Goal: Transaction & Acquisition: Purchase product/service

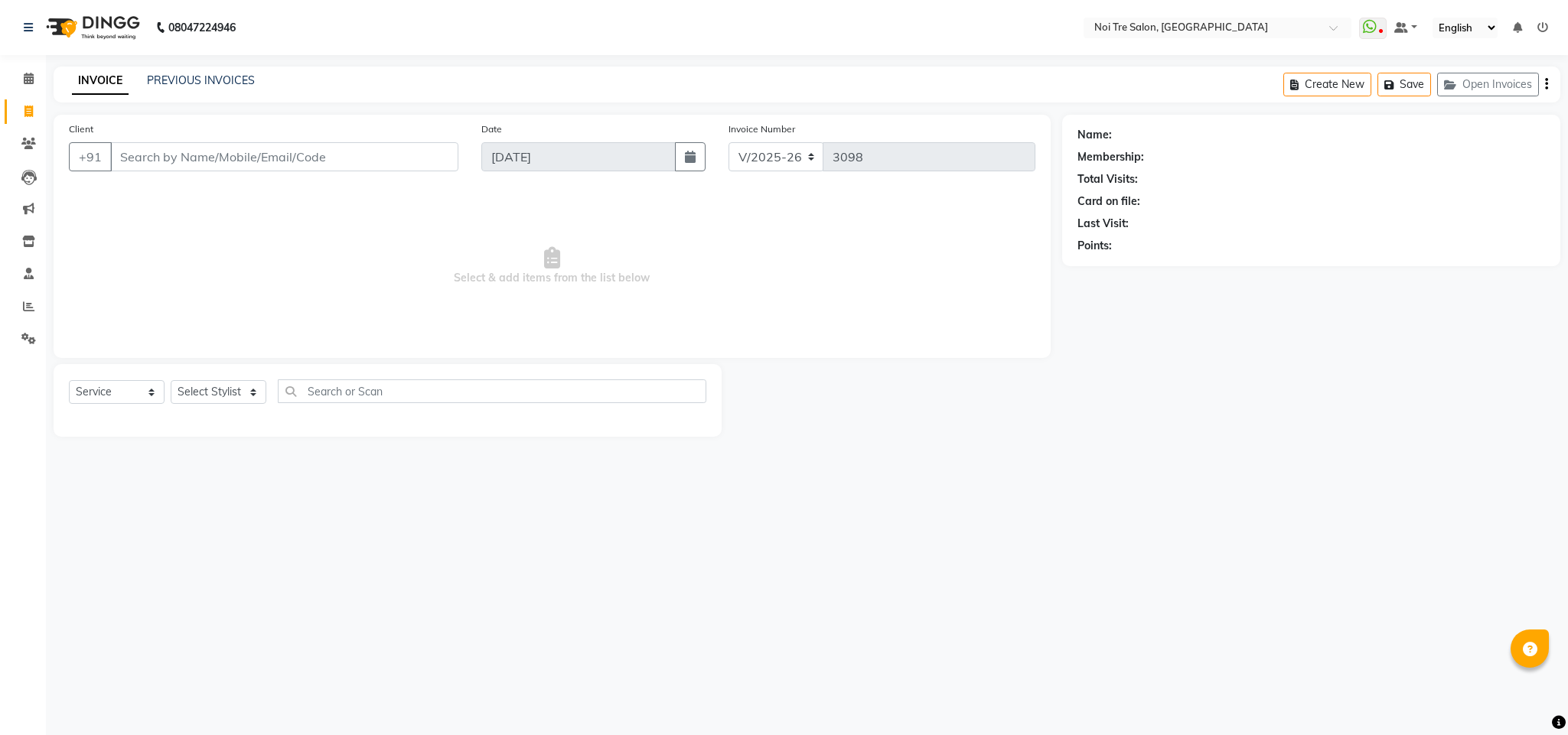
select select "4307"
select select "service"
click at [26, 301] on icon at bounding box center [28, 306] width 11 height 11
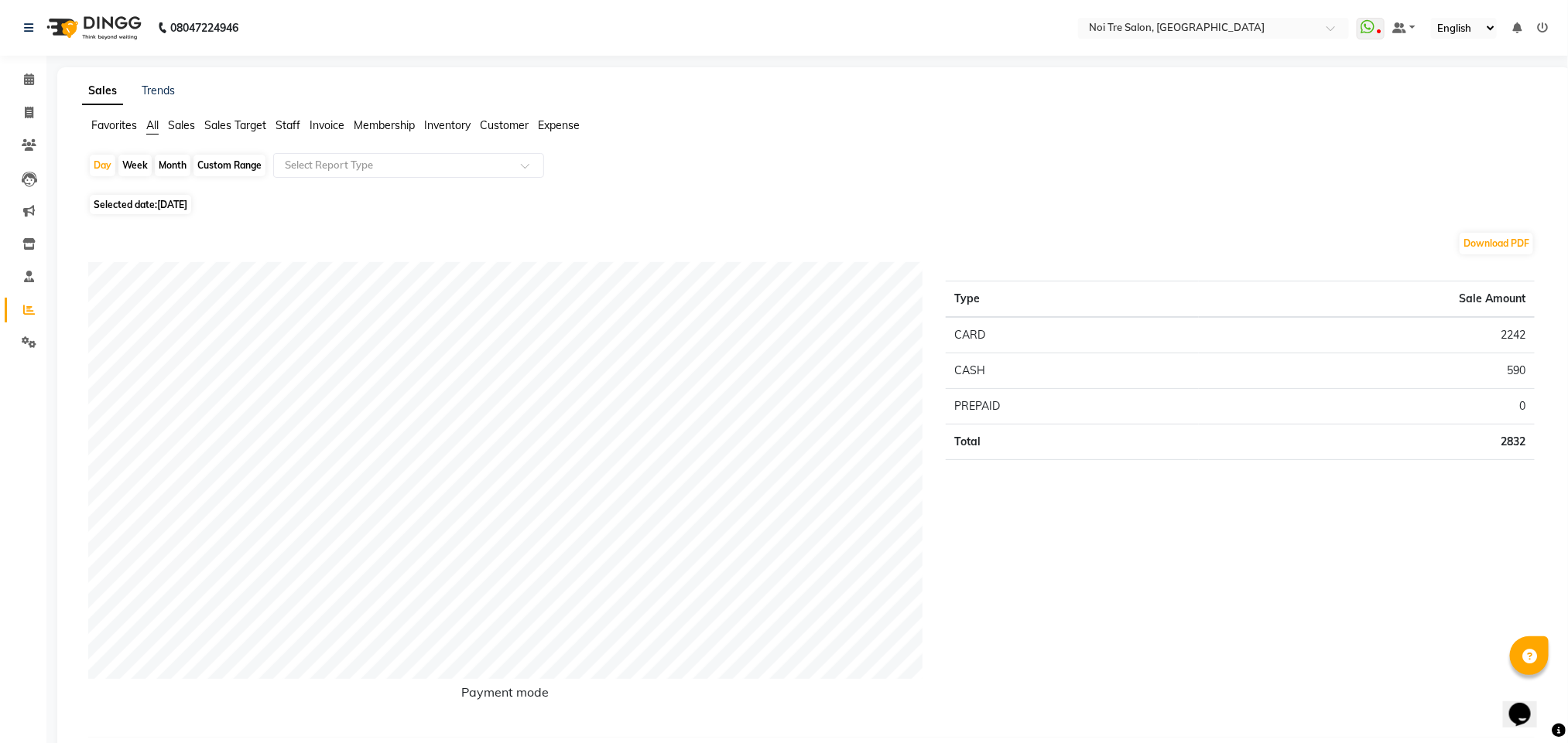
click at [136, 205] on span "Selected date: [DATE]" at bounding box center [139, 205] width 101 height 20
select select "9"
select select "2025"
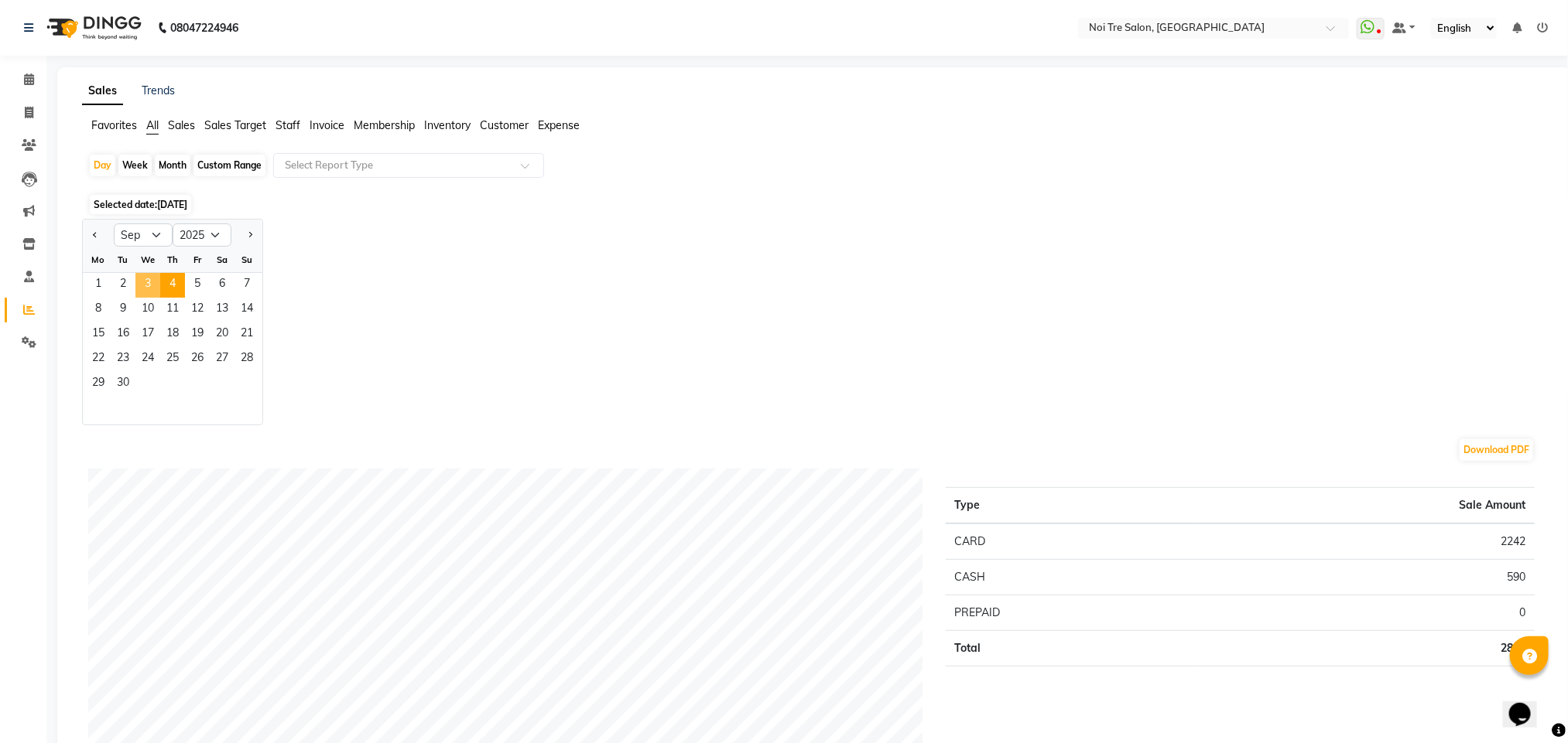
click at [152, 286] on span "3" at bounding box center [148, 286] width 25 height 25
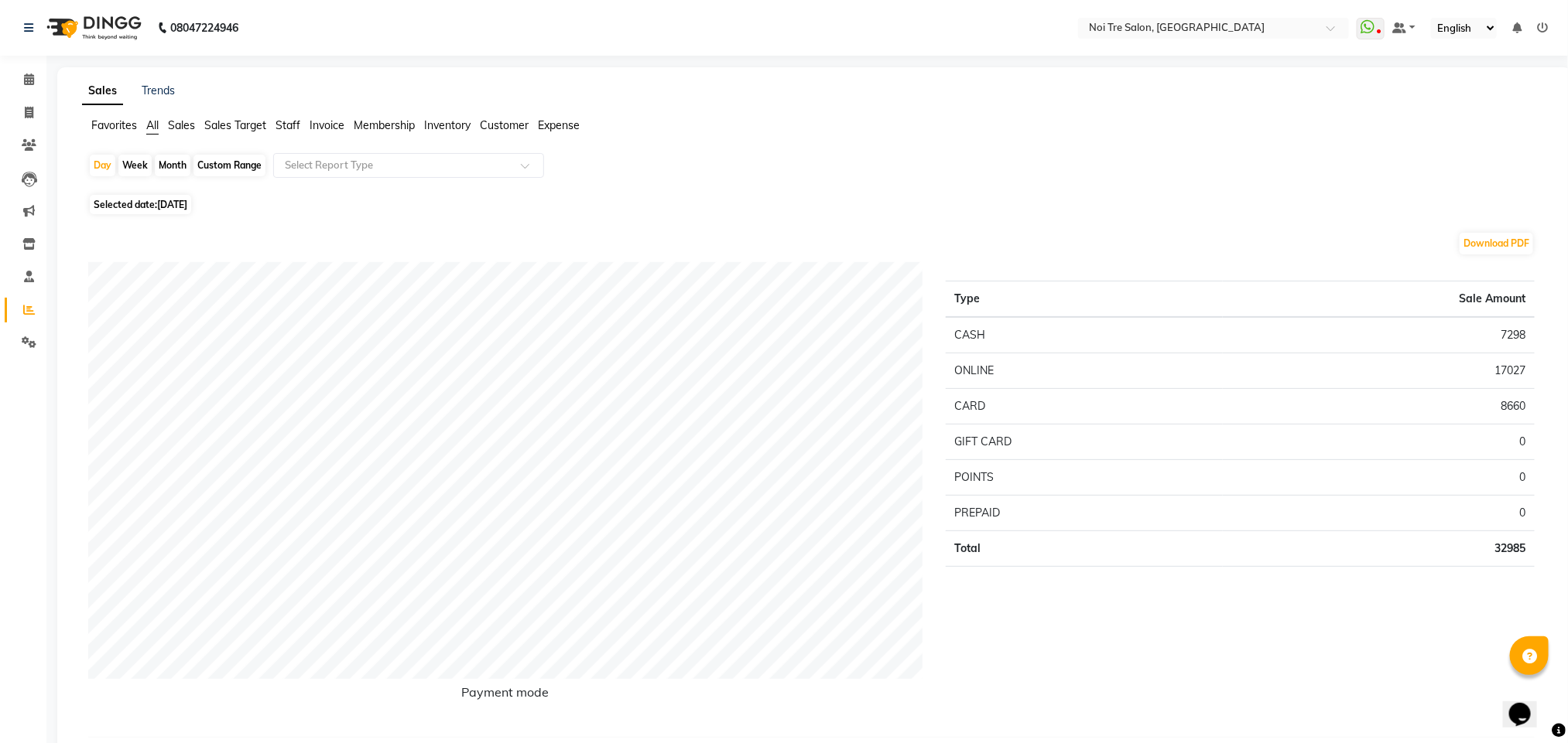
click at [286, 119] on span "Staff" at bounding box center [288, 126] width 25 height 14
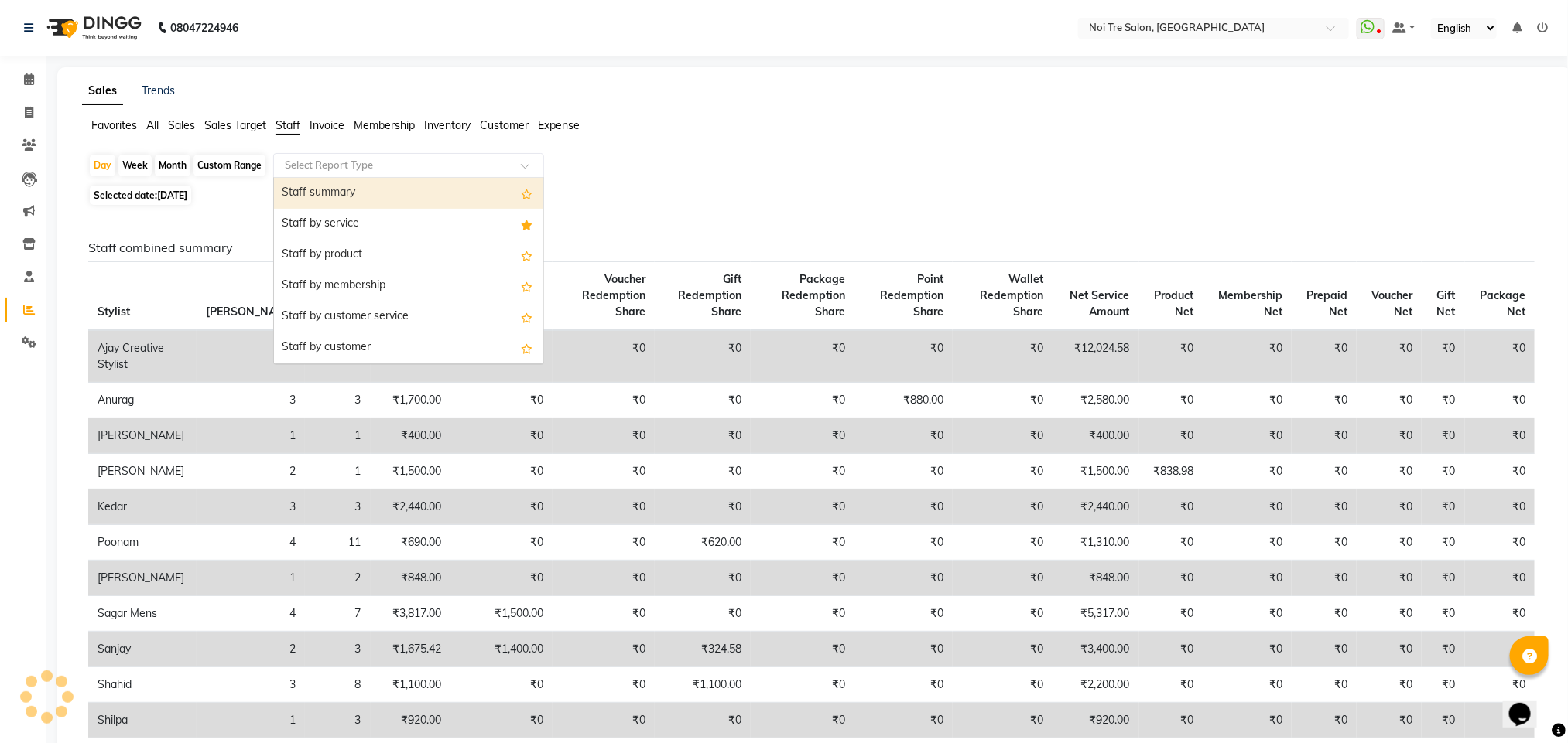
click at [311, 175] on div "Select Report Type" at bounding box center [408, 165] width 271 height 25
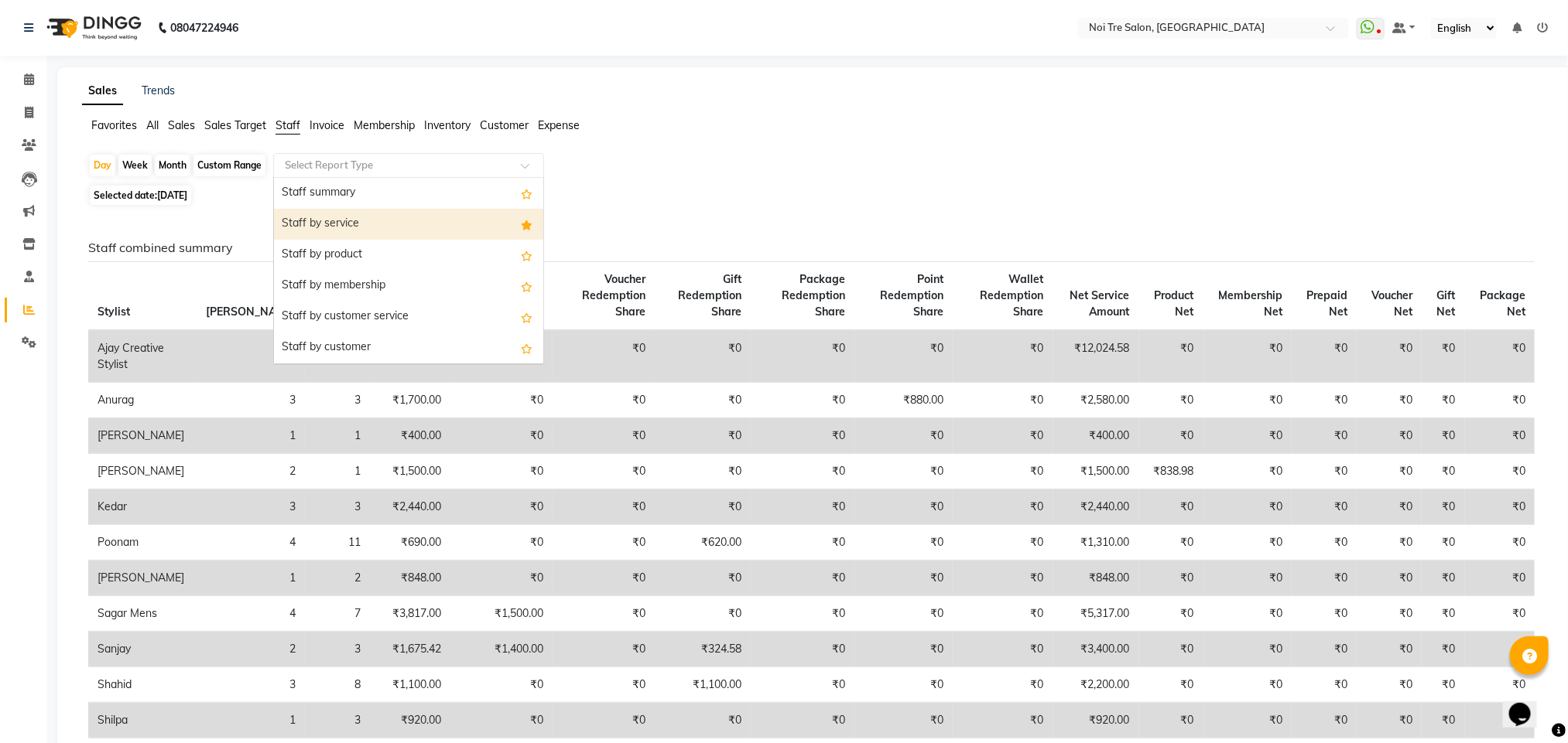
click at [318, 216] on div "Staff by service" at bounding box center [408, 224] width 269 height 31
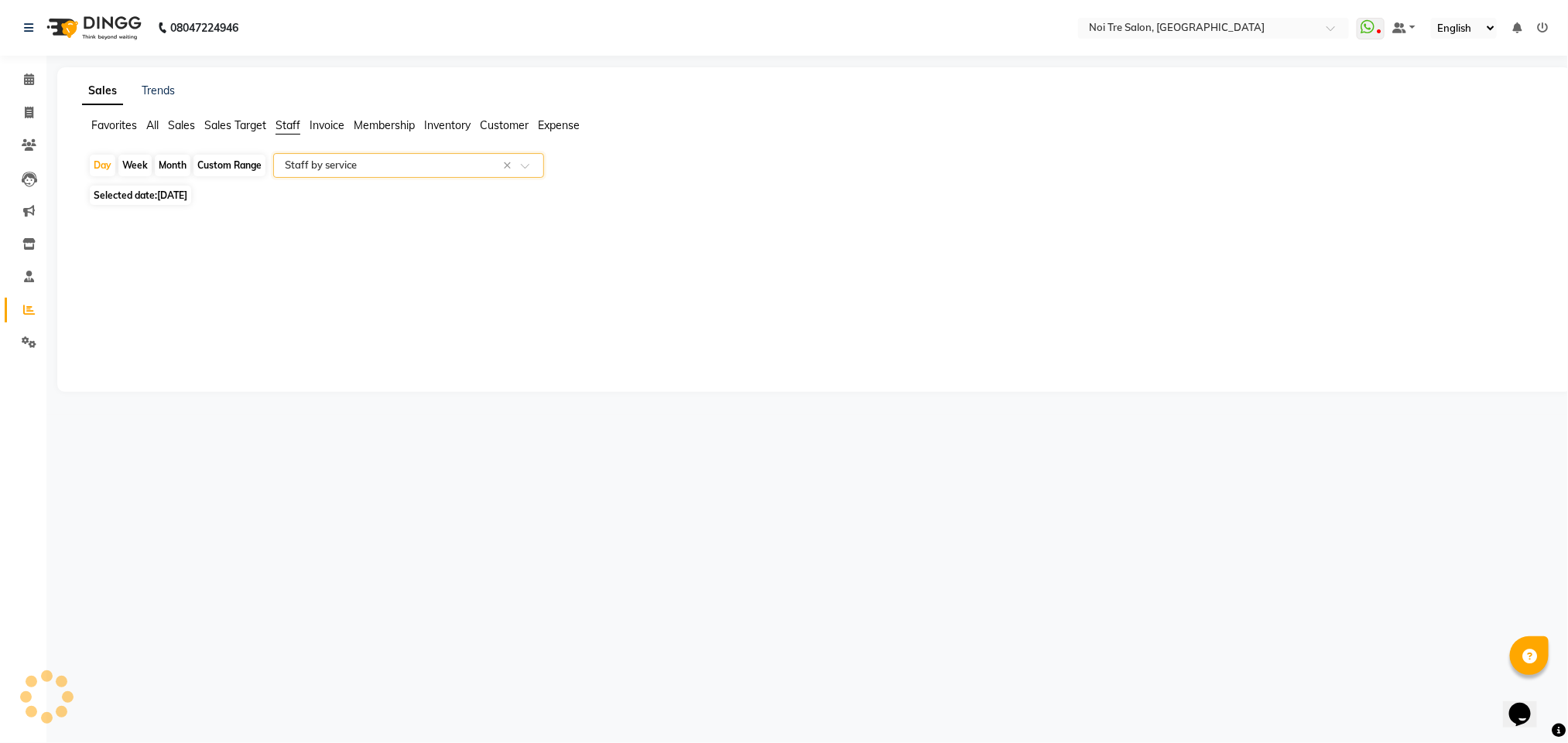
select select "full_report"
select select "csv"
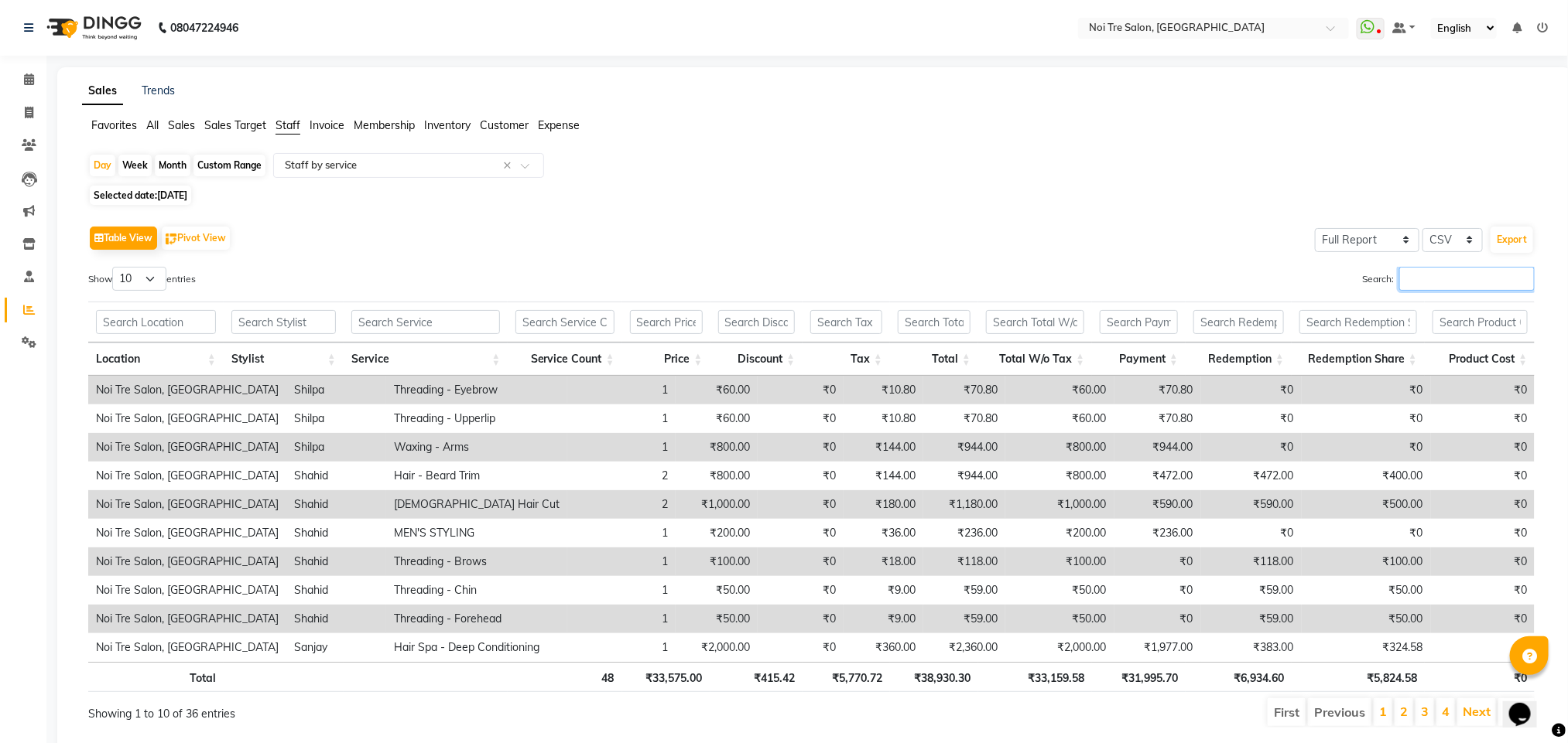
click at [1439, 283] on input "Search:" at bounding box center [1467, 279] width 136 height 24
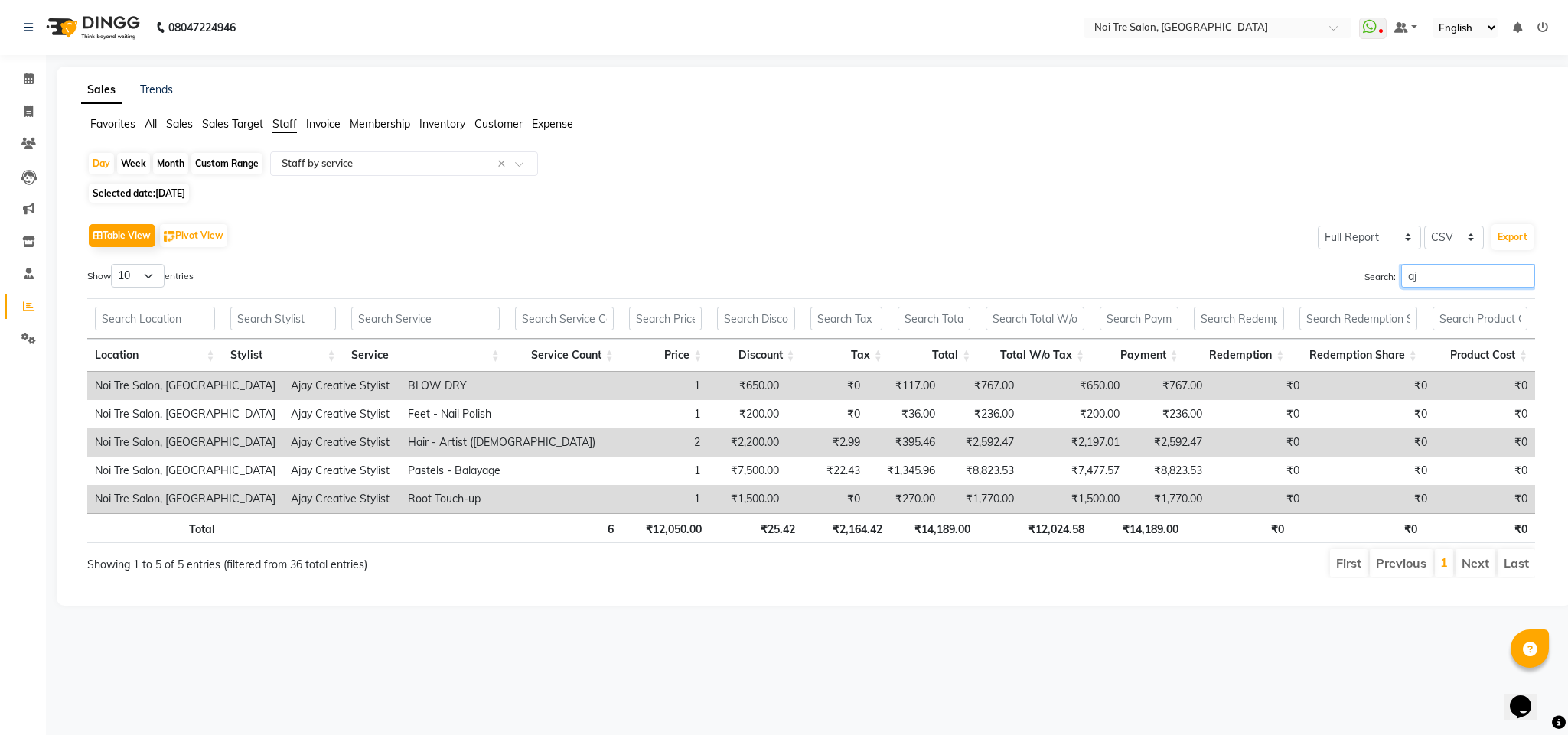
type input "a"
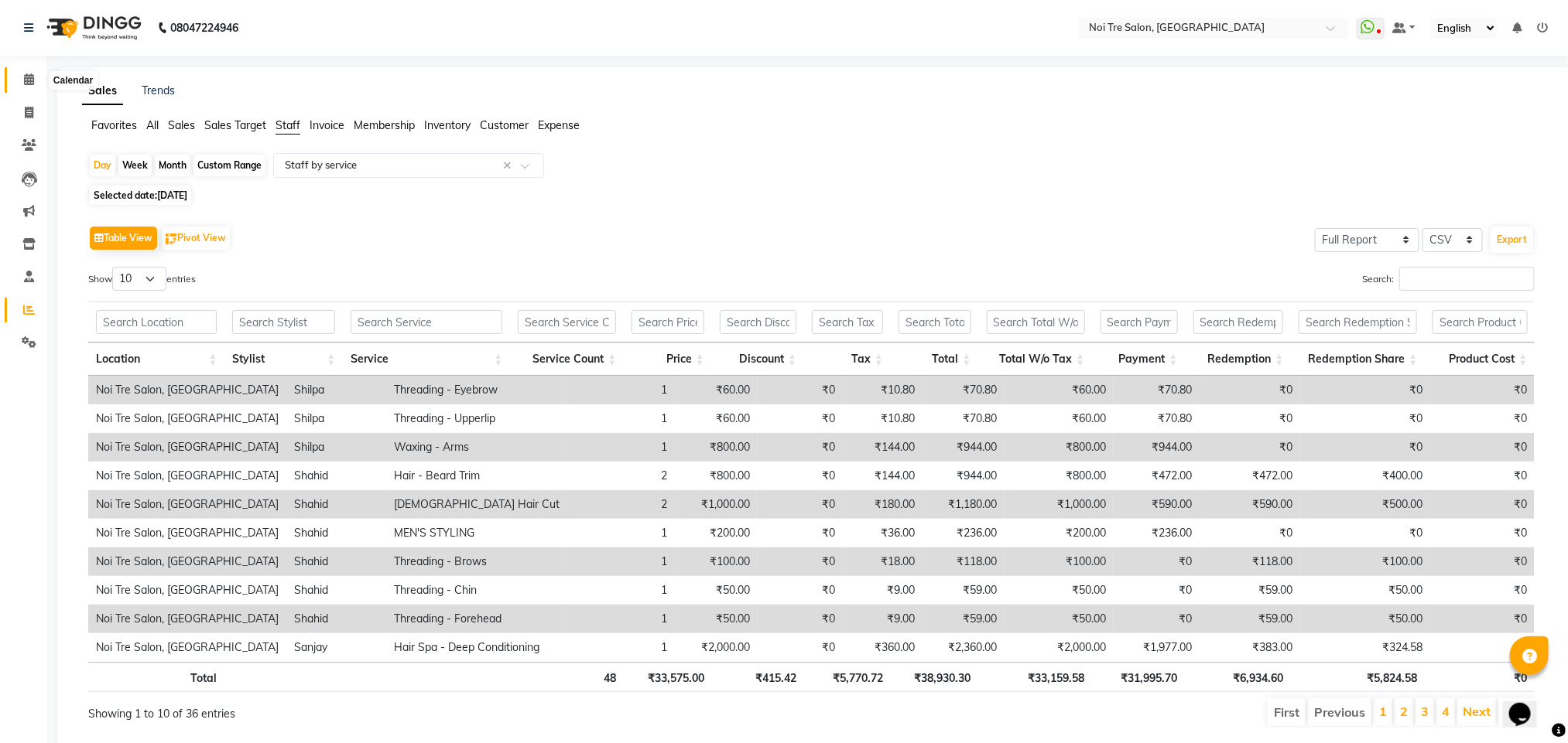
click at [24, 88] on span at bounding box center [29, 80] width 27 height 18
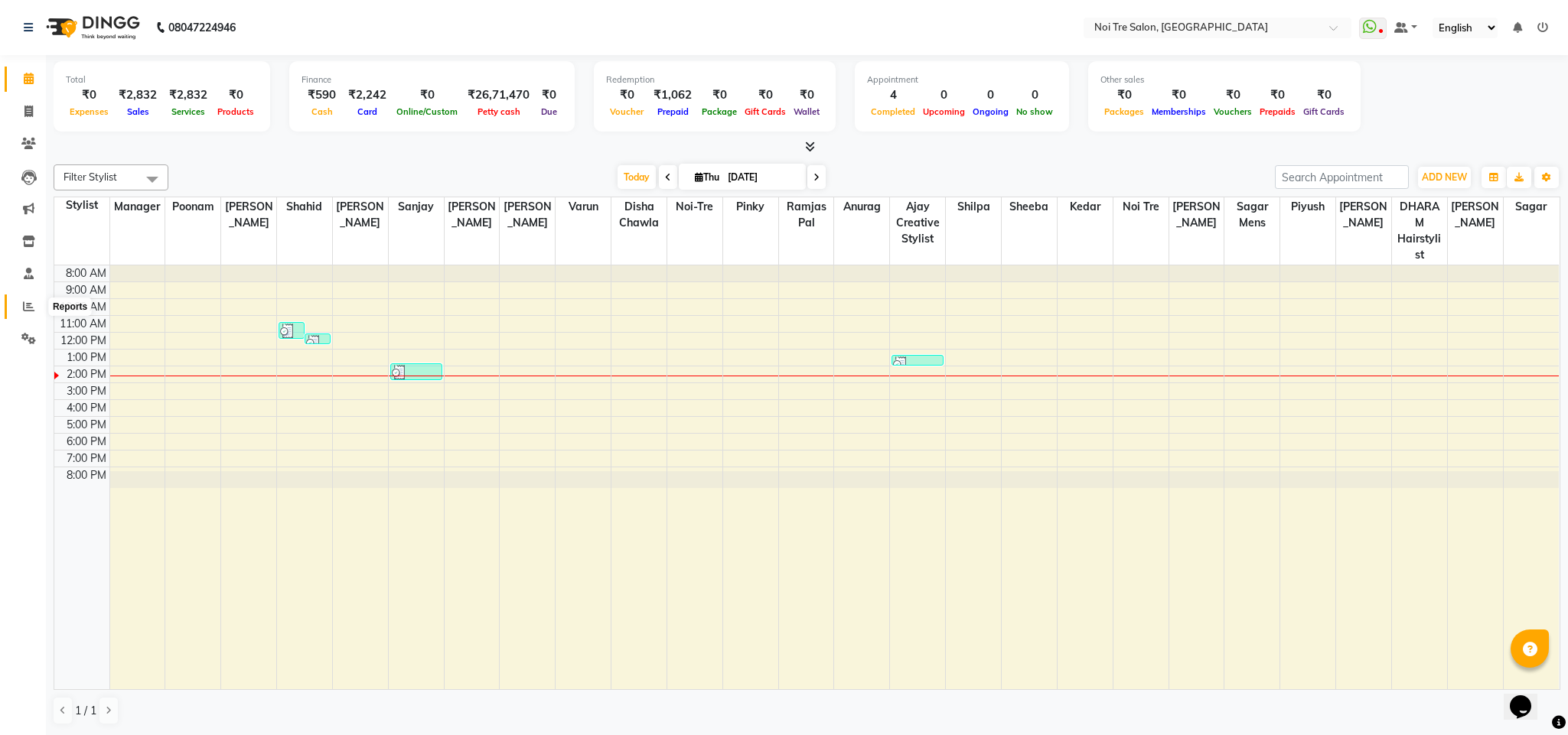
click at [23, 300] on icon at bounding box center [28, 306] width 11 height 11
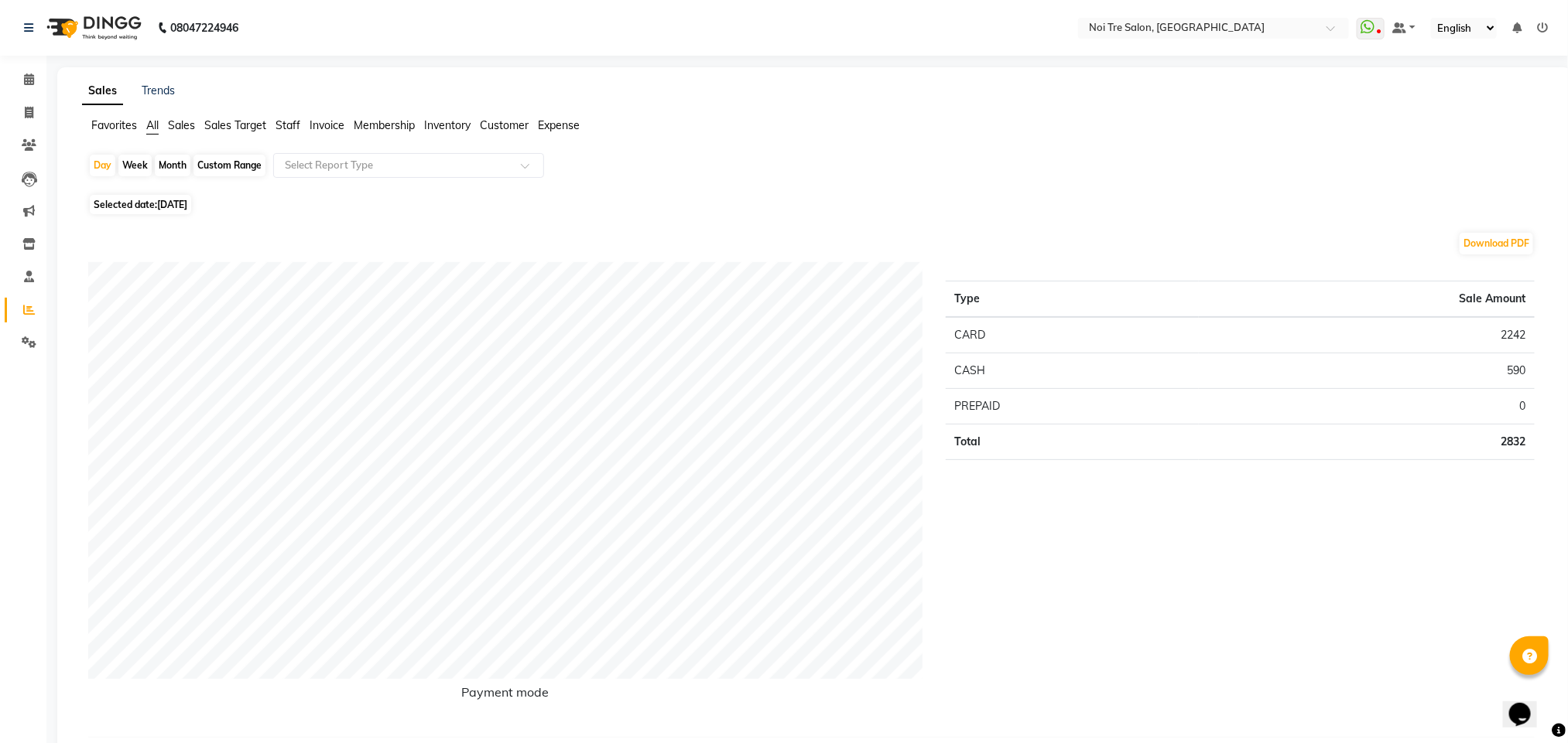
click at [175, 210] on span "[DATE]" at bounding box center [172, 205] width 30 height 12
select select "9"
select select "2025"
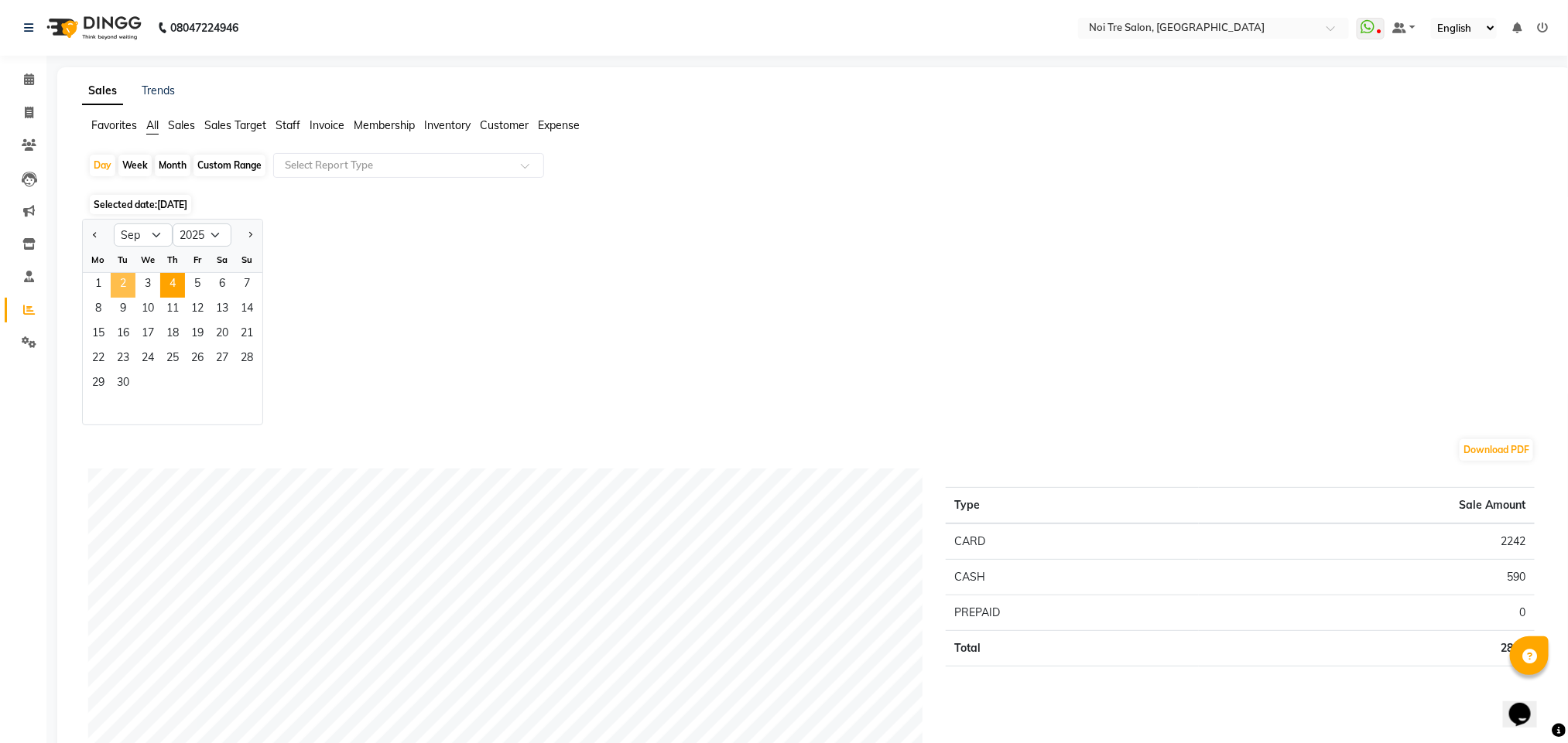
click at [129, 276] on span "2" at bounding box center [123, 286] width 25 height 25
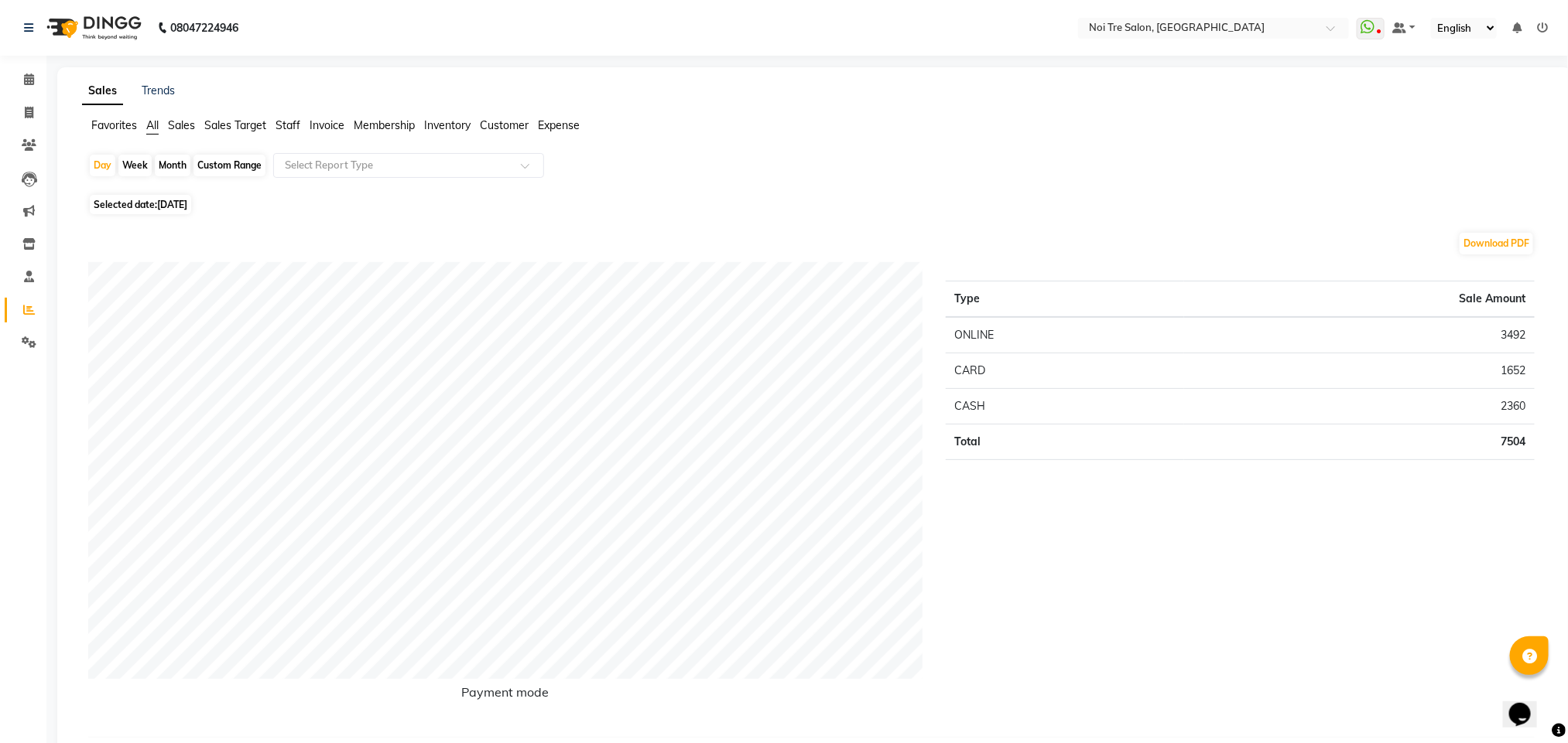
click at [281, 123] on span "Staff" at bounding box center [288, 126] width 25 height 14
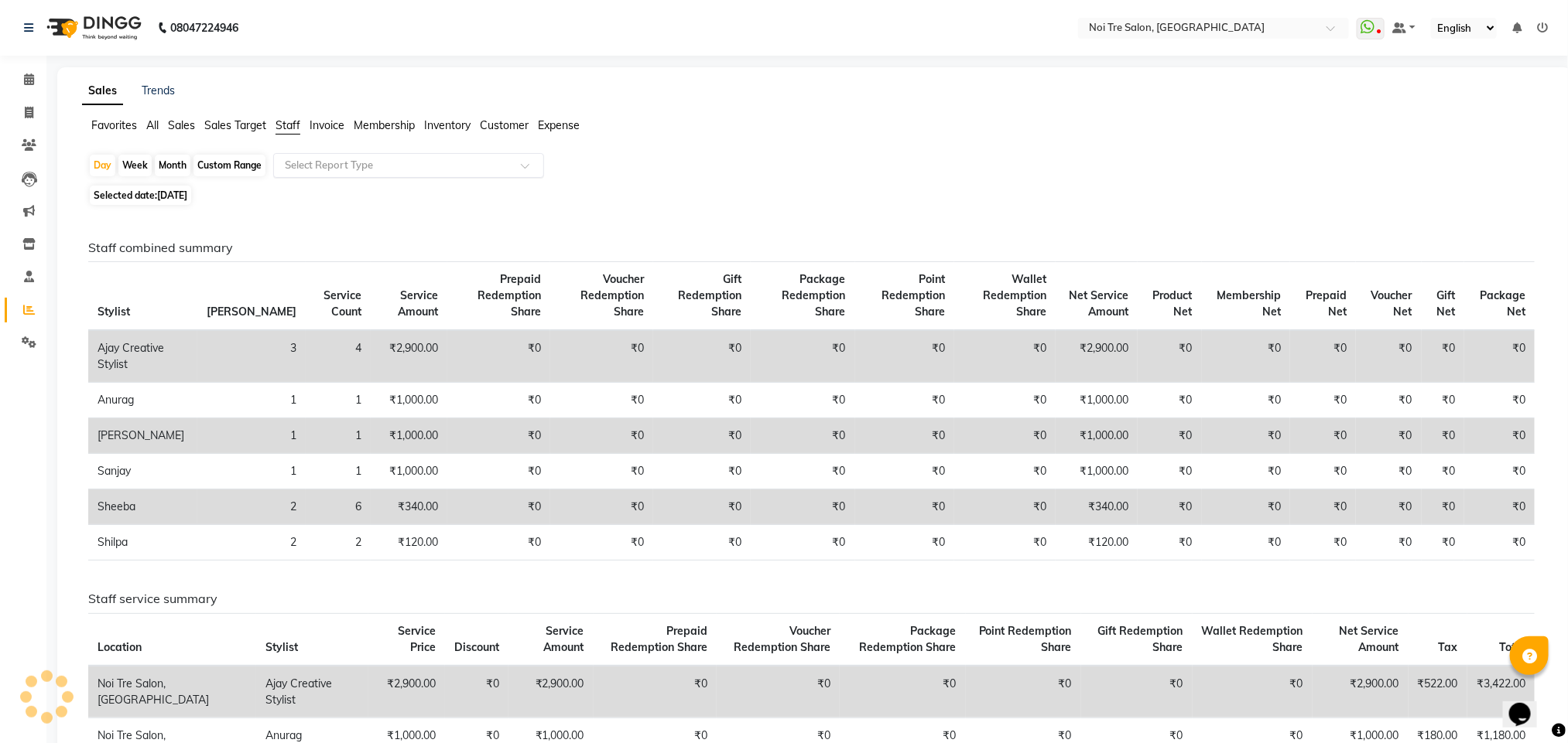
click at [357, 167] on input "text" at bounding box center [392, 165] width 222 height 15
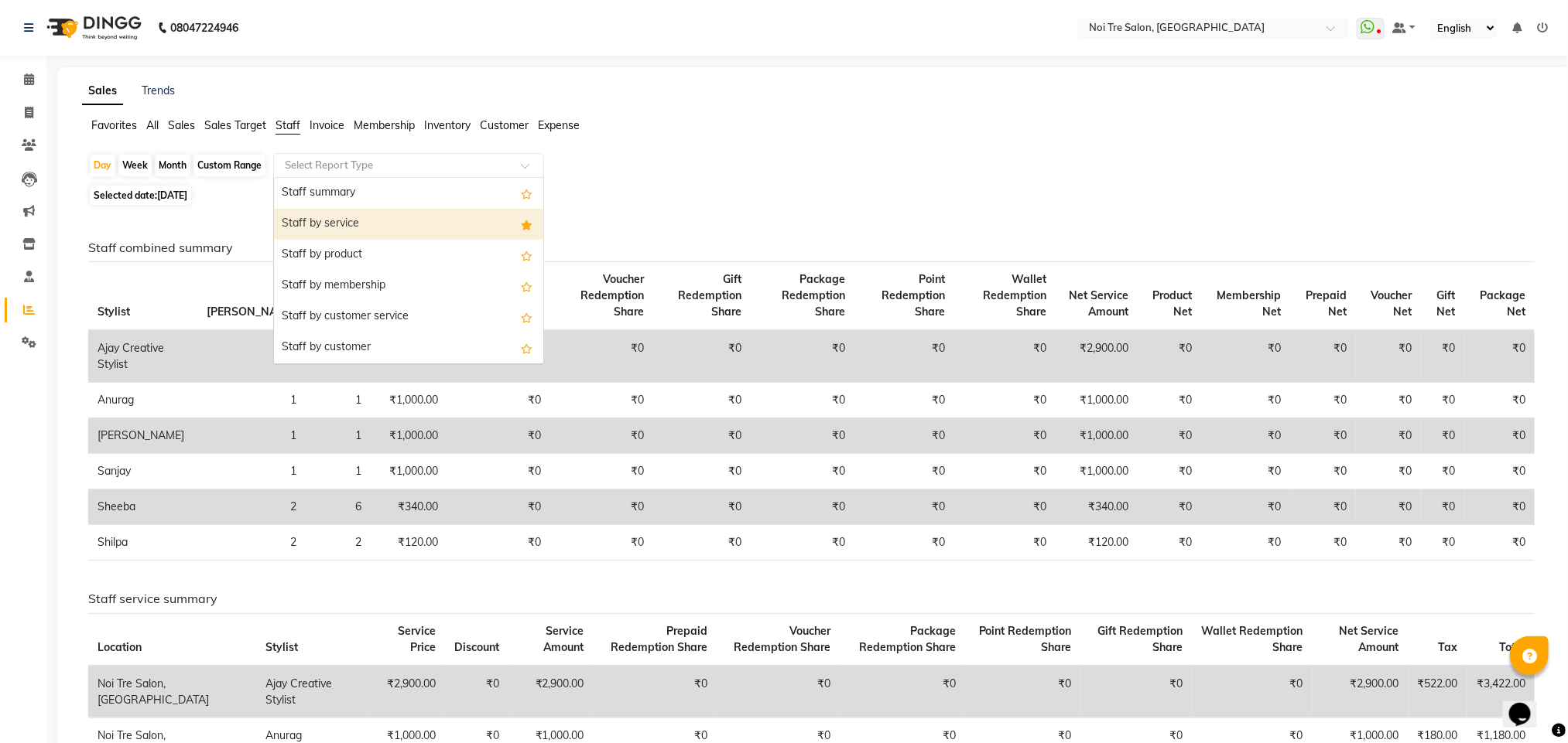
click at [348, 230] on div "Staff by service" at bounding box center [408, 224] width 269 height 31
select select "full_report"
select select "csv"
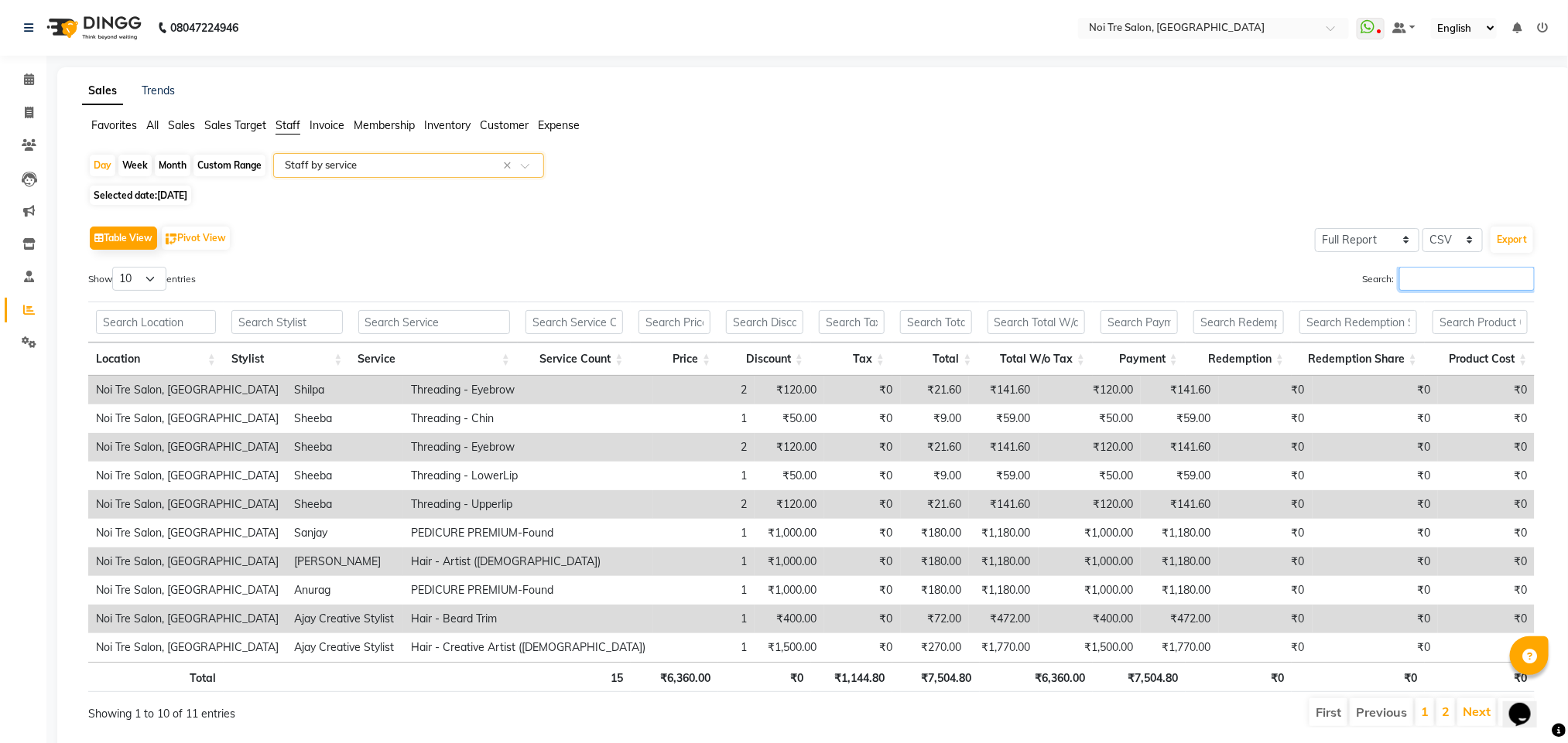
click at [1407, 281] on input "Search:" at bounding box center [1467, 279] width 136 height 24
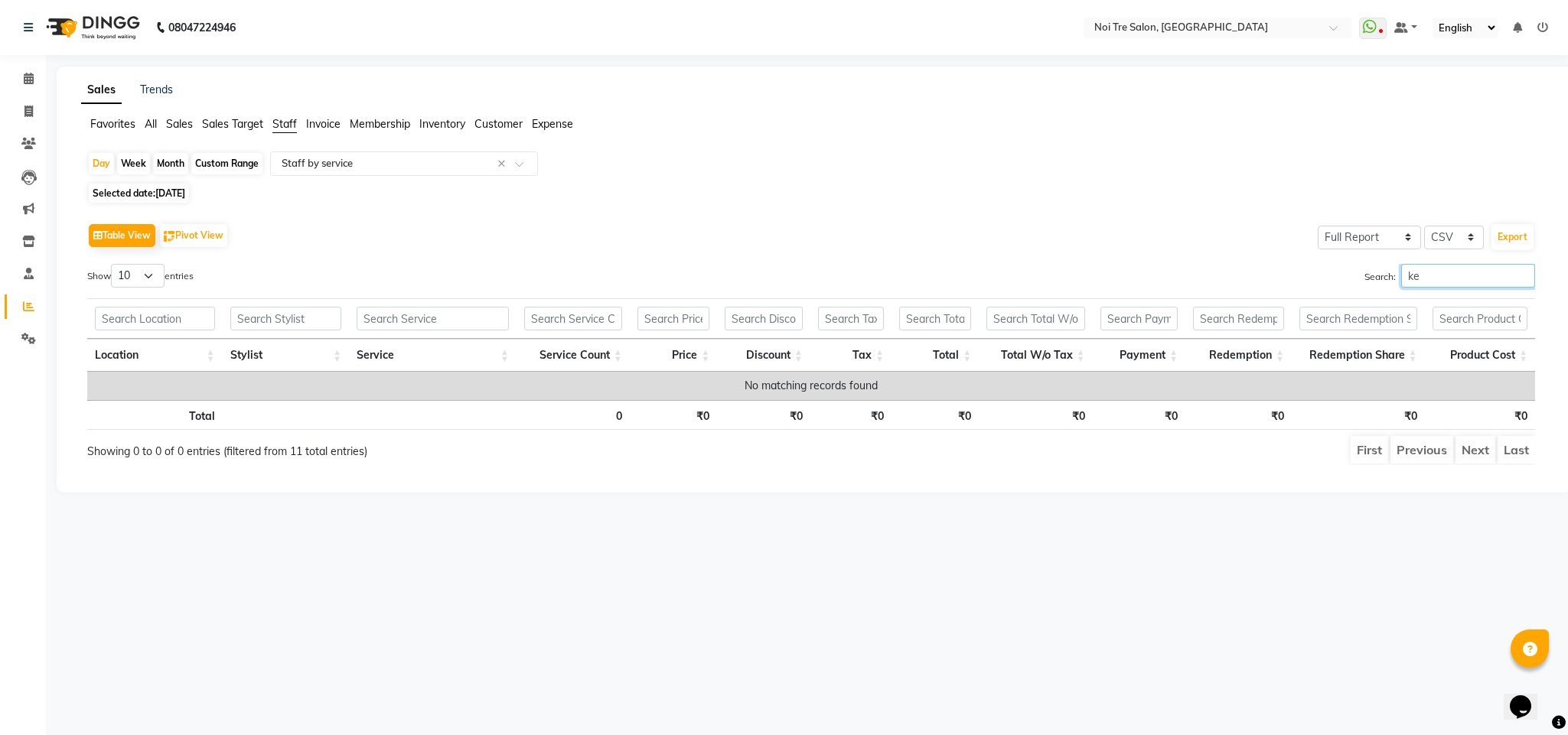
type input "k"
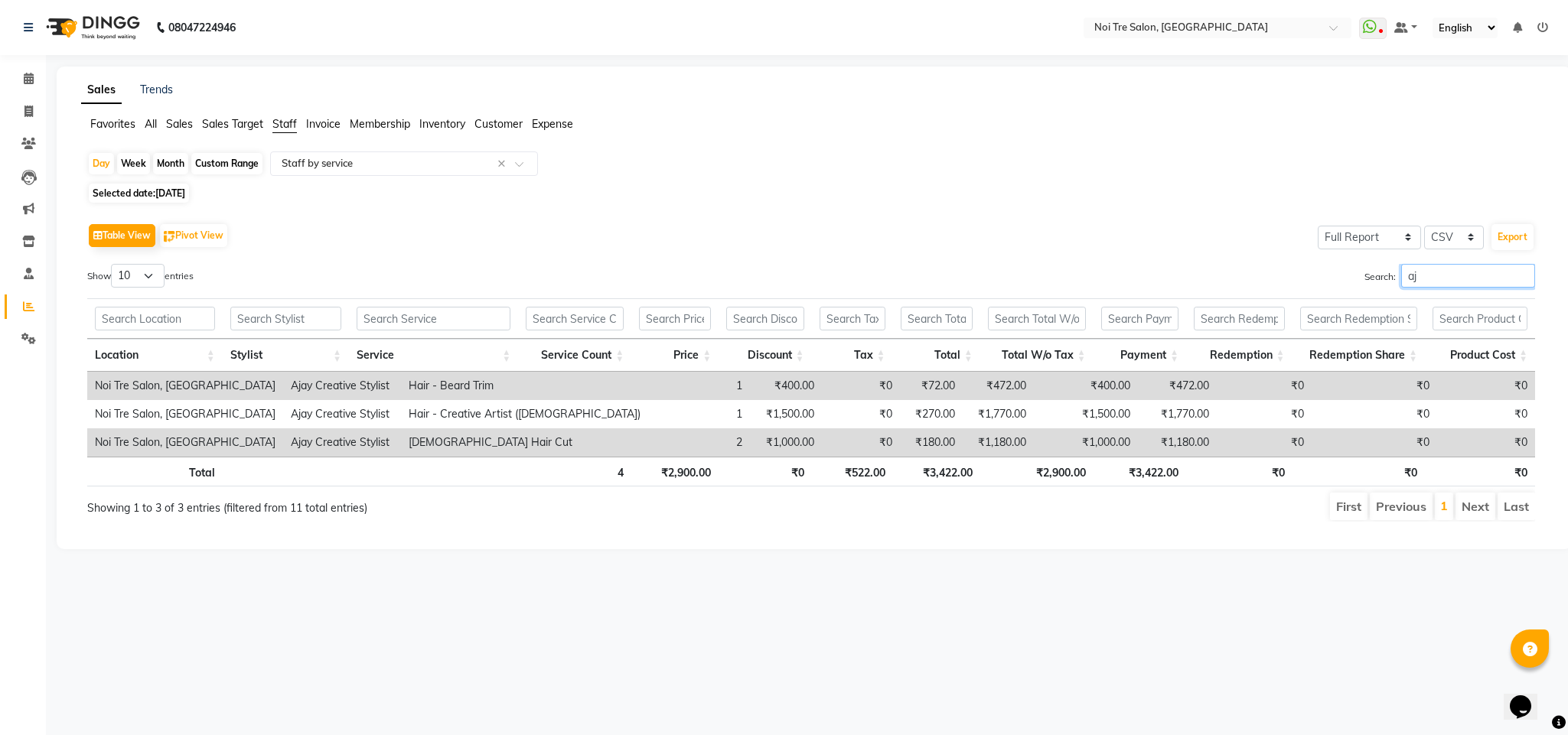
type input "a"
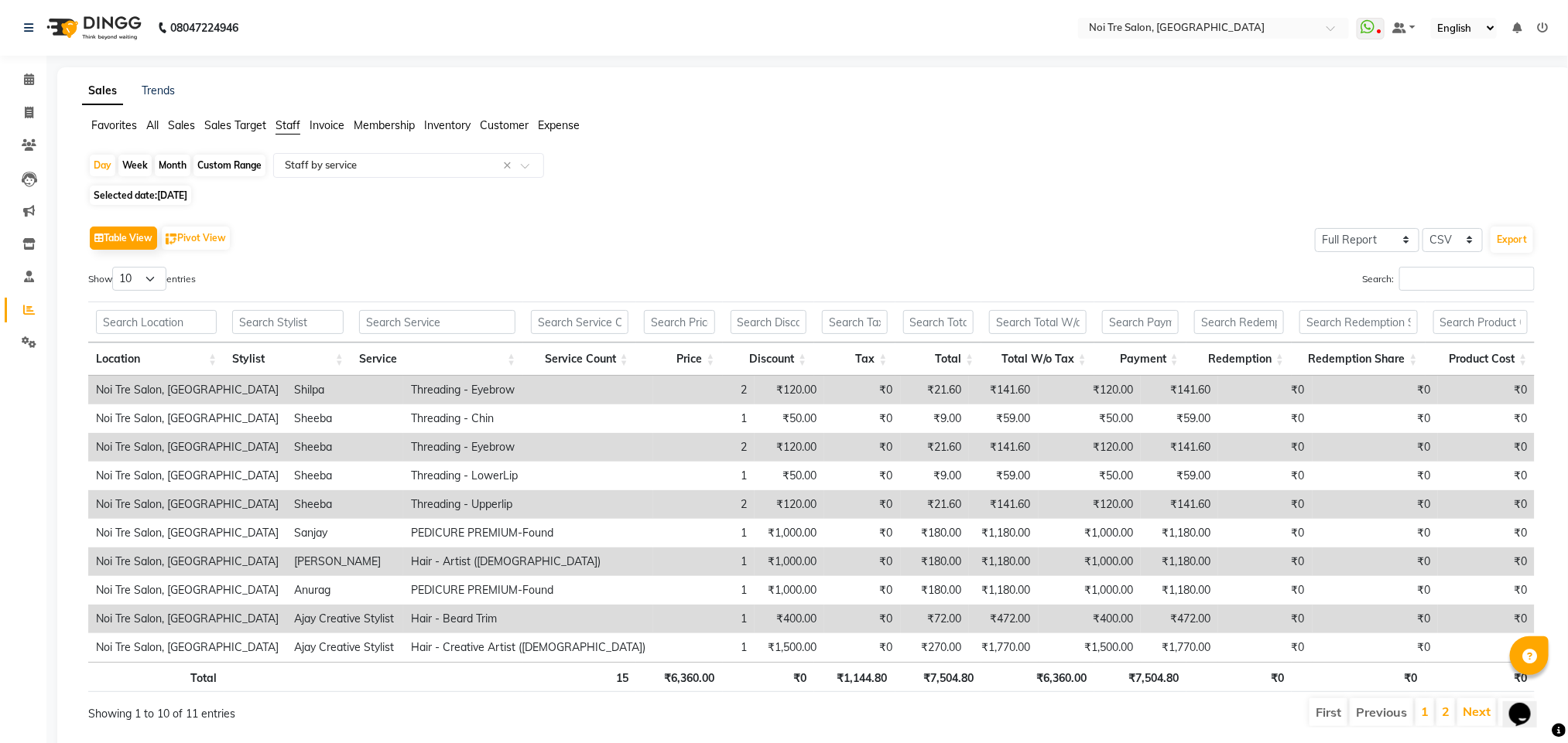
click at [175, 160] on div "Month" at bounding box center [172, 165] width 36 height 21
select select "9"
select select "2025"
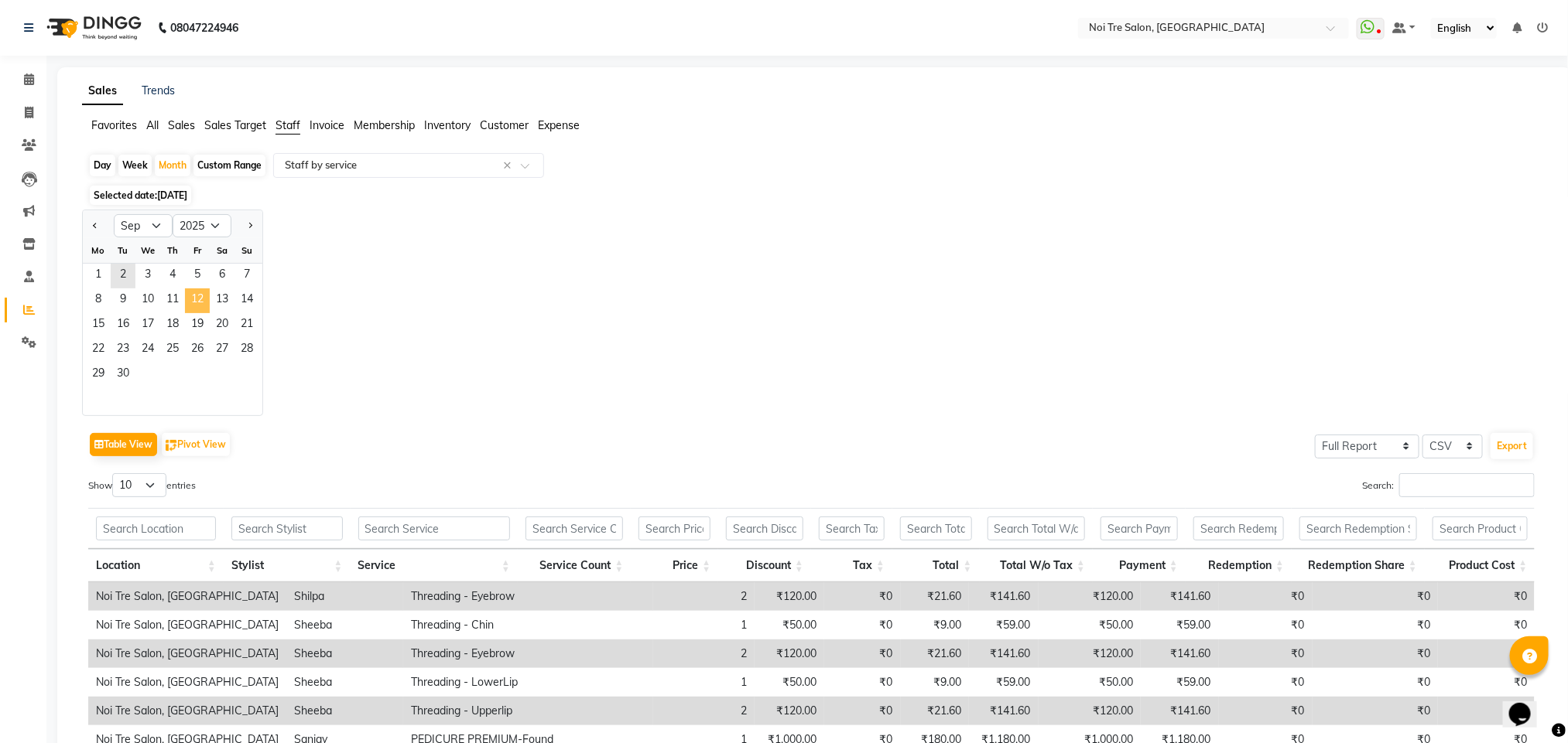
click at [205, 305] on span "12" at bounding box center [197, 301] width 25 height 25
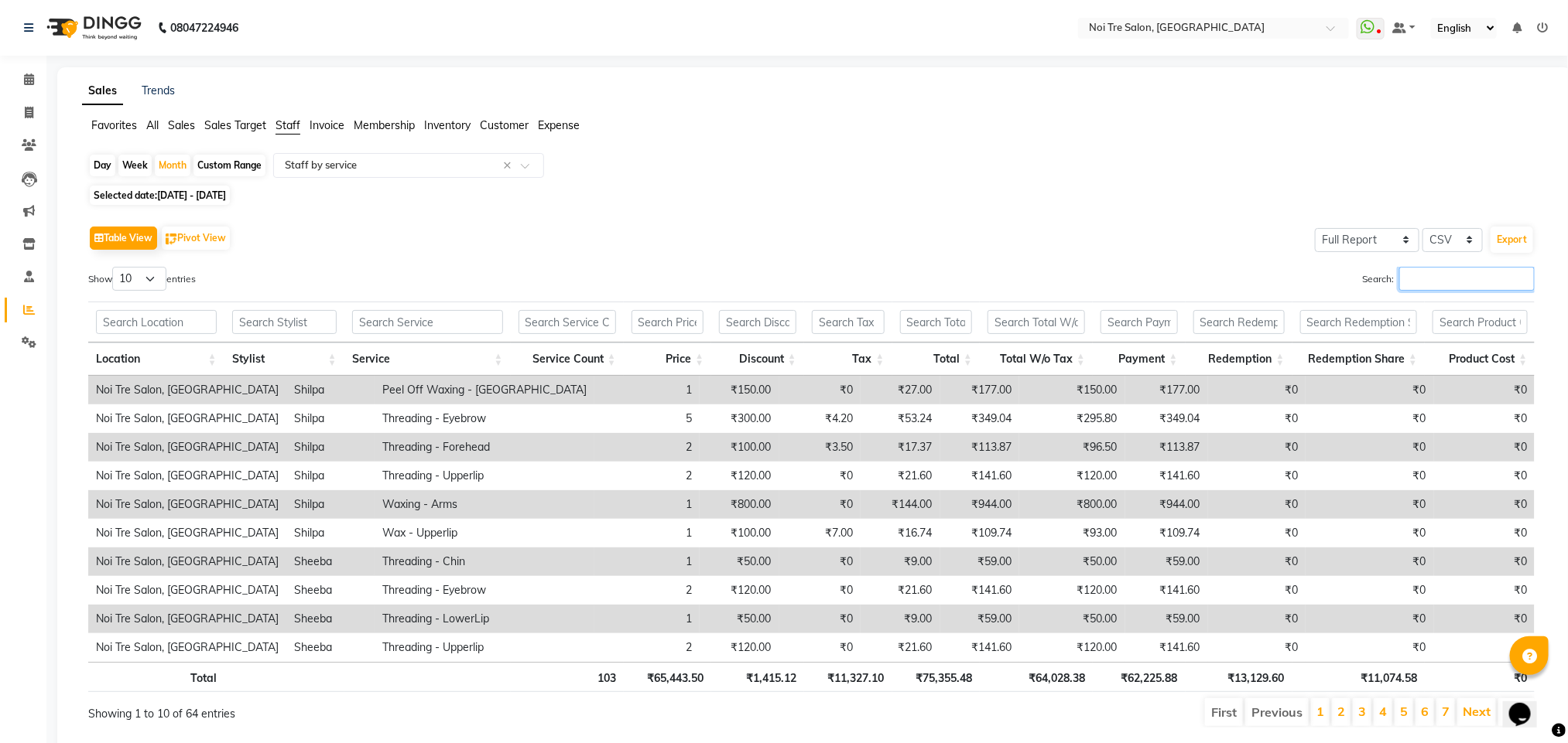
click at [1436, 279] on input "Search:" at bounding box center [1467, 279] width 136 height 24
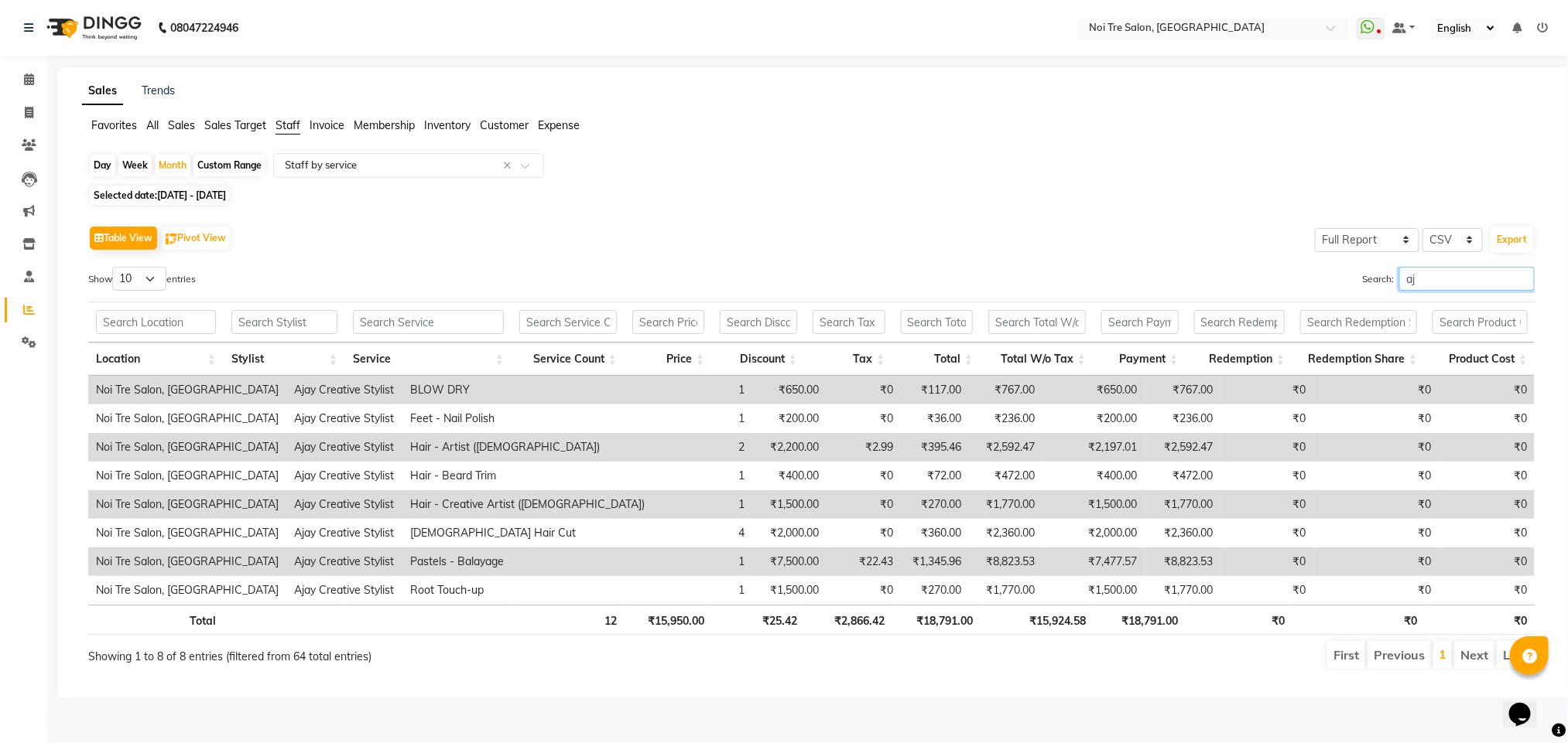
type input "a"
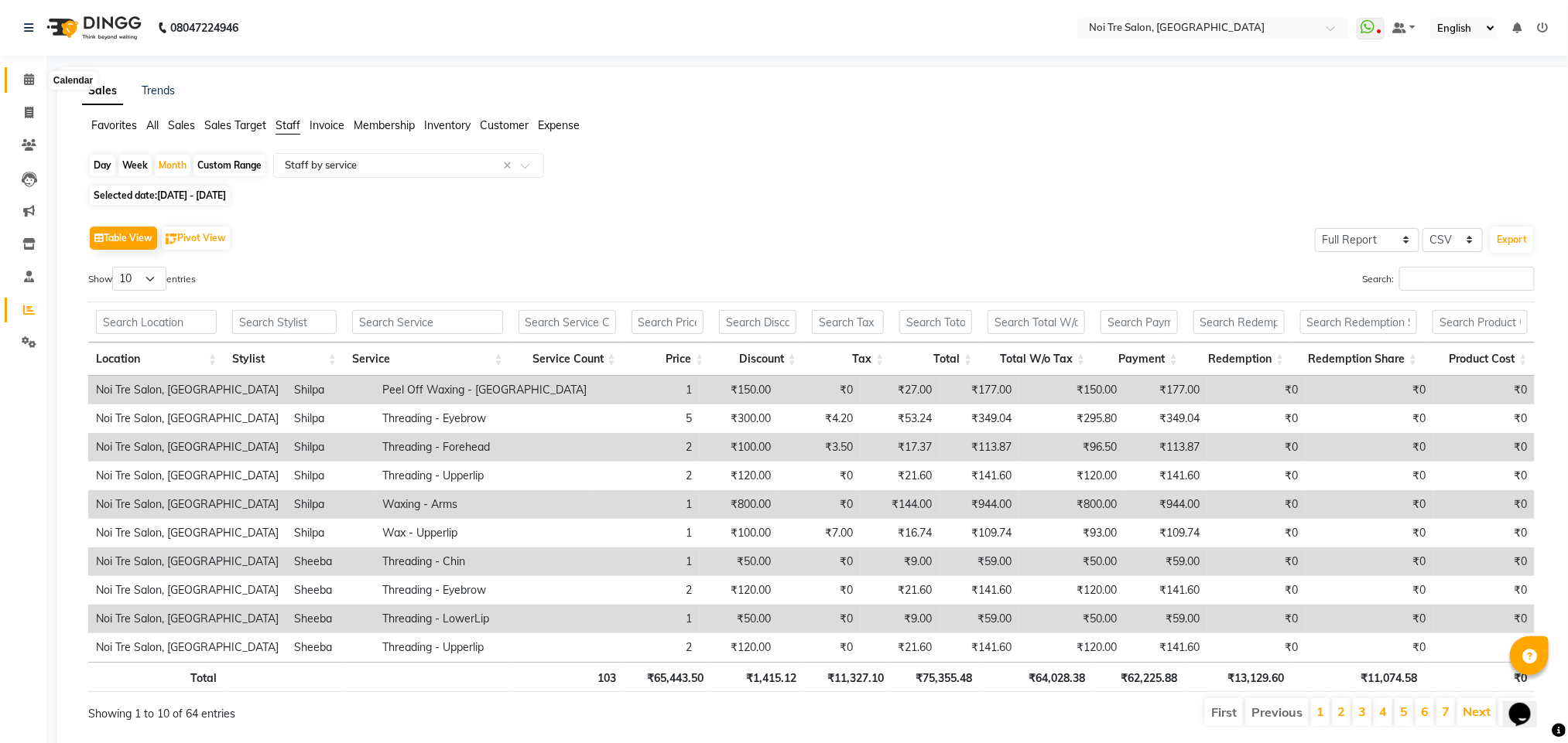
click at [24, 84] on icon at bounding box center [29, 79] width 10 height 12
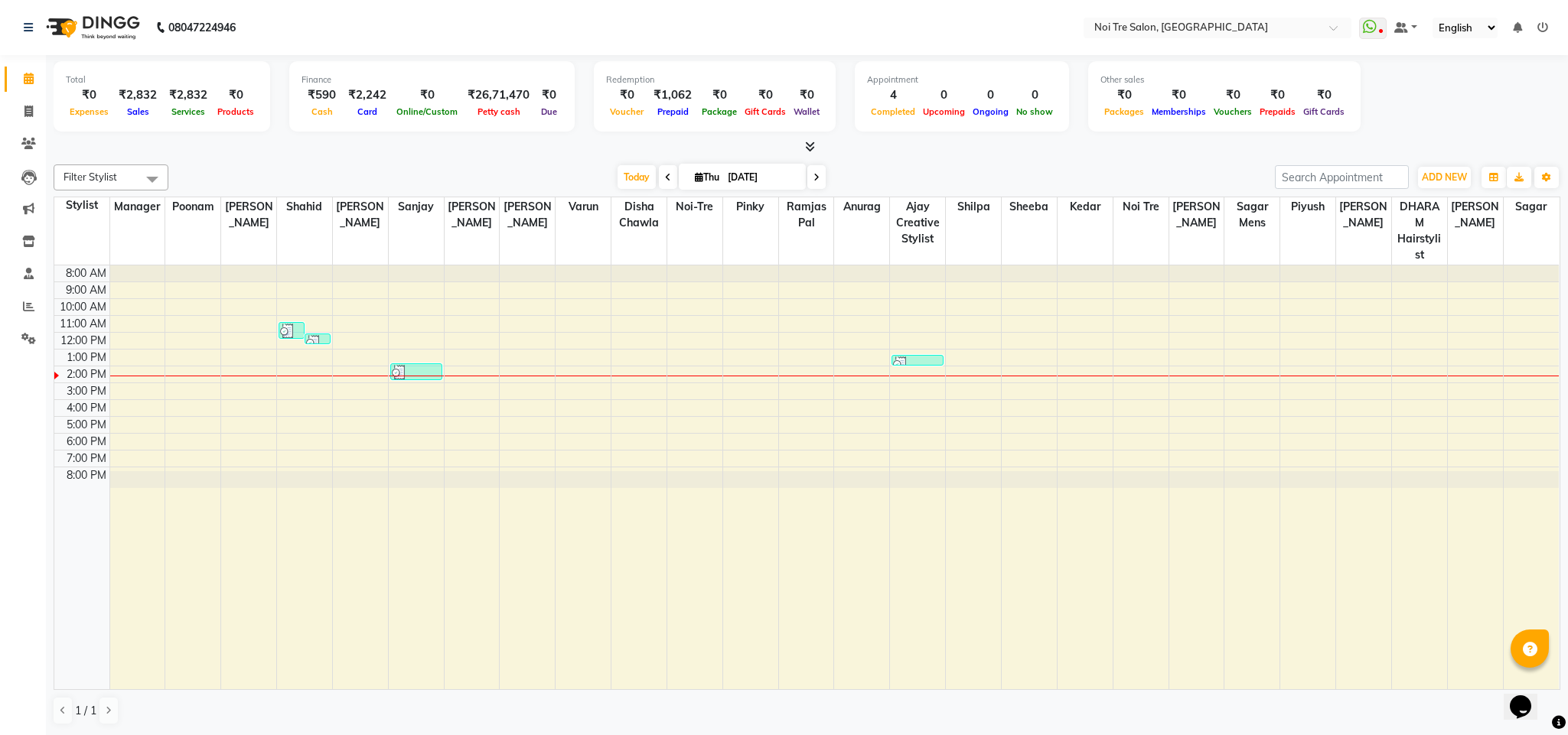
click at [951, 163] on div "Filter Stylist Select All Ajay Creative Stylist Anurag [PERSON_NAME] [PERSON_NA…" at bounding box center [807, 444] width 1506 height 573
click at [24, 117] on span at bounding box center [28, 112] width 27 height 18
select select "4307"
select select "service"
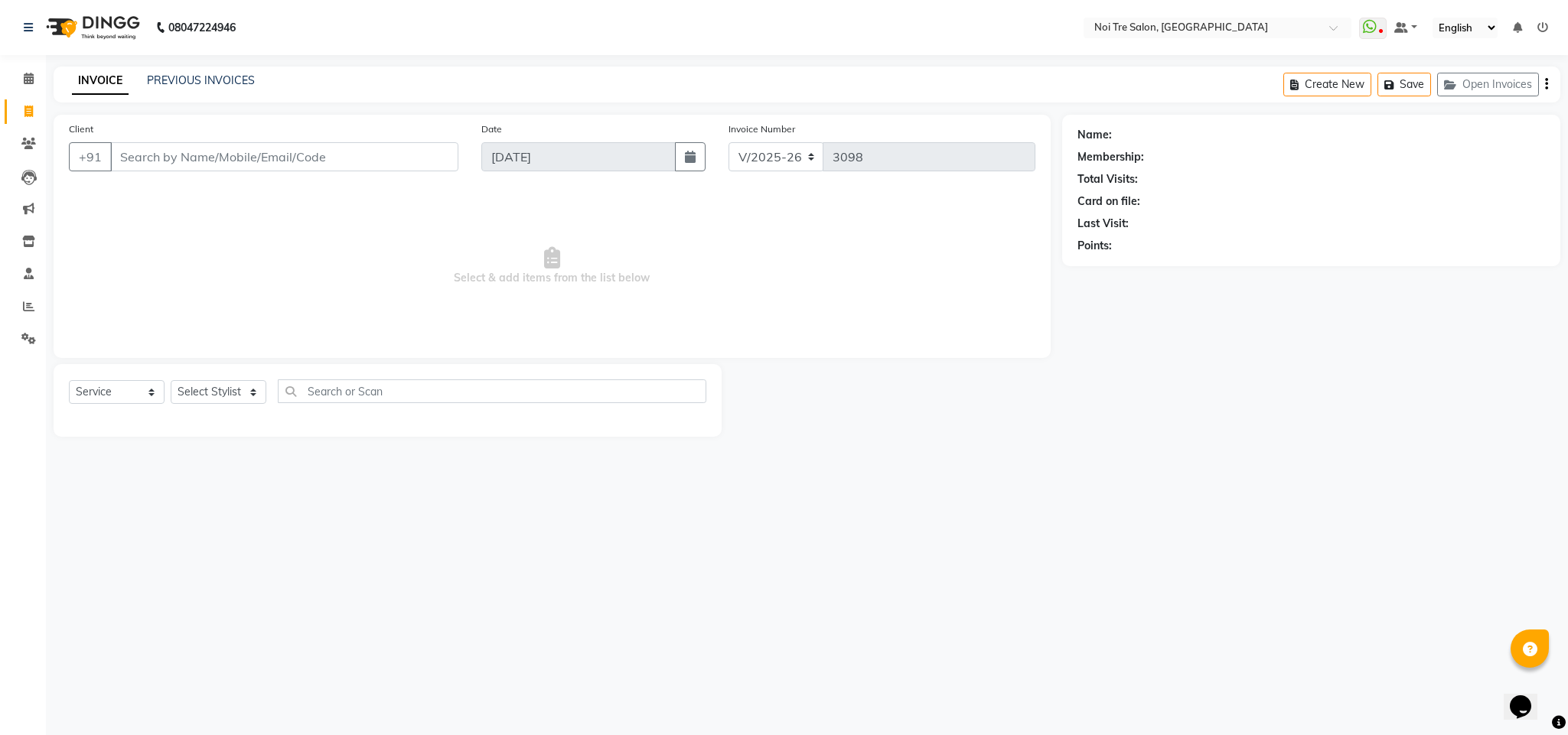
click at [214, 380] on div "Select Service Product Membership Package Voucher Prepaid Gift Card Select Styl…" at bounding box center [387, 398] width 637 height 36
click at [214, 388] on select "Select Stylist Ajay Creative Stylist Anurag [PERSON_NAME] [PERSON_NAME] [PERSON…" at bounding box center [218, 391] width 95 height 24
select select "24877"
click at [170, 381] on select "Select Stylist Ajay Creative Stylist Anurag [PERSON_NAME] [PERSON_NAME] [PERSON…" at bounding box center [218, 391] width 95 height 24
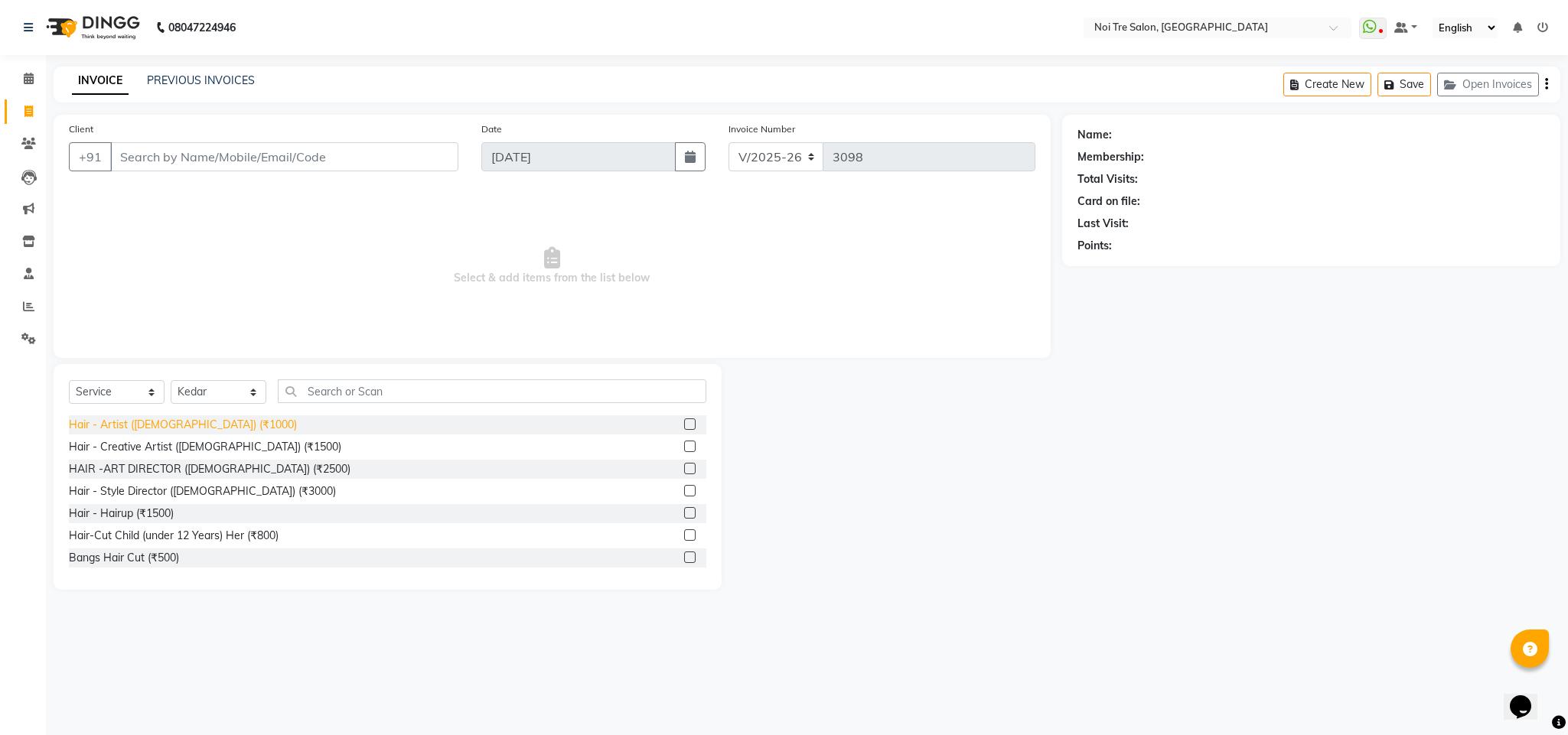
click at [148, 421] on div "Hair - Artist ([DEMOGRAPHIC_DATA]) (₹1000)" at bounding box center [183, 425] width 228 height 16
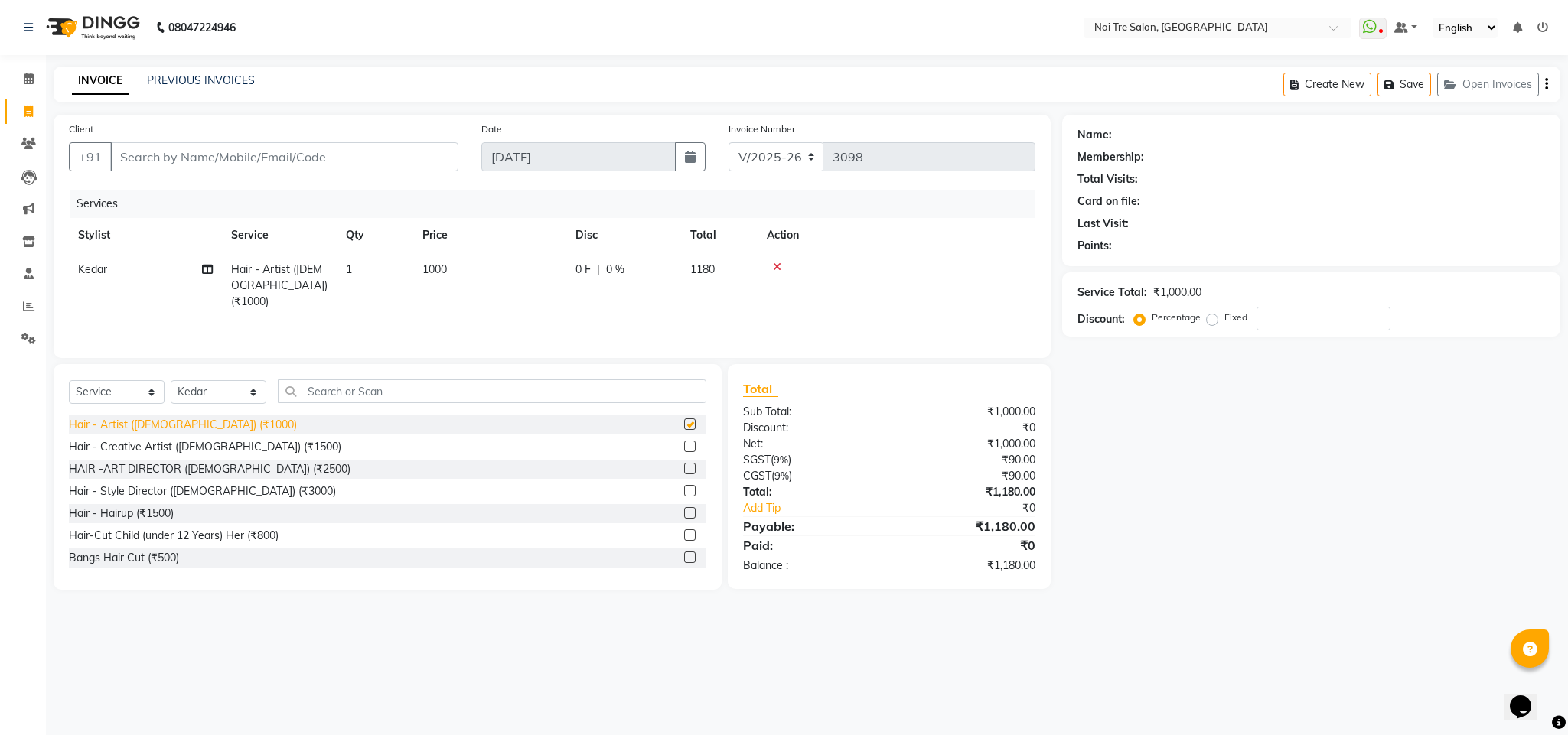
checkbox input "false"
click at [203, 393] on select "Select Stylist Ajay Creative Stylist Anurag [PERSON_NAME] [PERSON_NAME] [PERSON…" at bounding box center [218, 391] width 95 height 24
select select "23274"
click at [170, 381] on select "Select Stylist Ajay Creative Stylist Anurag [PERSON_NAME] [PERSON_NAME] [PERSON…" at bounding box center [218, 391] width 95 height 24
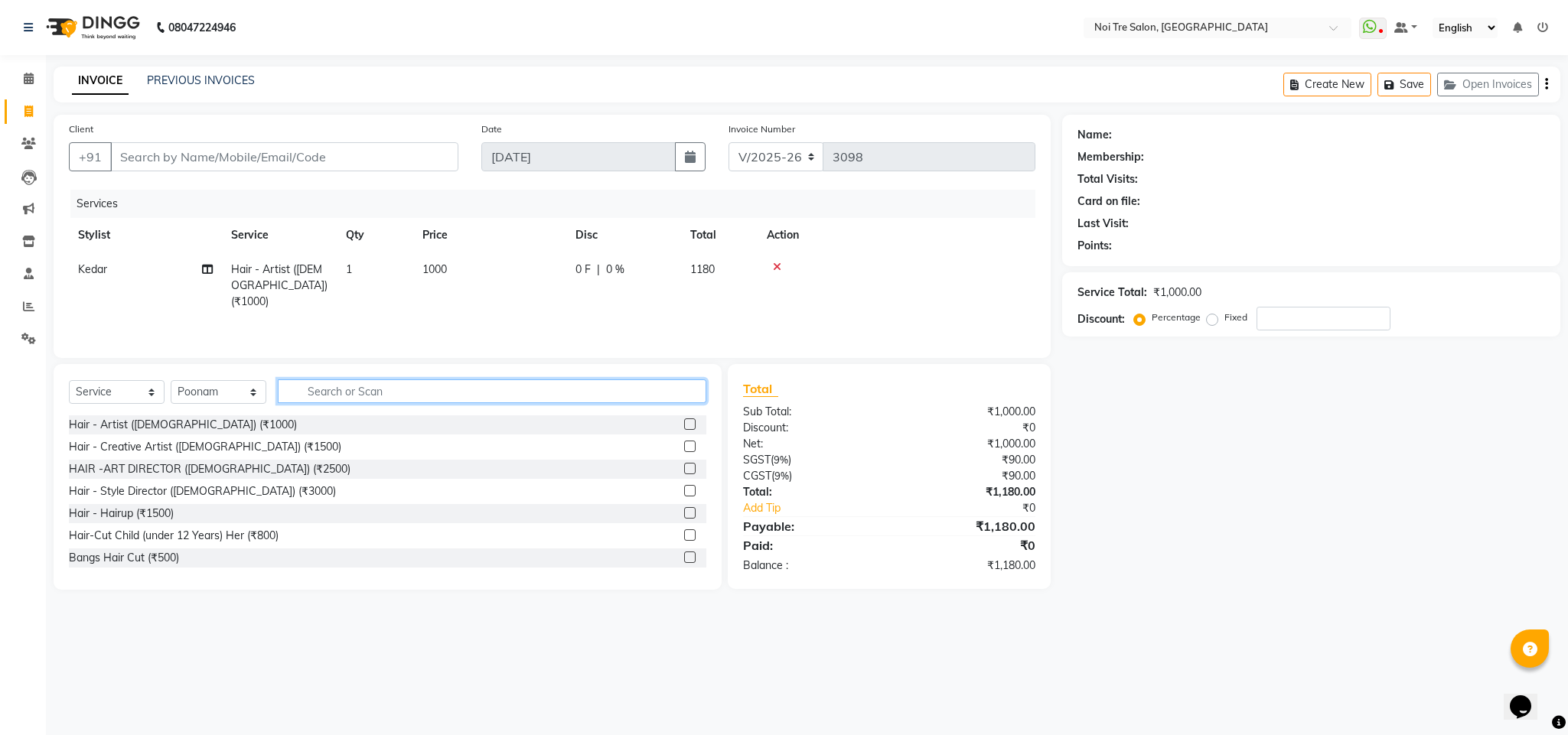
click at [327, 393] on input "text" at bounding box center [491, 391] width 428 height 24
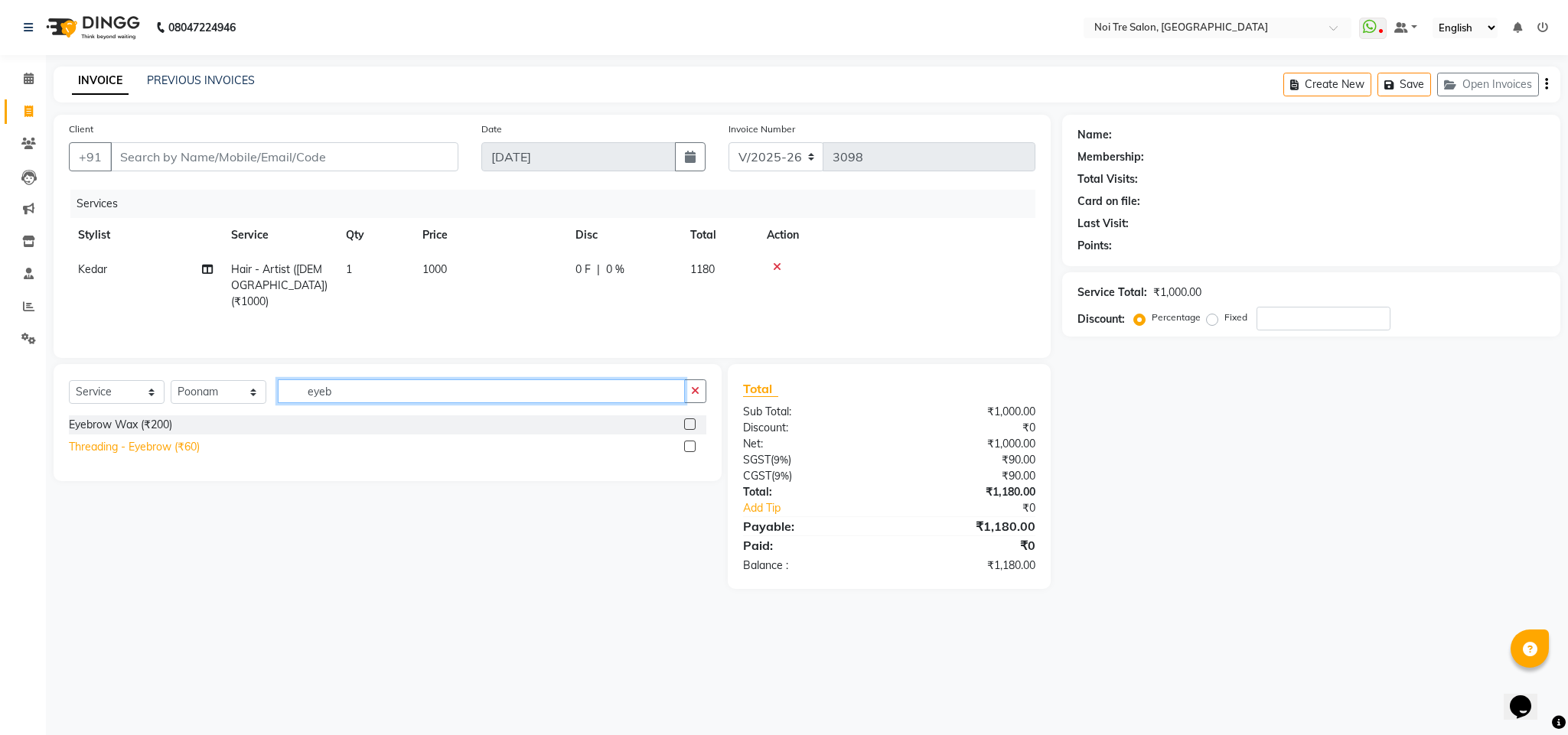
type input "eyeb"
click at [192, 445] on div "Threading - Eyebrow (₹60)" at bounding box center [134, 447] width 131 height 16
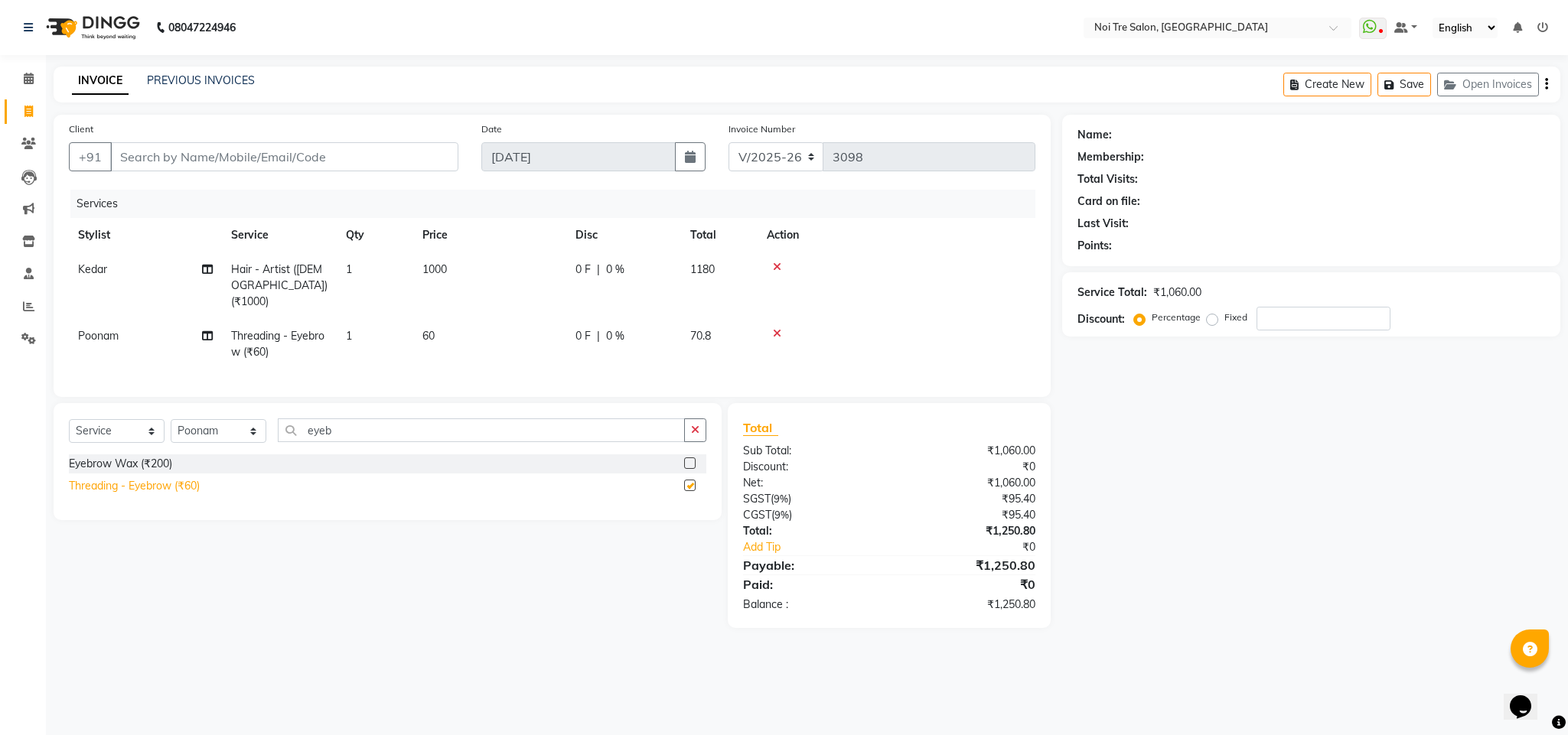
checkbox input "false"
click at [177, 147] on input "Client" at bounding box center [284, 156] width 348 height 29
click at [181, 161] on input "Client" at bounding box center [284, 156] width 348 height 29
click at [155, 157] on input "Client" at bounding box center [284, 156] width 348 height 29
click at [125, 157] on input "Client" at bounding box center [284, 156] width 348 height 29
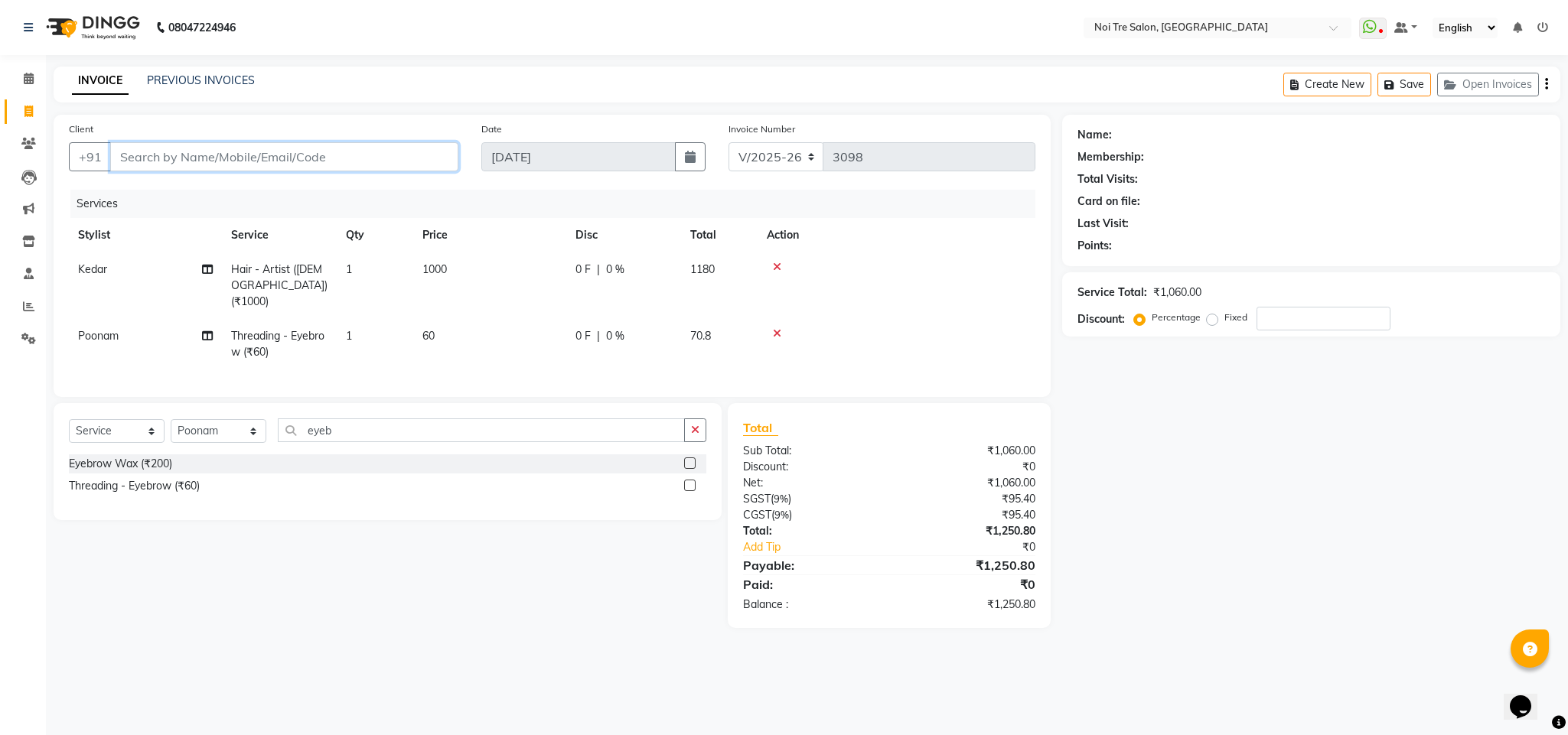
type input "9"
type input "0"
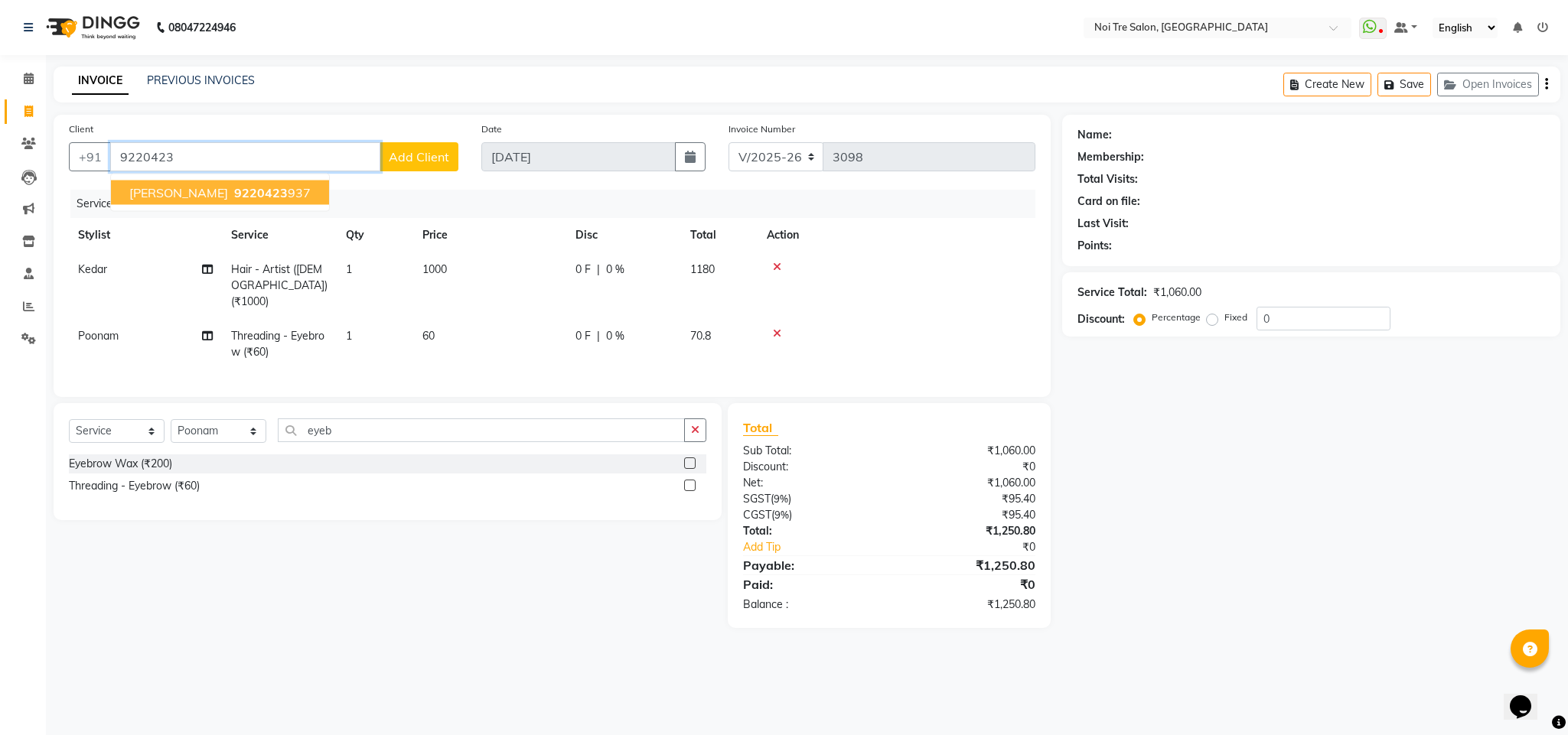
click at [155, 196] on span "[PERSON_NAME]" at bounding box center [178, 193] width 99 height 15
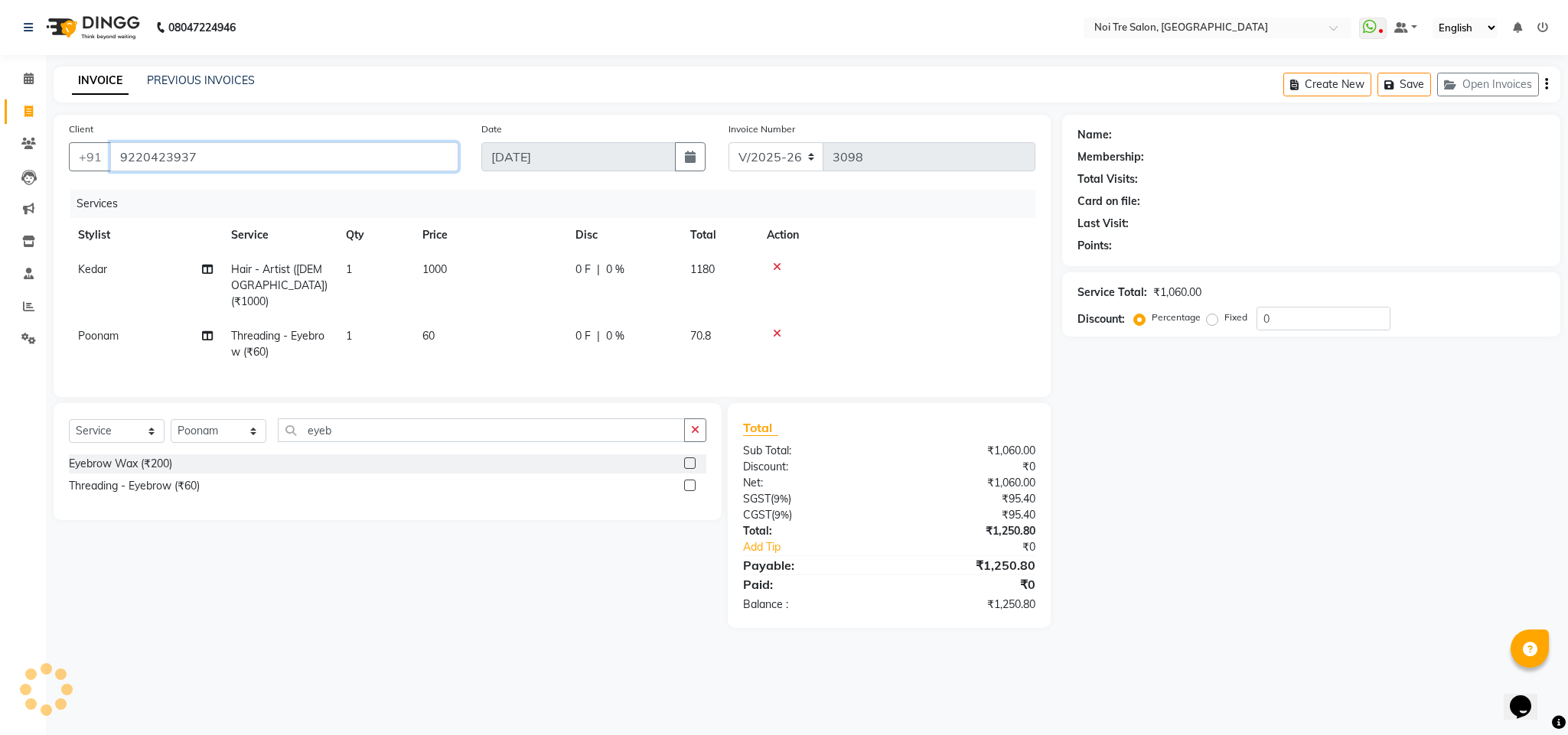
type input "9220423937"
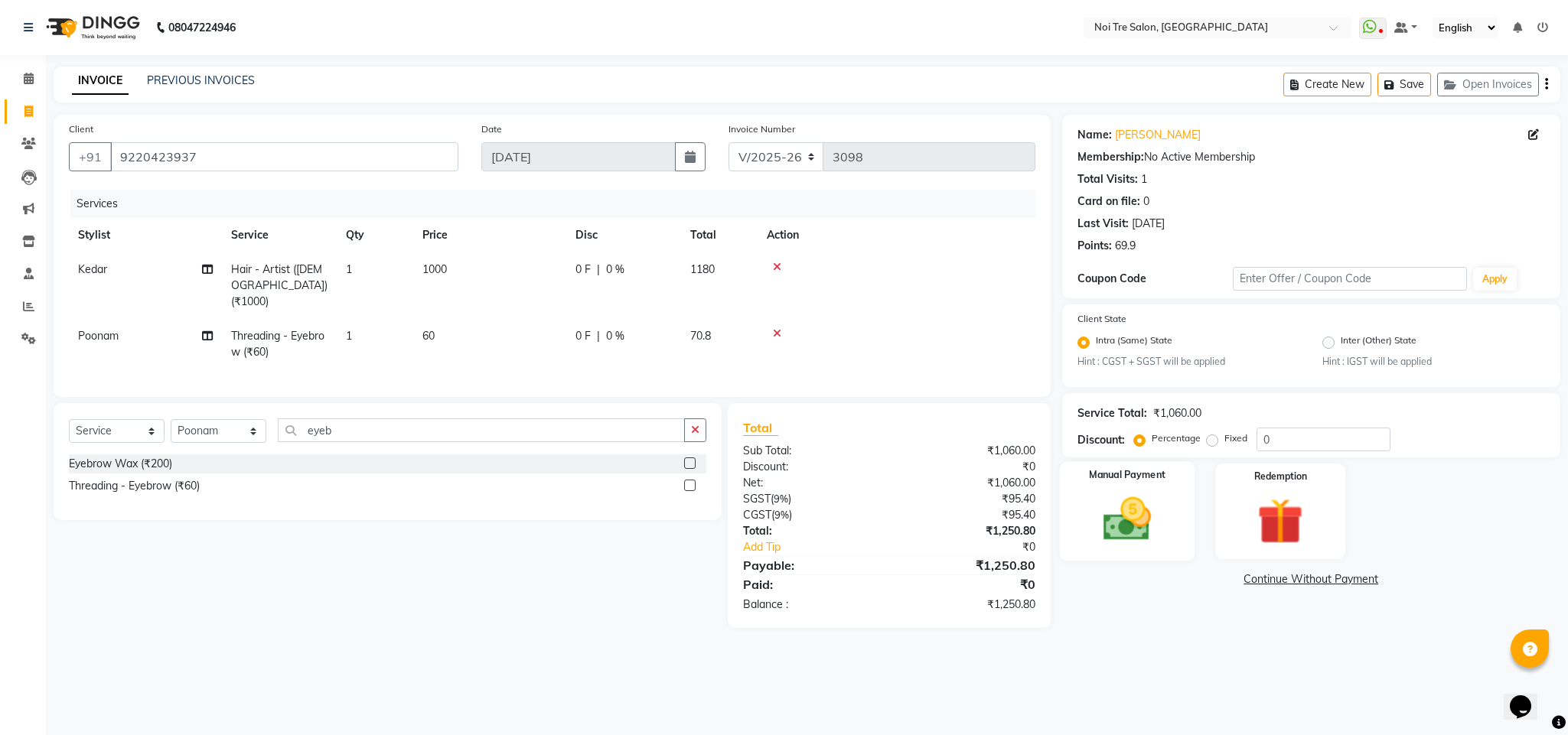
click at [1106, 528] on img at bounding box center [1127, 519] width 78 height 55
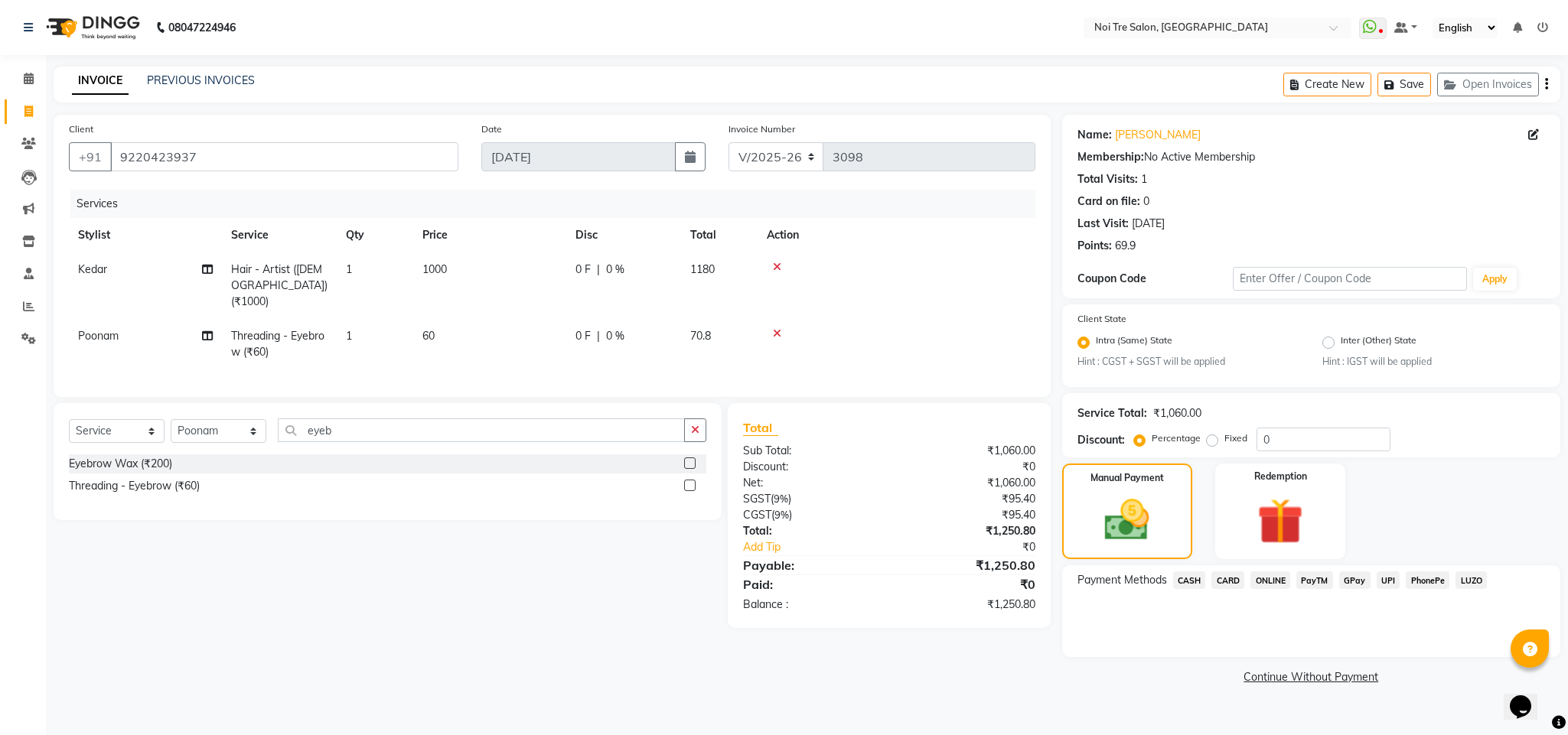
click at [1222, 581] on span "CARD" at bounding box center [1227, 580] width 33 height 18
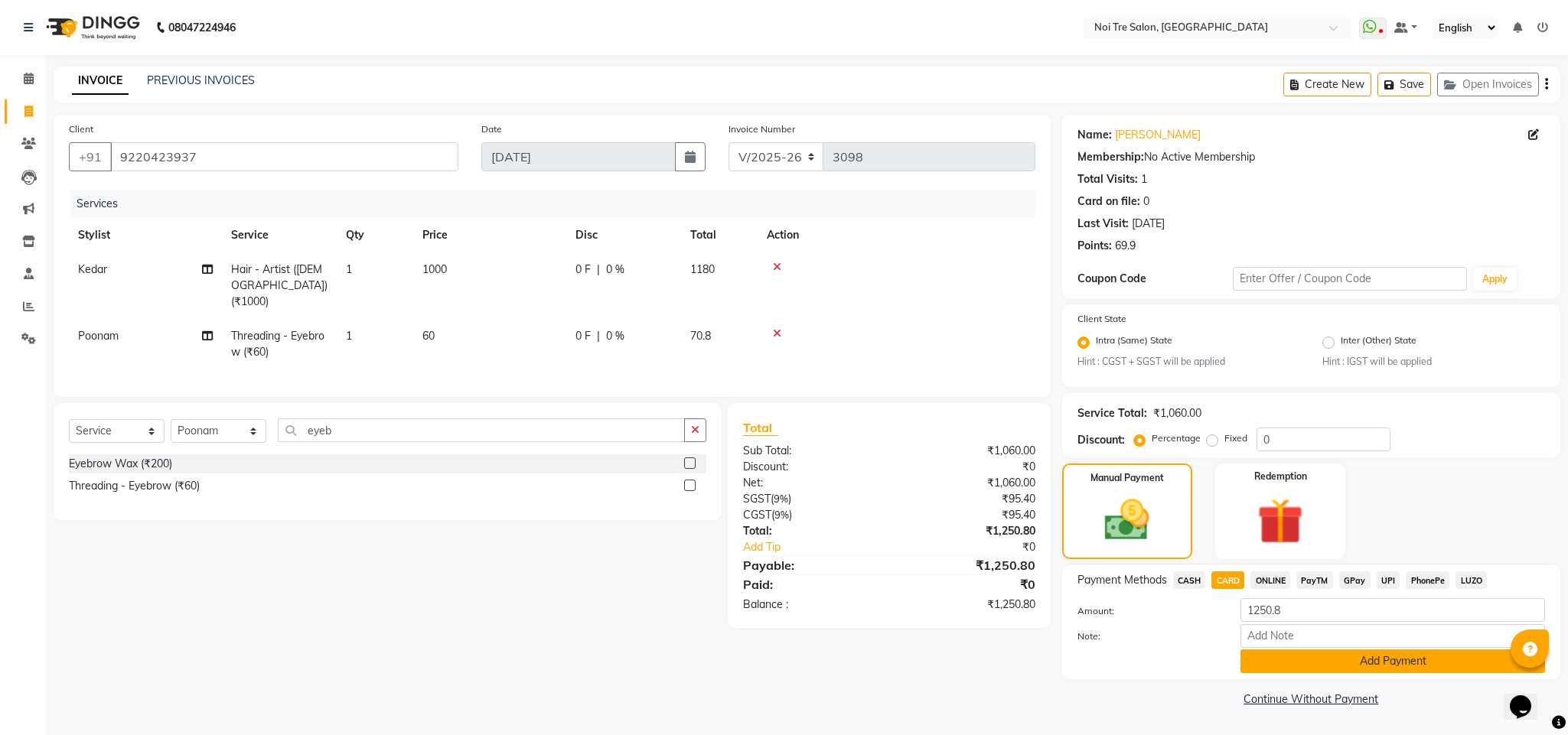
click at [1286, 668] on button "Add Payment" at bounding box center [1392, 661] width 305 height 24
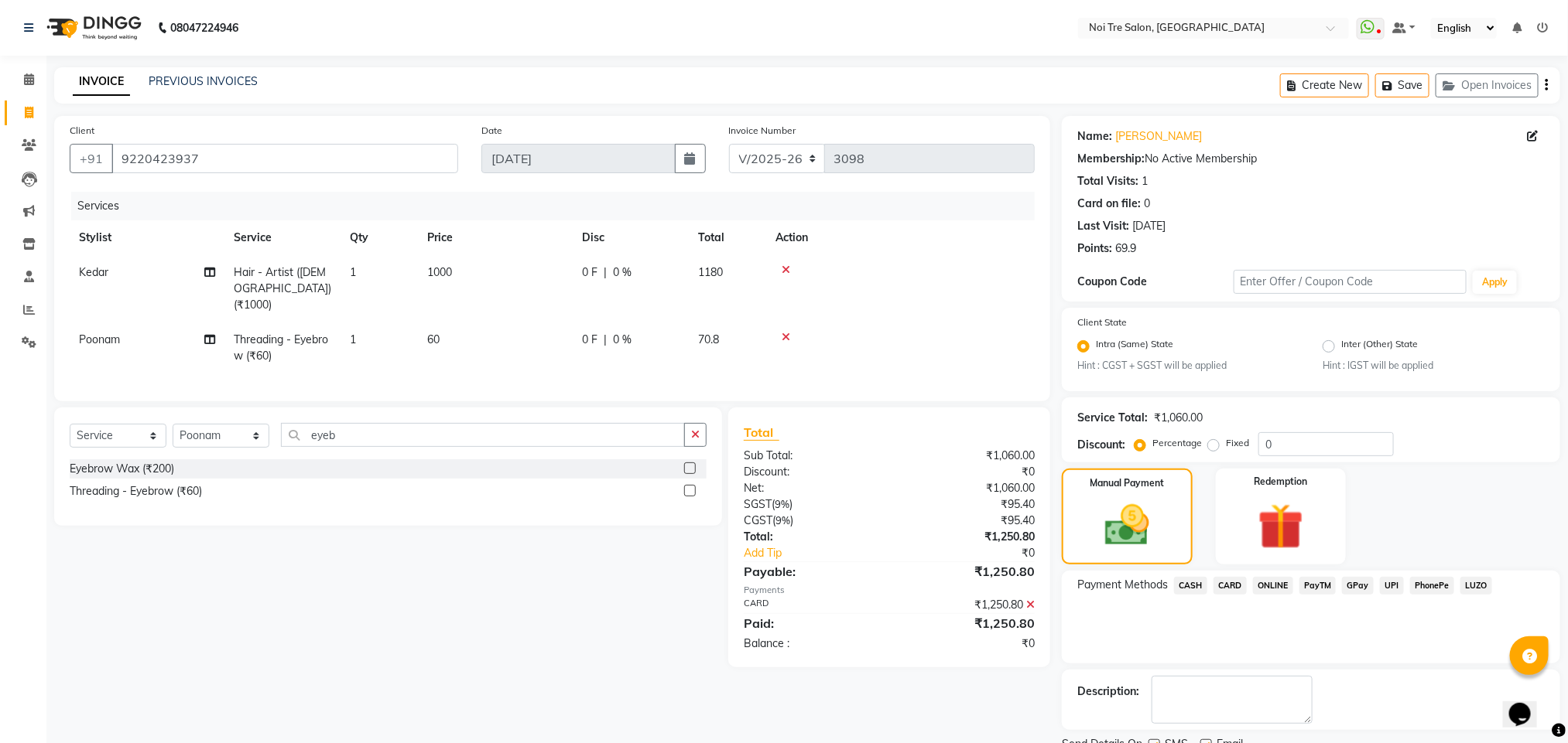
scroll to position [63, 0]
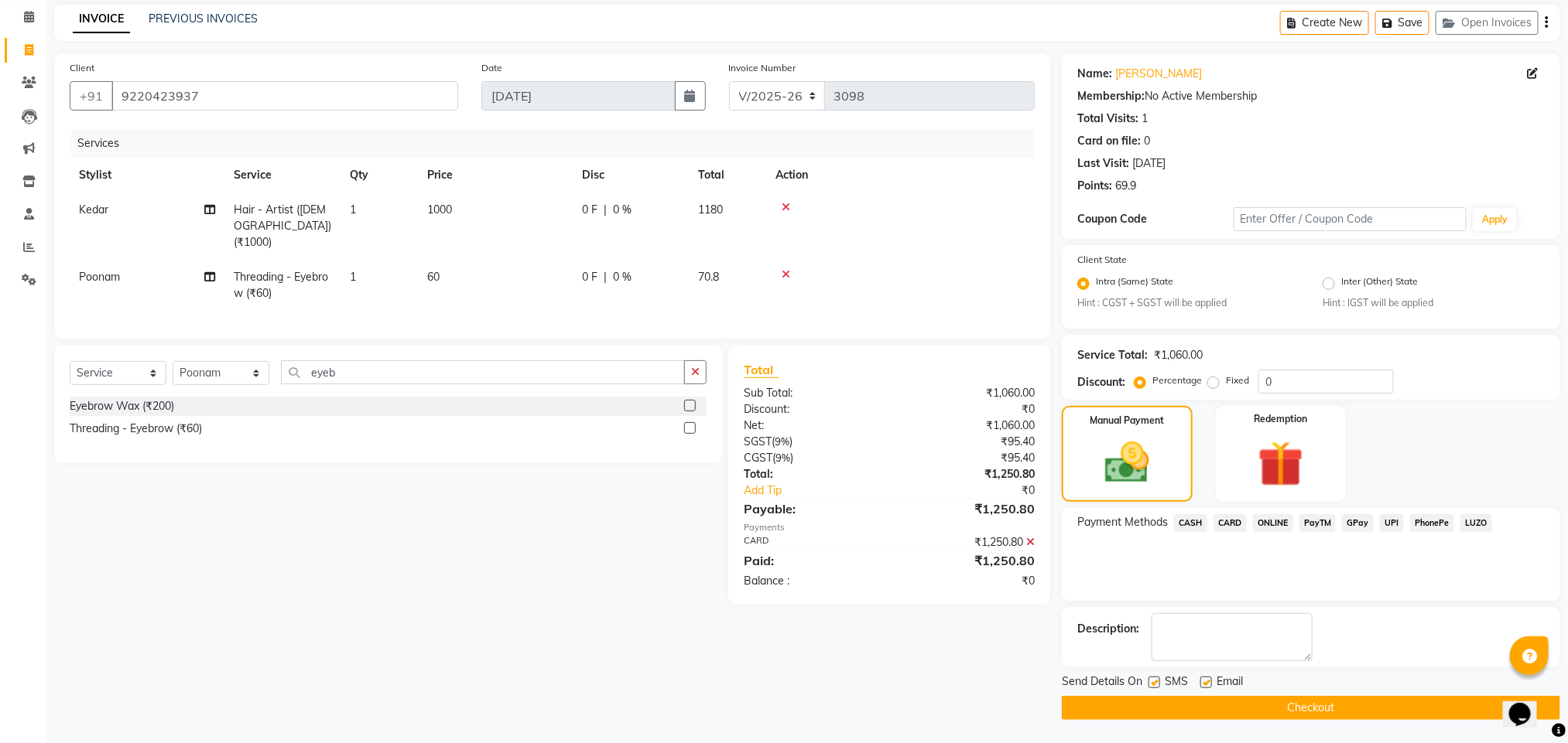
click at [1278, 704] on button "Checkout" at bounding box center [1311, 707] width 499 height 24
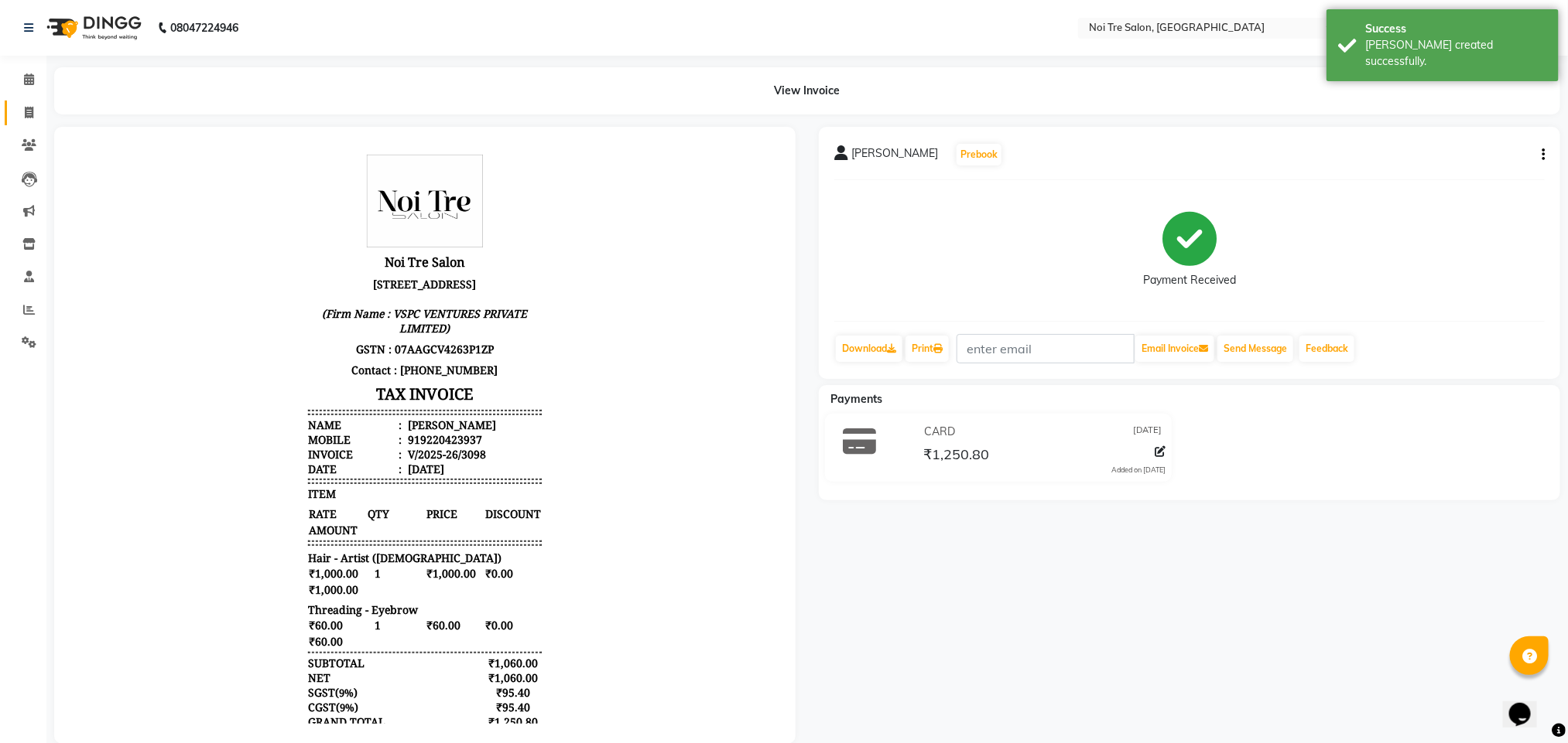
click at [30, 121] on link "Invoice" at bounding box center [23, 113] width 38 height 26
select select "4307"
select select "service"
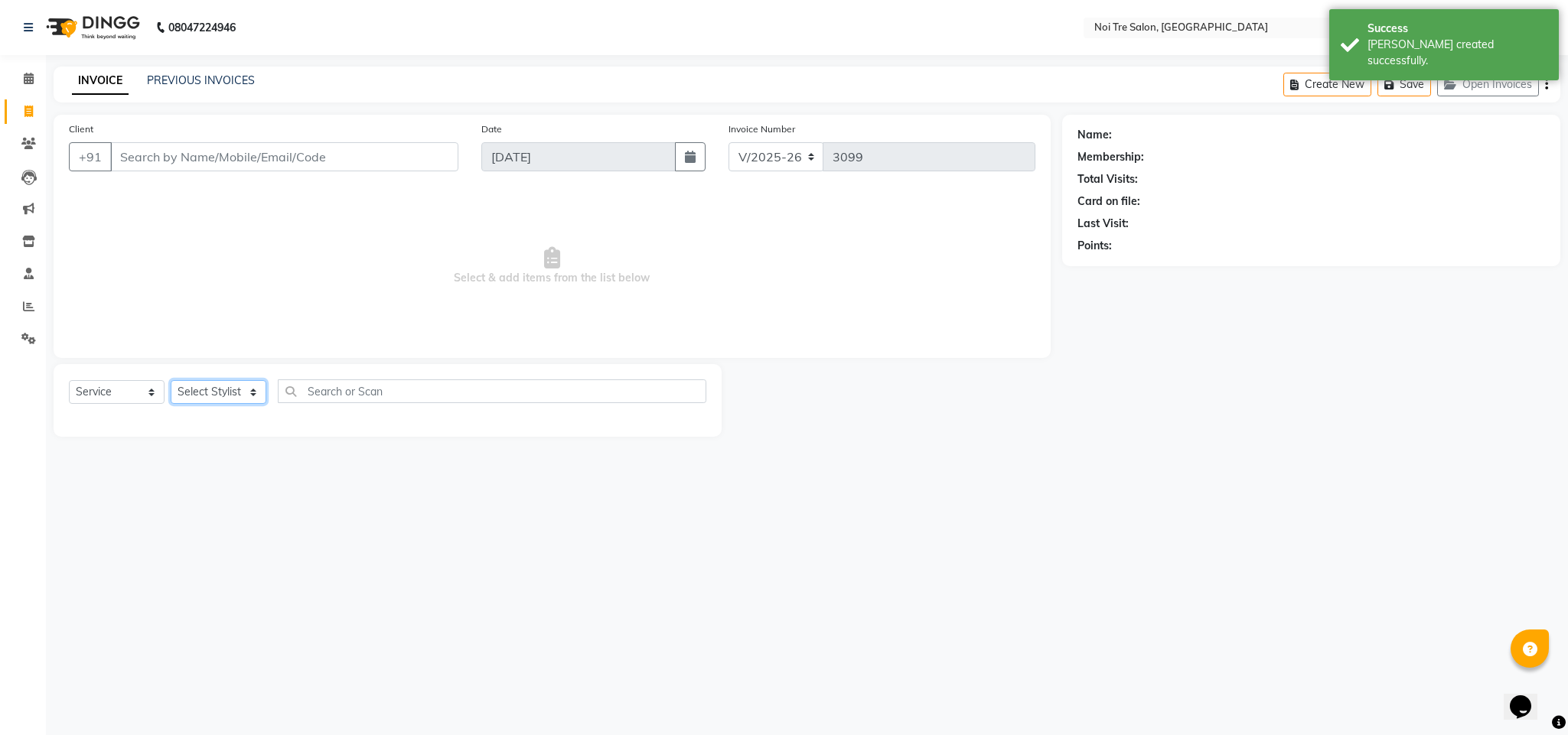
click at [230, 391] on select "Select Stylist Ajay Creative Stylist Anurag [PERSON_NAME] [PERSON_NAME] [PERSON…" at bounding box center [218, 391] width 95 height 24
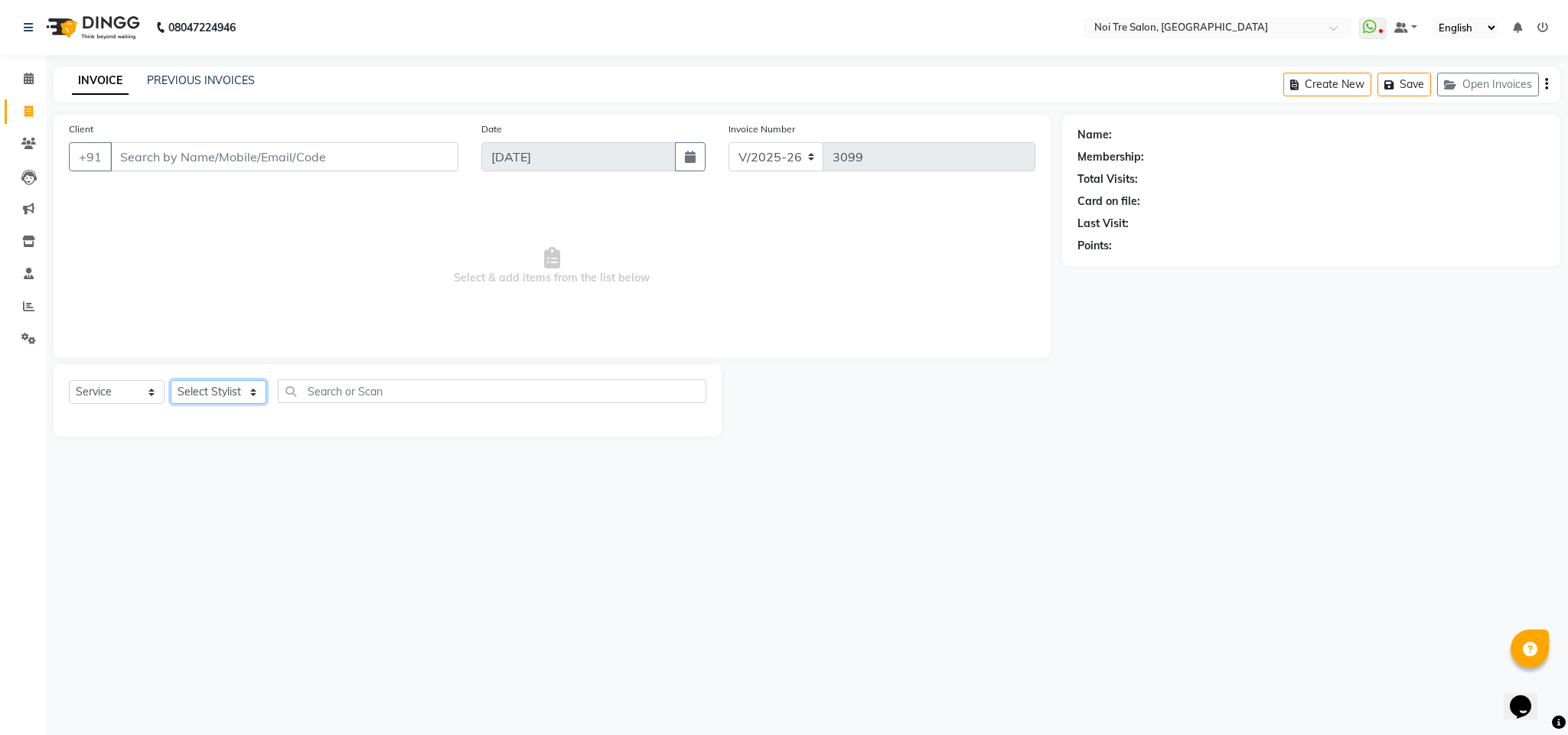
select select "24530"
click at [170, 381] on select "Select Stylist Ajay Creative Stylist Anurag [PERSON_NAME] [PERSON_NAME] [PERSON…" at bounding box center [218, 391] width 95 height 24
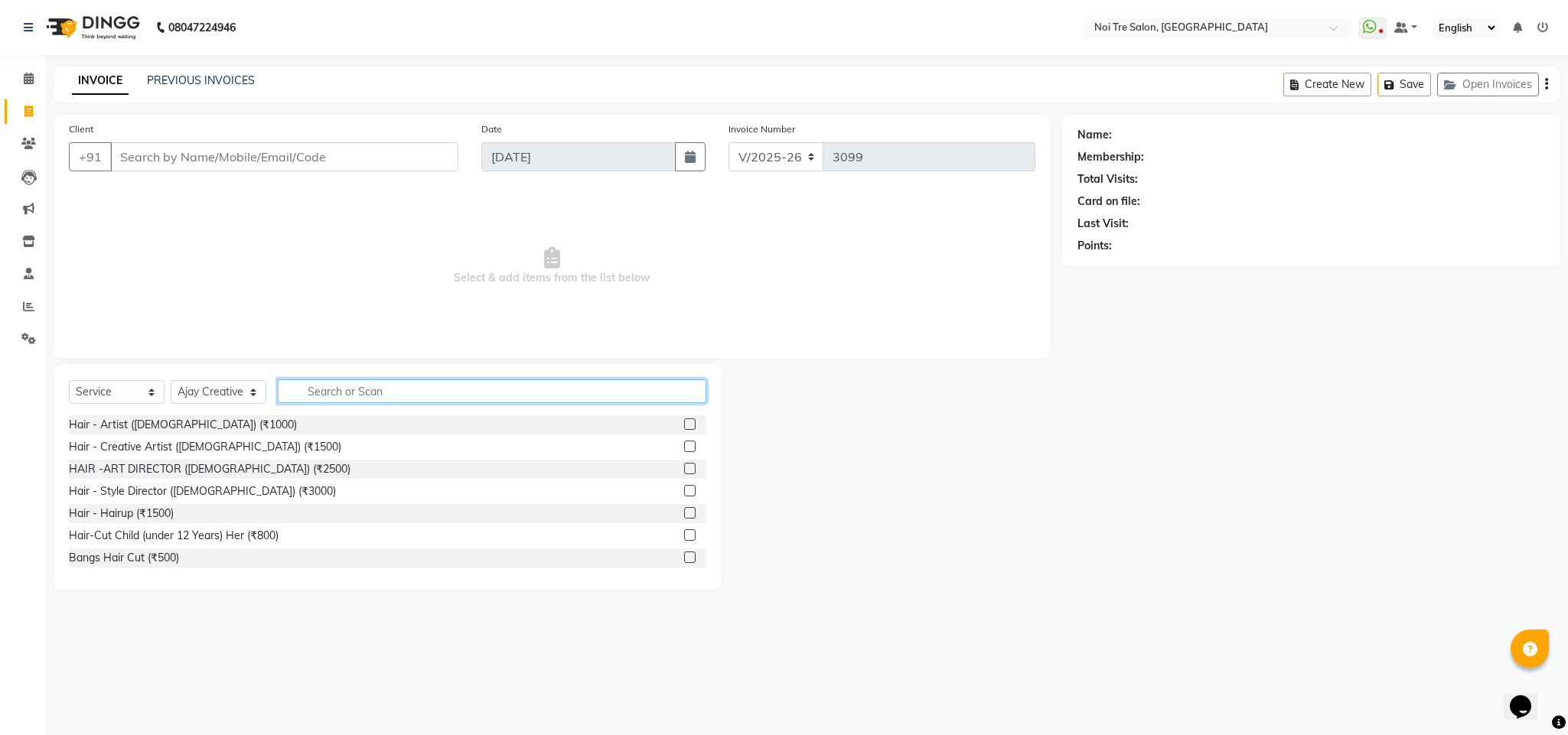
click at [327, 400] on input "text" at bounding box center [491, 391] width 428 height 24
type input "touch"
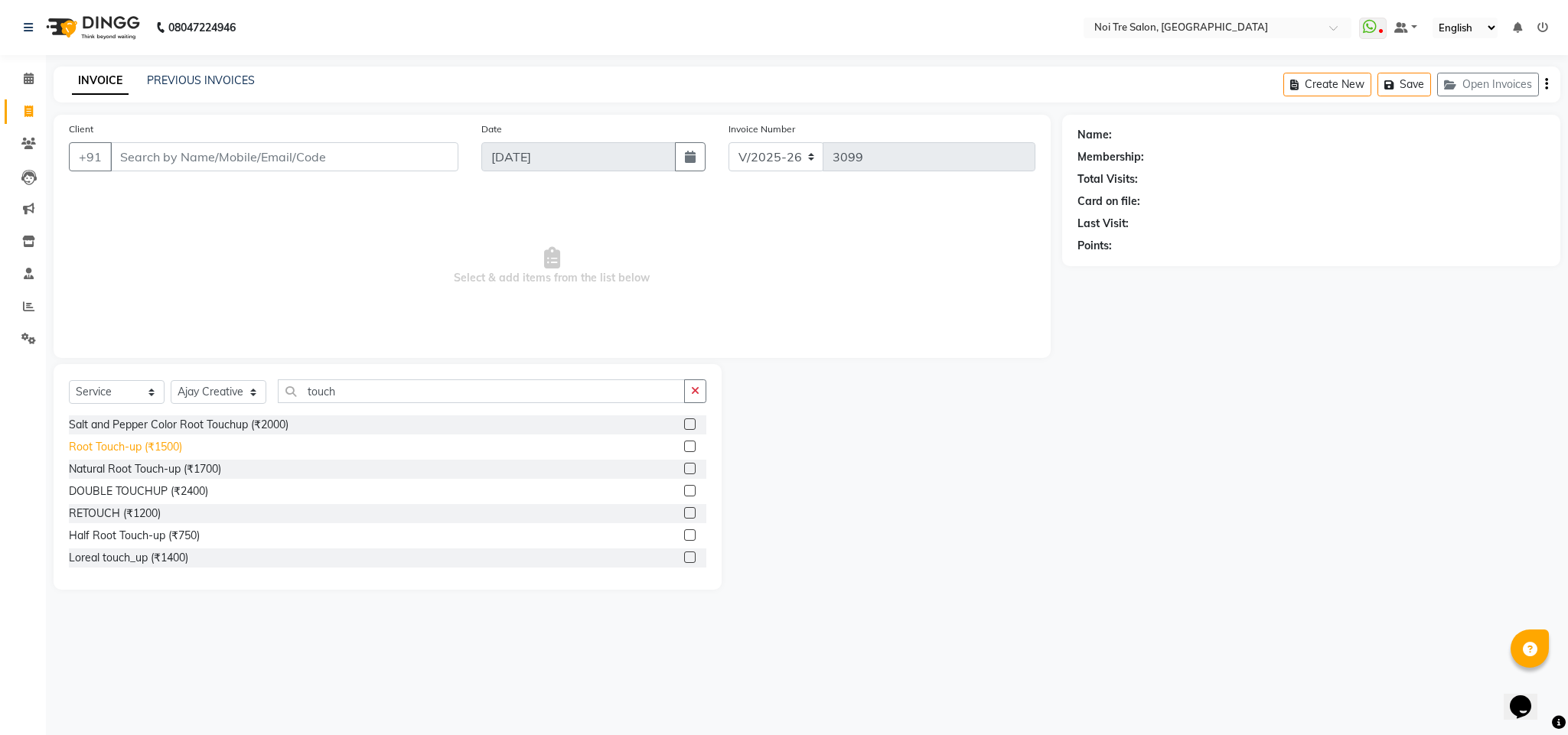
click at [161, 453] on div "Root Touch-up (₹1500)" at bounding box center [125, 447] width 113 height 16
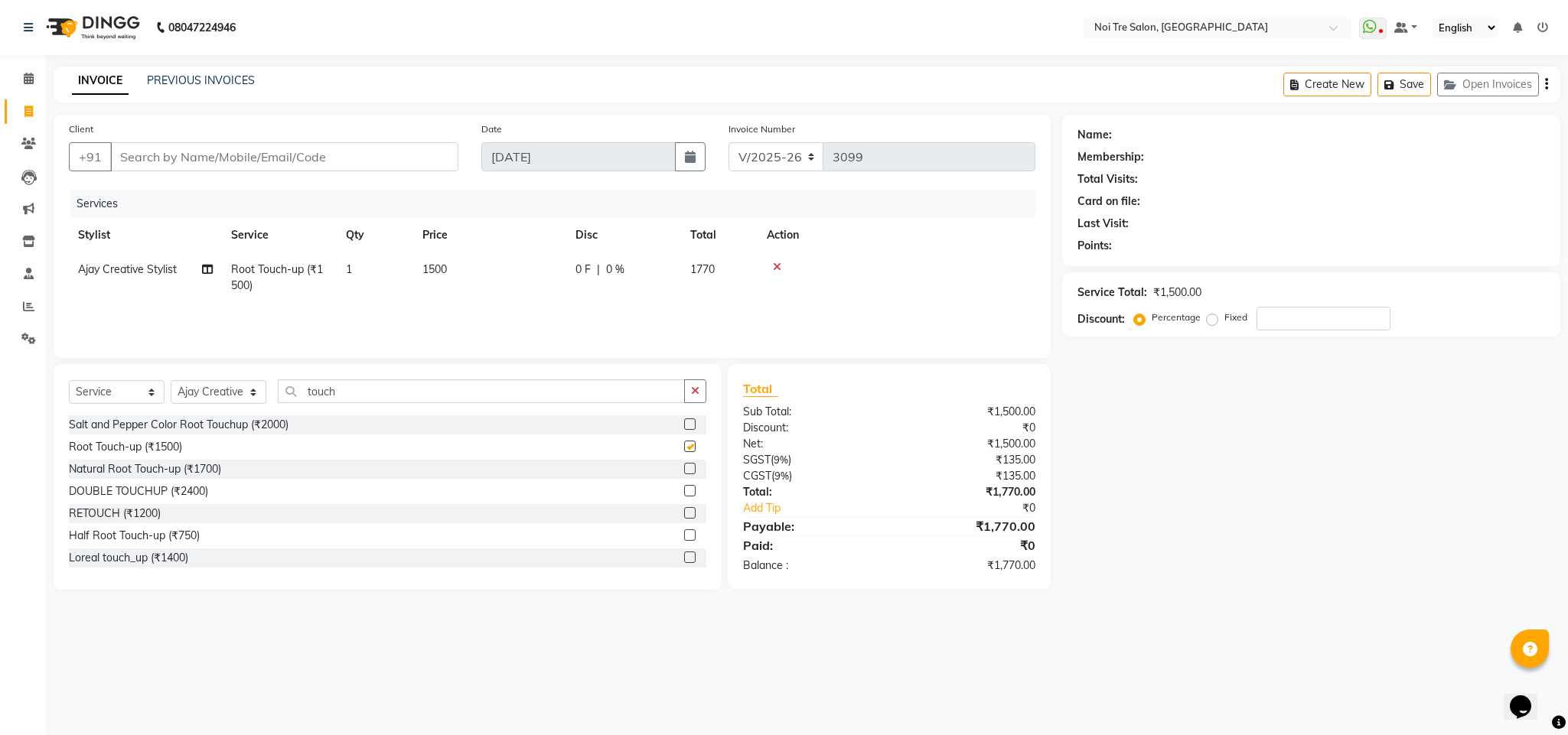
checkbox input "false"
click at [323, 395] on input "touch" at bounding box center [481, 391] width 407 height 24
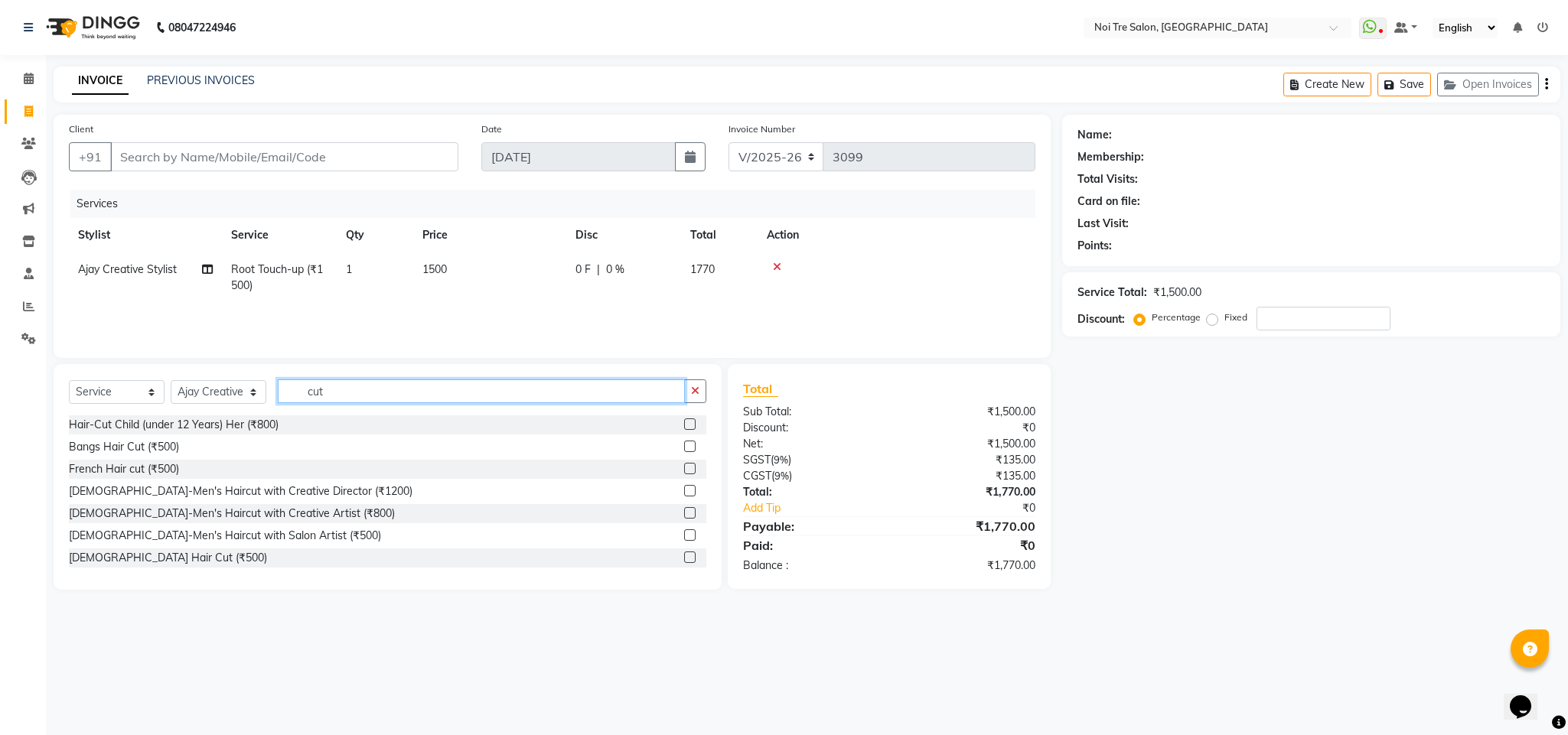
type input "cut"
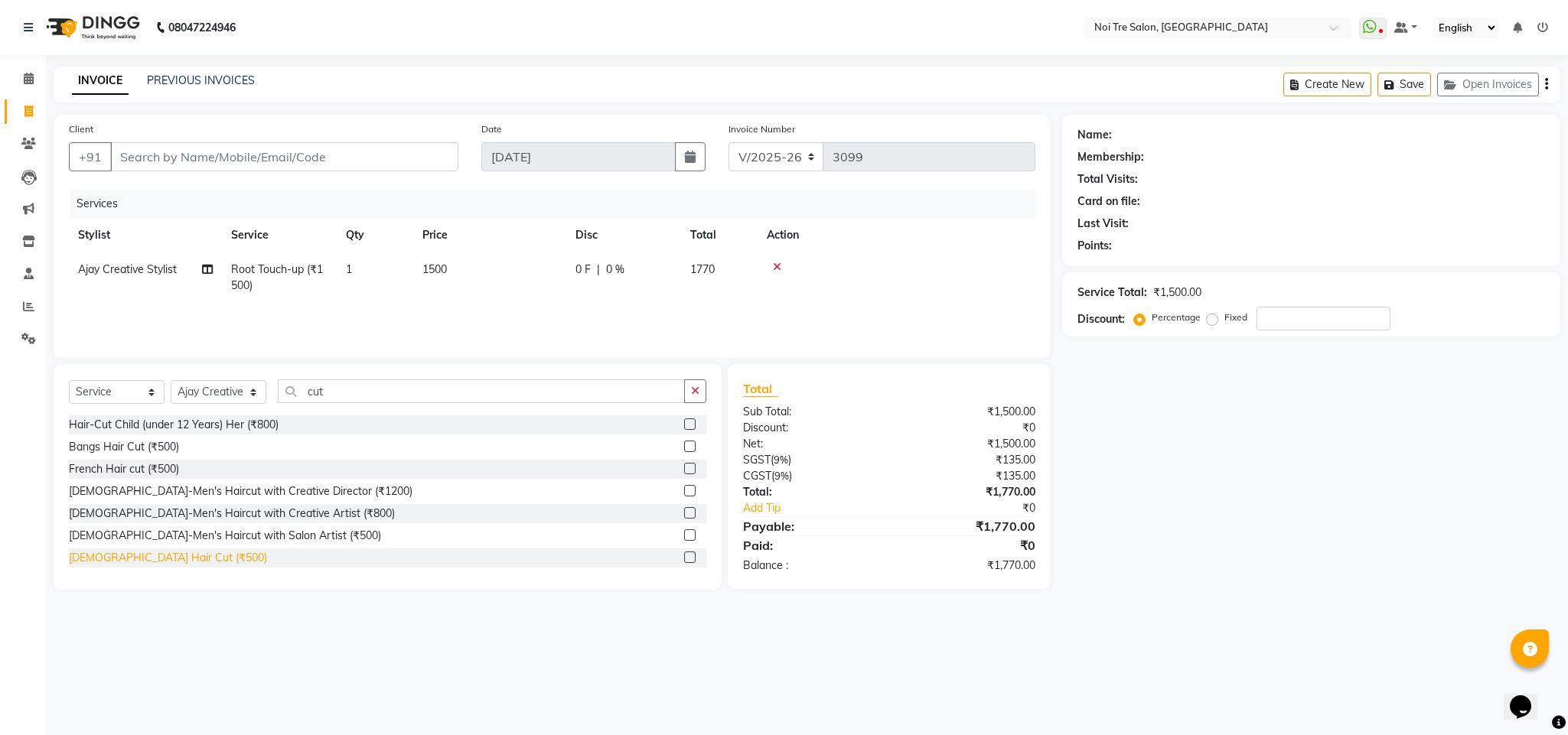
click at [132, 554] on div "[DEMOGRAPHIC_DATA] Hair Cut (₹500)" at bounding box center [387, 558] width 637 height 19
click at [132, 554] on div "[DEMOGRAPHIC_DATA] Hair Cut (₹500)" at bounding box center [168, 558] width 198 height 16
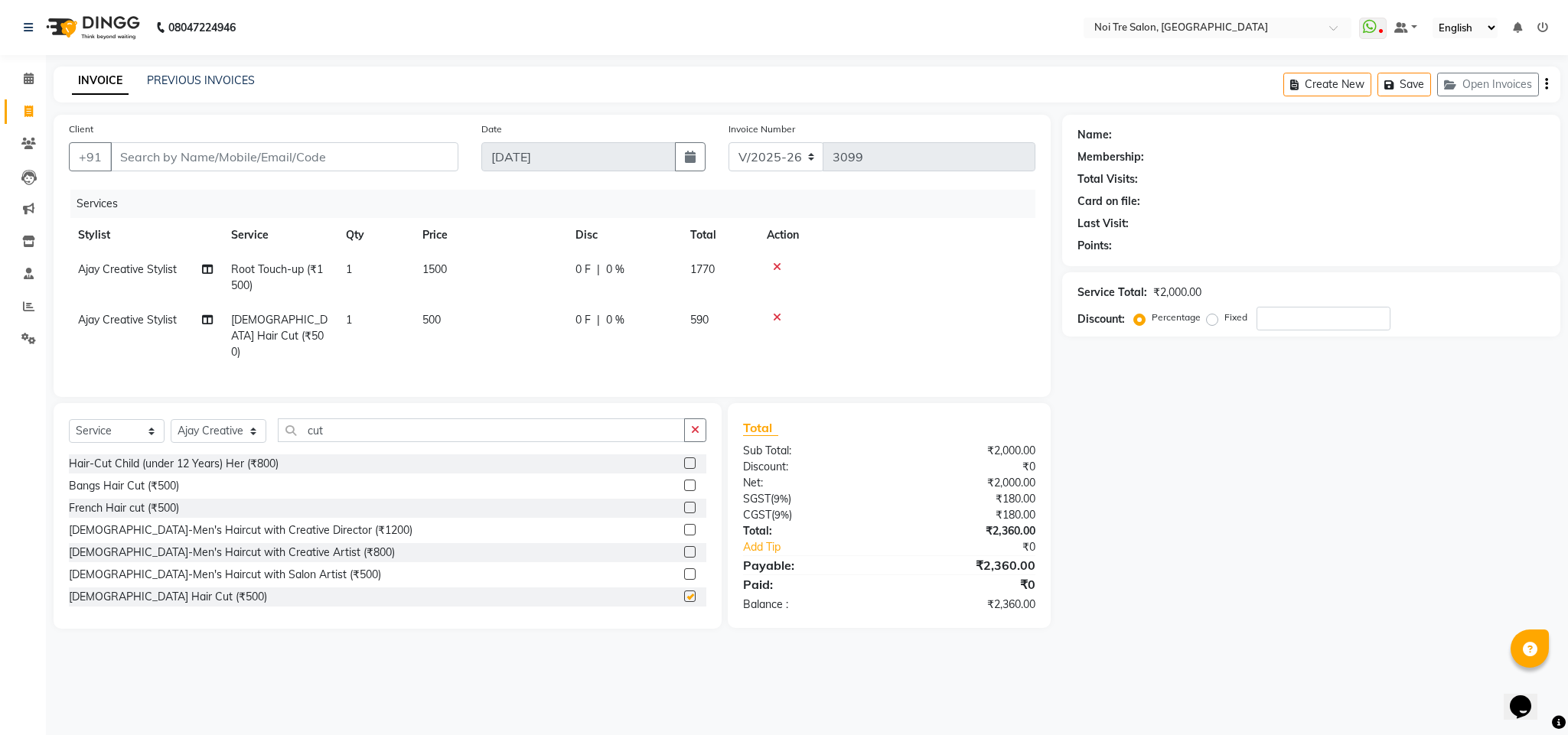
checkbox input "false"
click at [310, 439] on input "cut" at bounding box center [481, 430] width 407 height 24
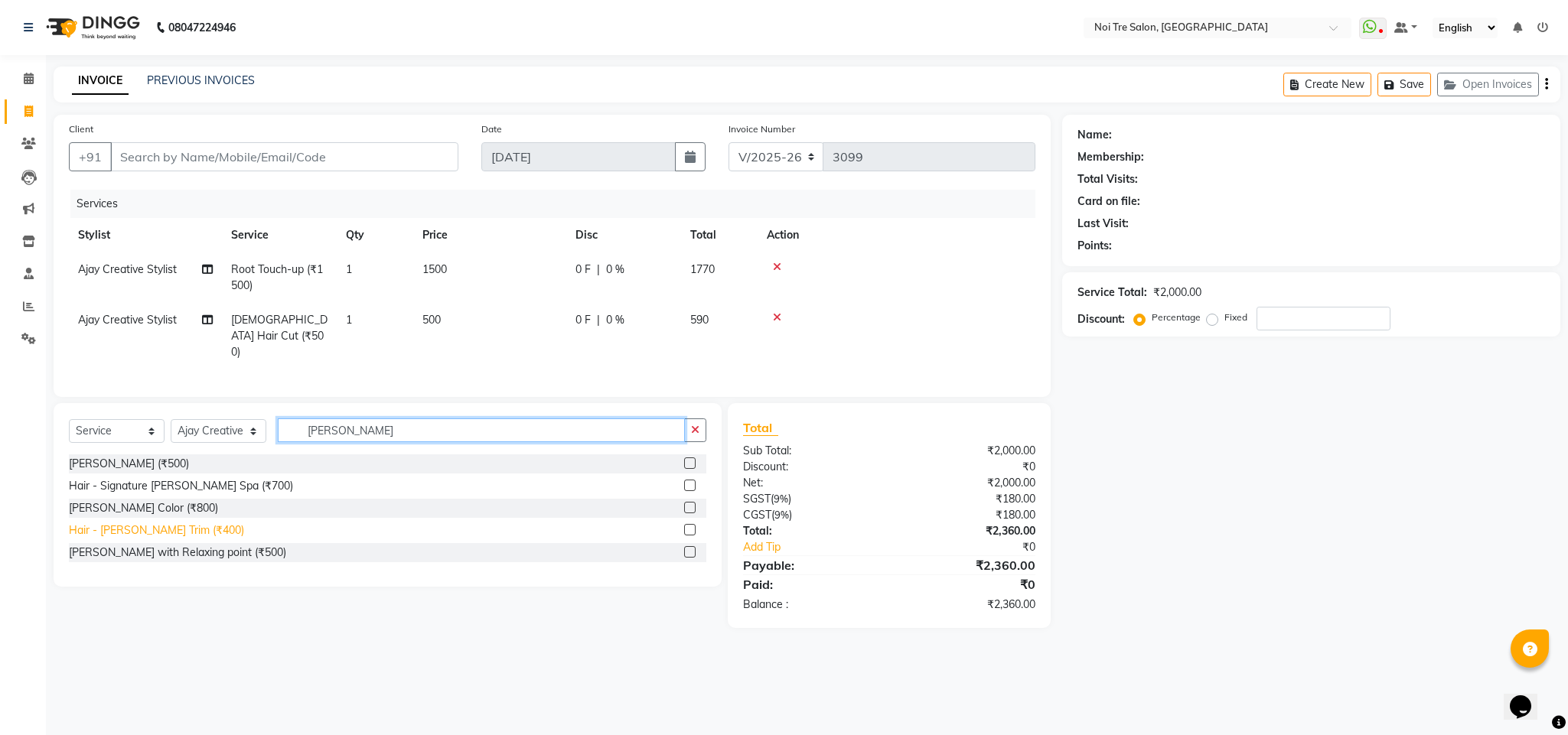
type input "[PERSON_NAME]"
click at [182, 527] on div "Hair - [PERSON_NAME] Trim (₹400)" at bounding box center [156, 531] width 175 height 16
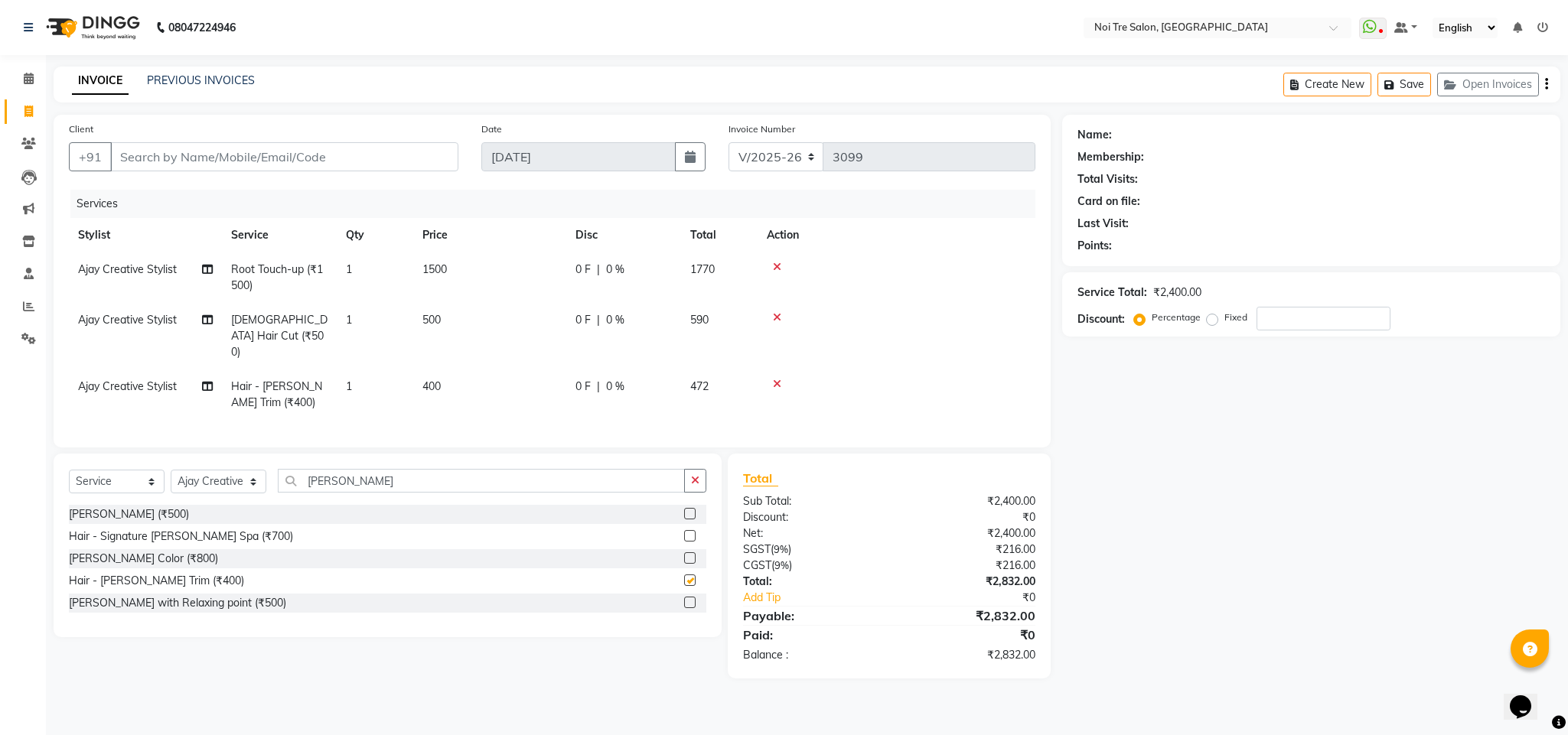
checkbox input "false"
click at [278, 156] on input "Client" at bounding box center [284, 156] width 348 height 29
click at [310, 162] on input "Client" at bounding box center [284, 156] width 348 height 29
click at [196, 145] on input "Client" at bounding box center [284, 156] width 348 height 29
type input "9"
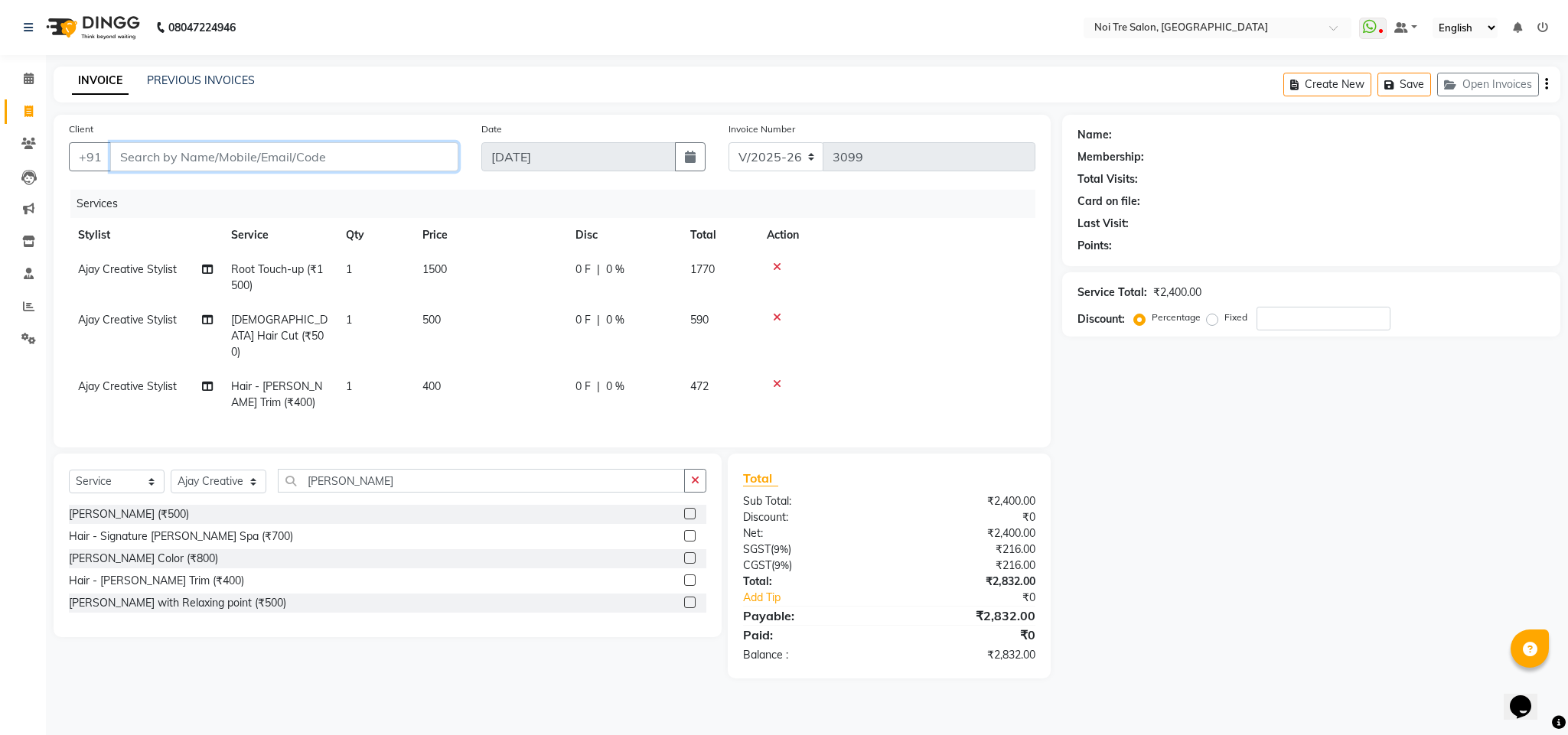
type input "0"
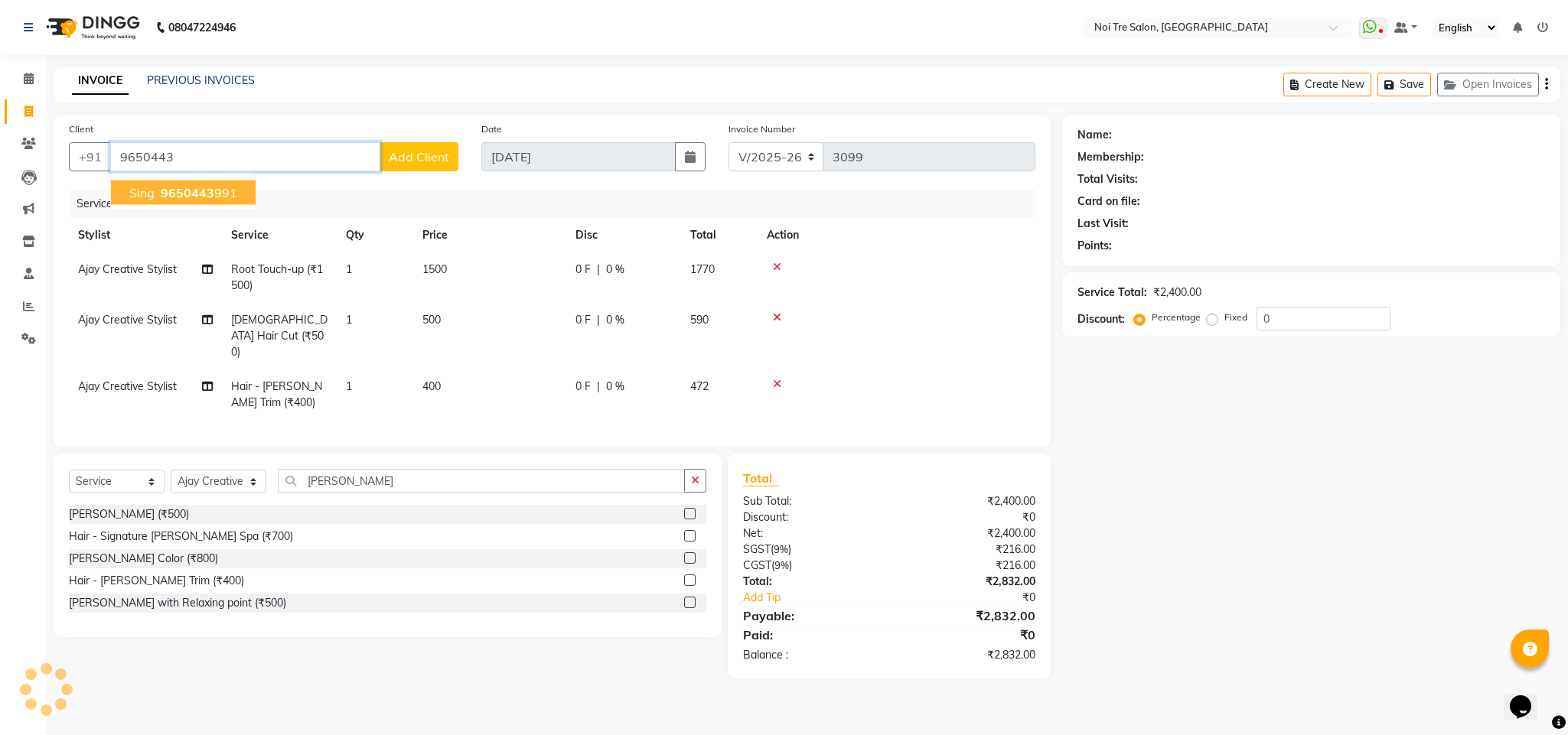
click at [207, 193] on span "9650443" at bounding box center [187, 193] width 54 height 15
type input "9650443991"
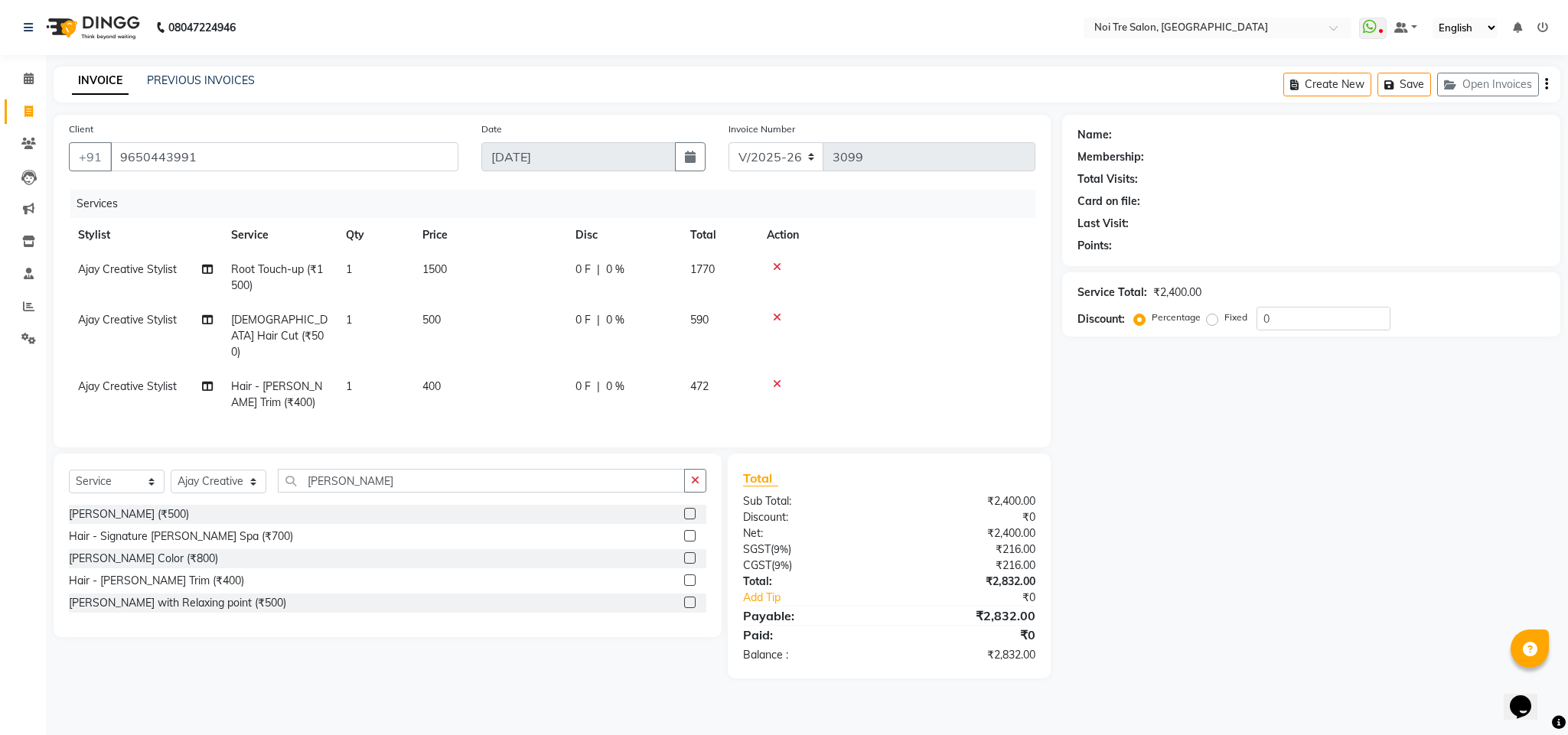
select select "1: Object"
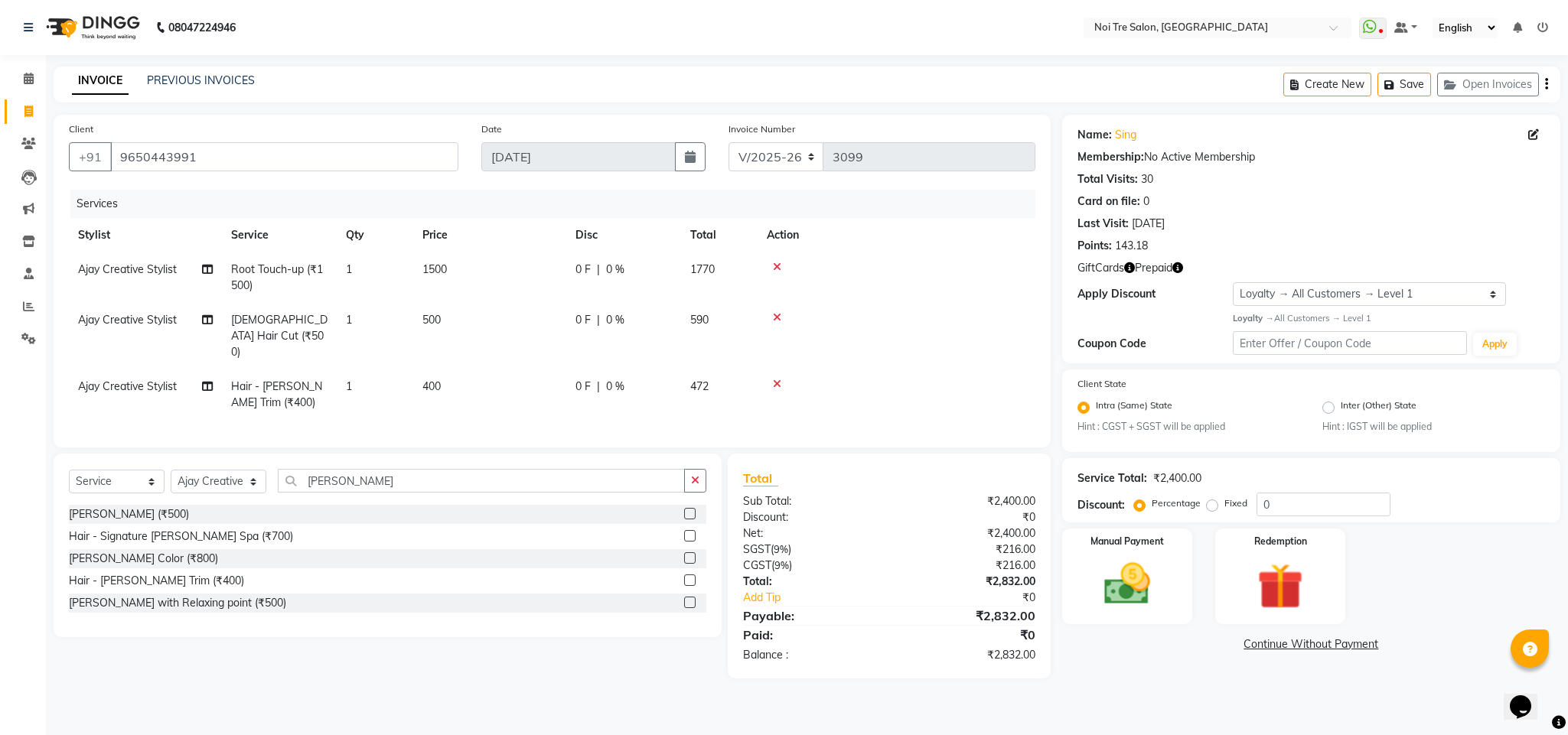
click at [1178, 271] on icon "button" at bounding box center [1178, 268] width 11 height 11
click at [1167, 307] on div "Name: Sing Membership: No Active Membership Total Visits: 30 Card on file: 0 La…" at bounding box center [1311, 239] width 498 height 248
click at [1249, 581] on img at bounding box center [1280, 587] width 78 height 60
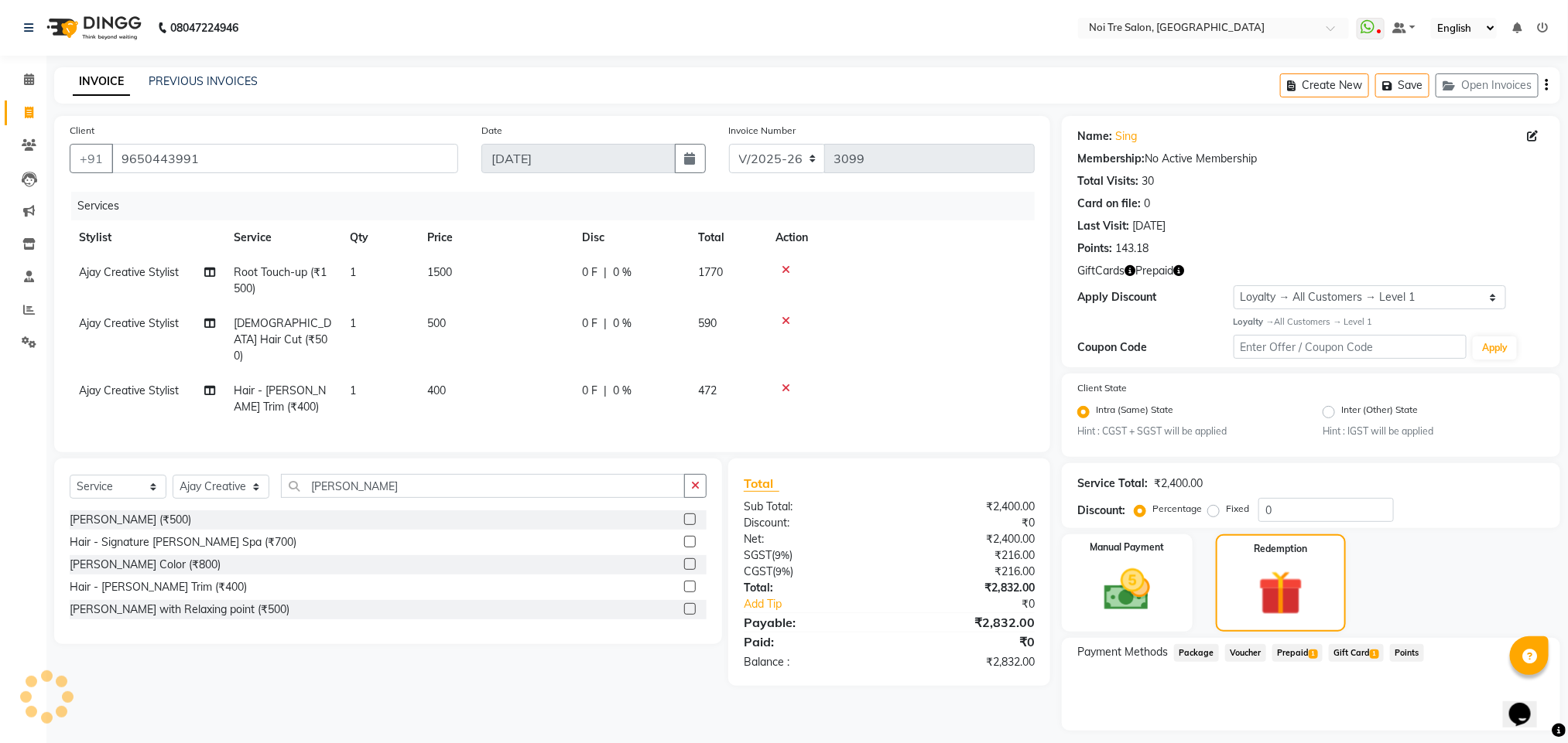
click at [1293, 650] on span "Prepaid 1" at bounding box center [1297, 653] width 50 height 18
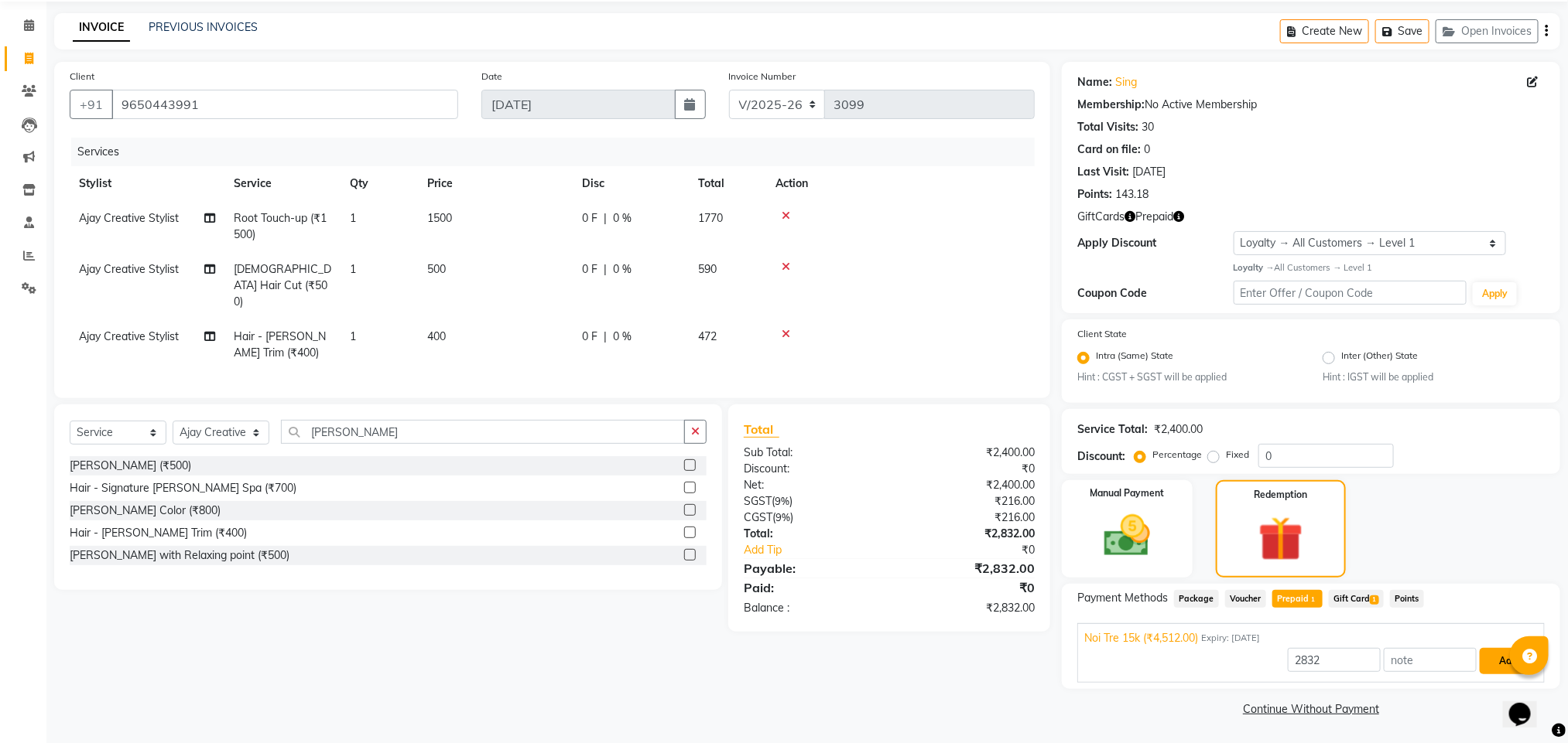
click at [1486, 662] on button "Add" at bounding box center [1507, 661] width 56 height 26
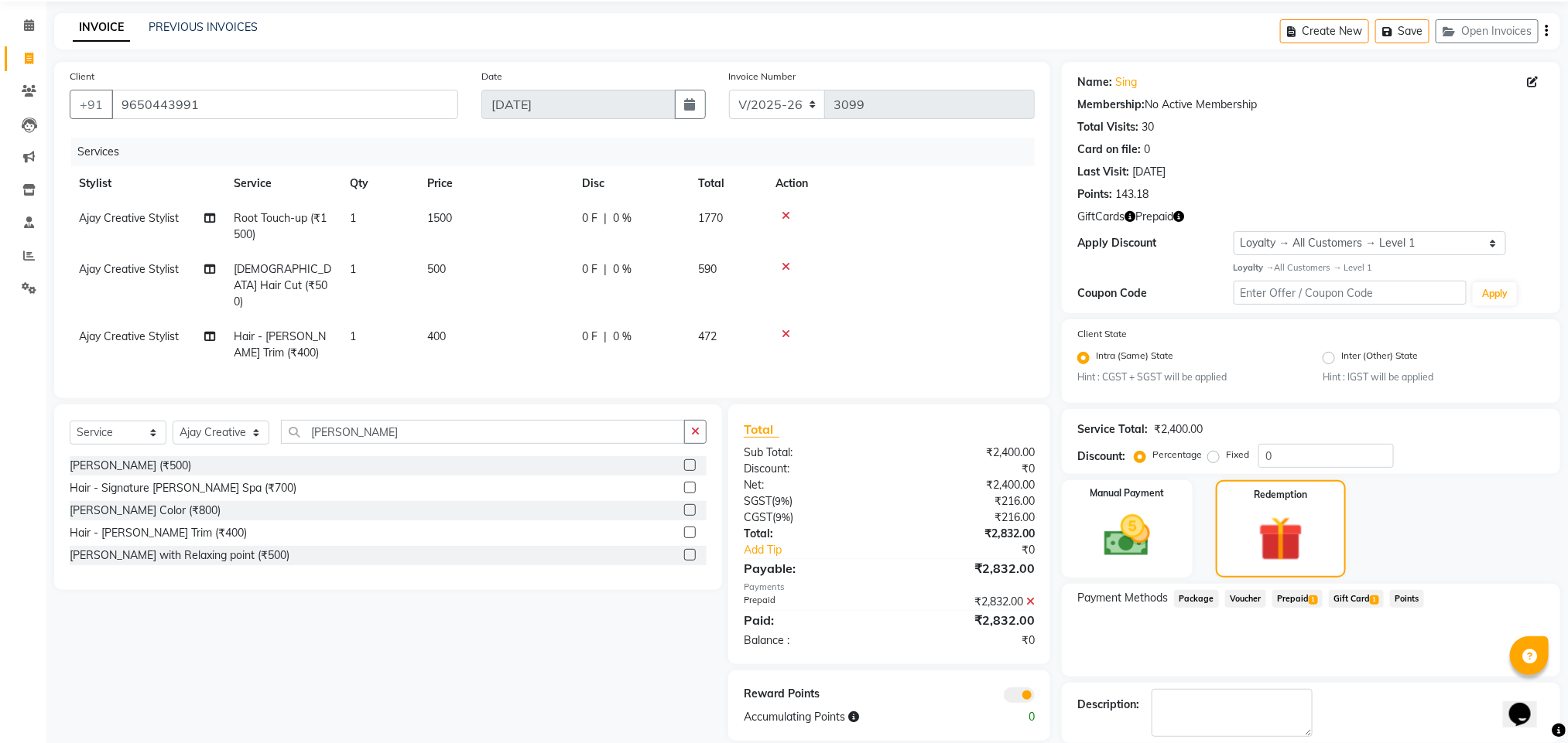
scroll to position [129, 0]
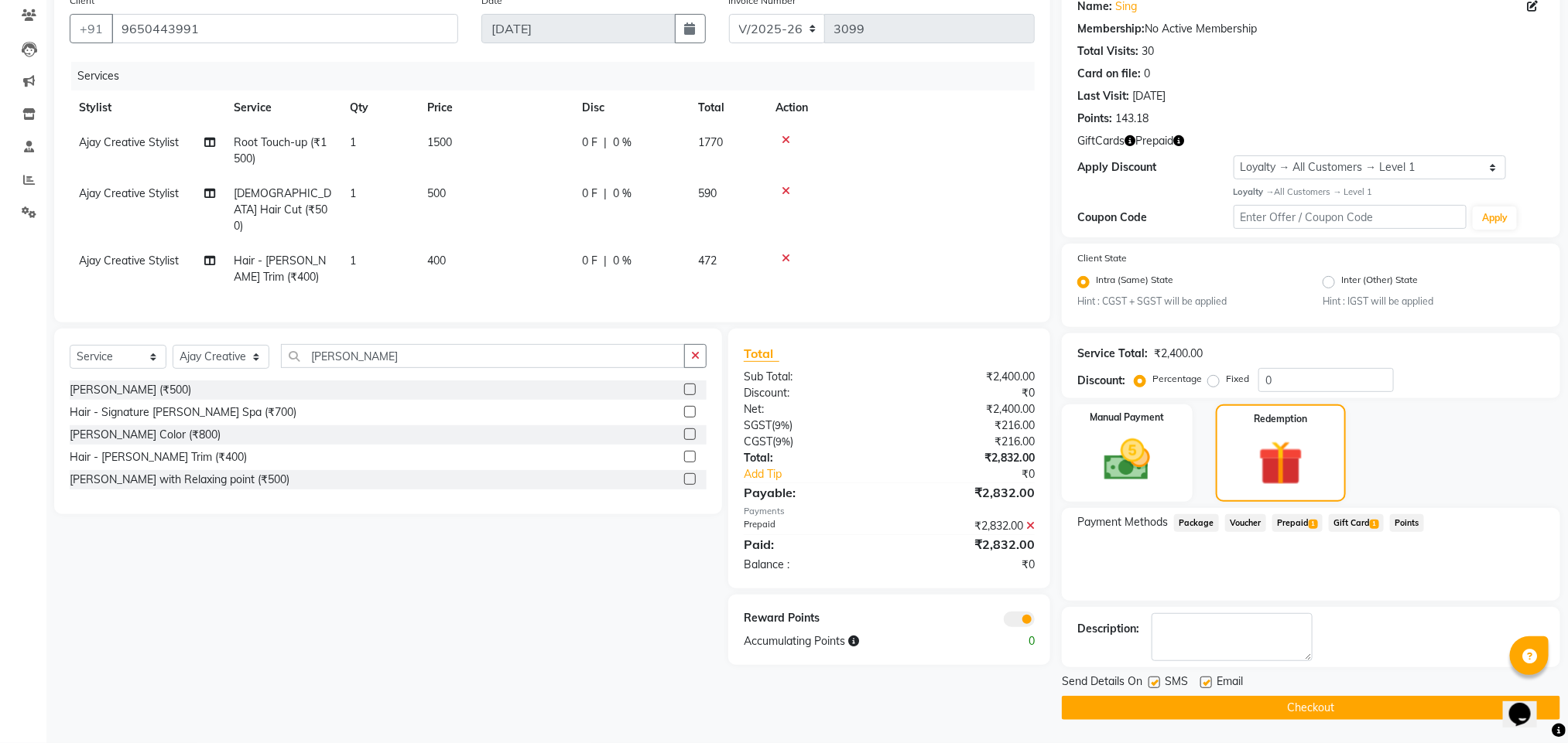
click at [1287, 703] on button "Checkout" at bounding box center [1311, 707] width 499 height 24
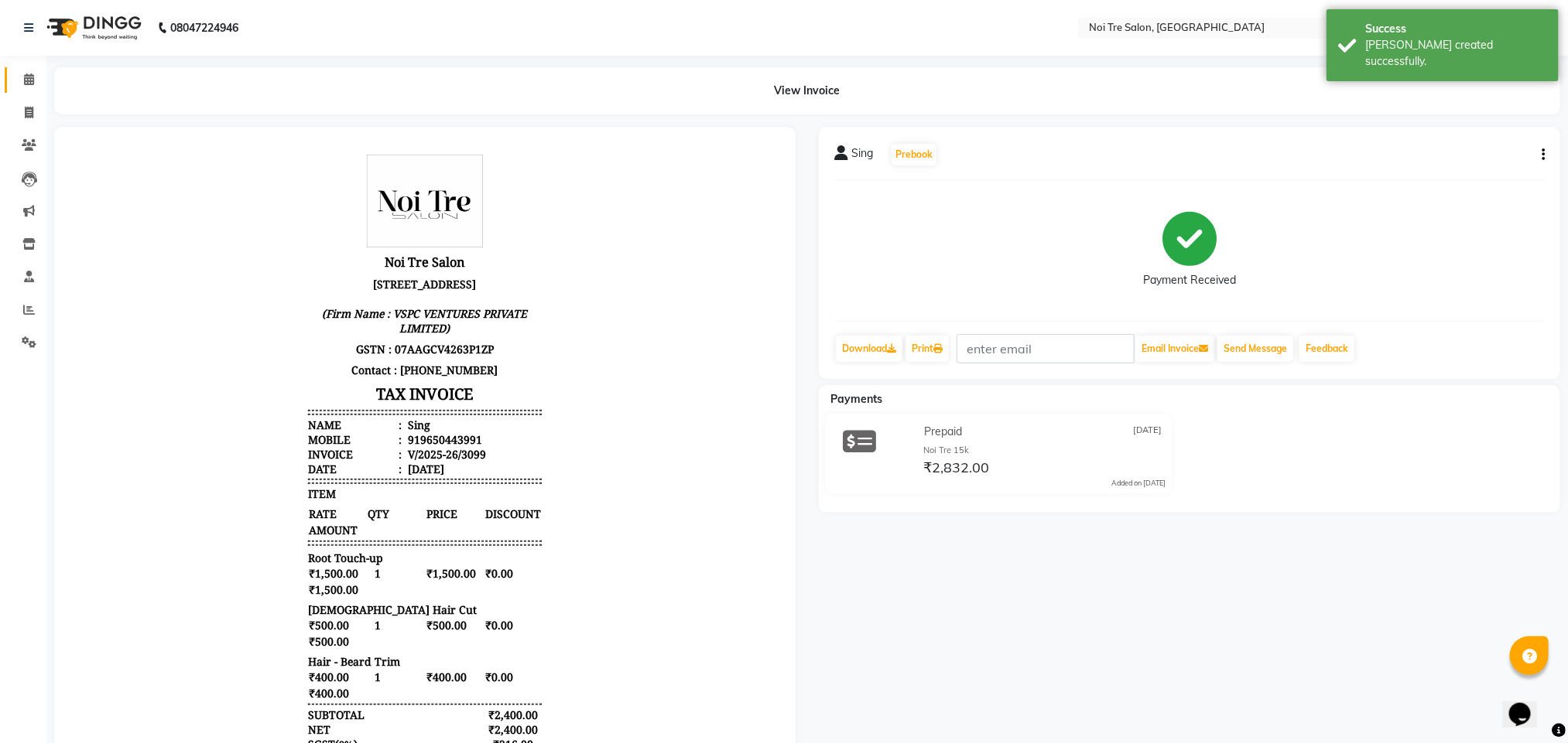
click at [33, 90] on link "Calendar" at bounding box center [23, 79] width 38 height 26
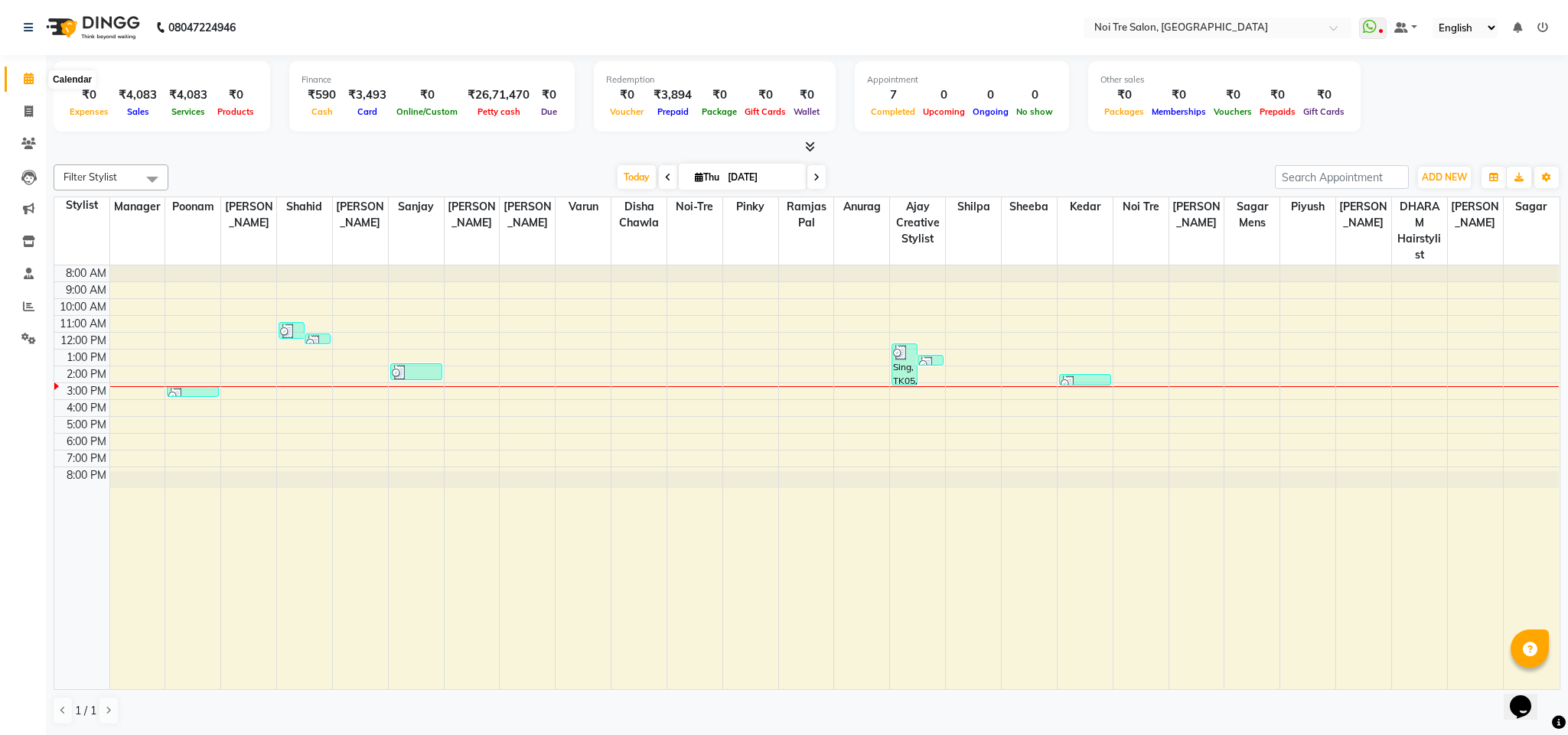
click at [28, 72] on span at bounding box center [28, 80] width 27 height 18
